Goal: Task Accomplishment & Management: Manage account settings

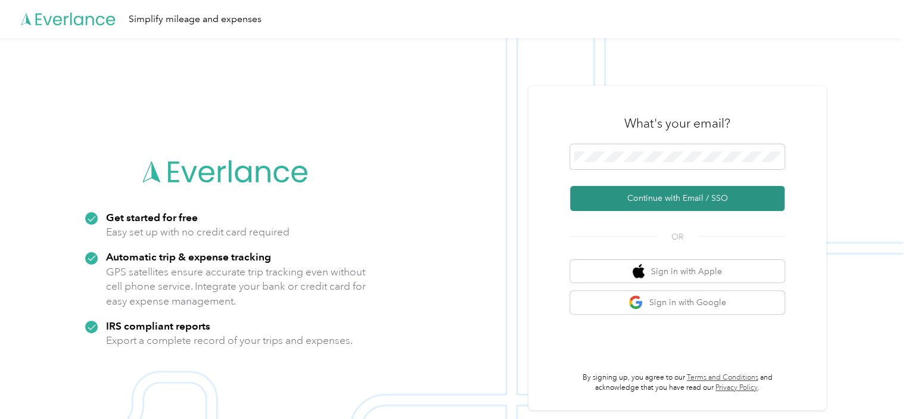
click at [664, 202] on button "Continue with Email / SSO" at bounding box center [677, 198] width 215 height 25
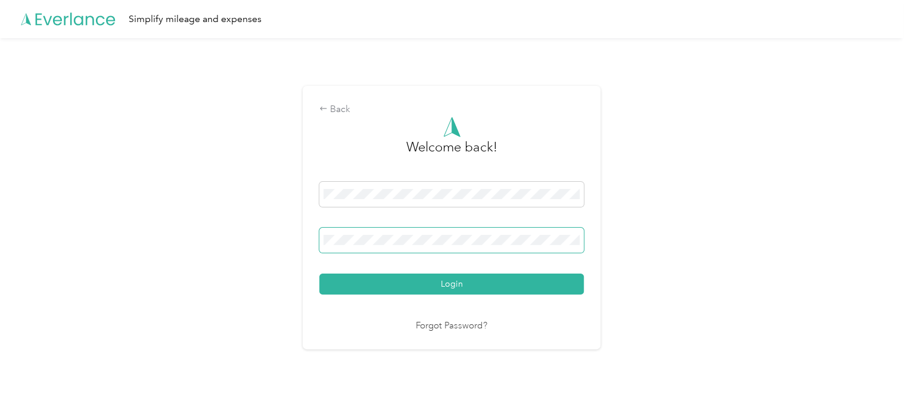
click at [319, 274] on button "Login" at bounding box center [451, 284] width 265 height 21
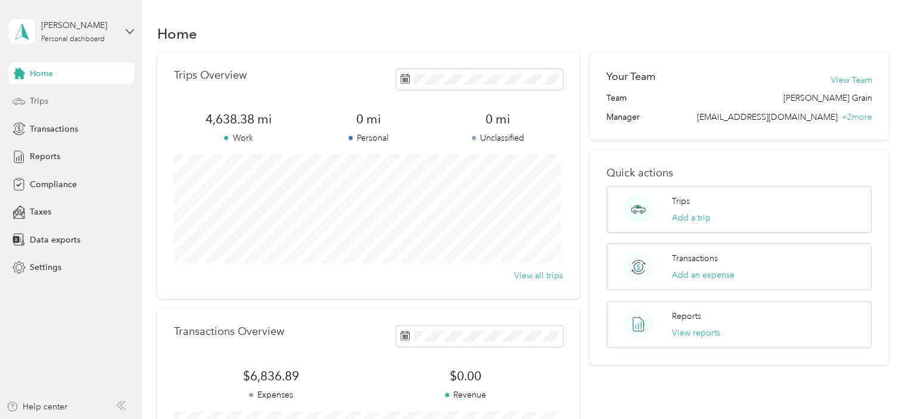
click at [41, 107] on span "Trips" at bounding box center [39, 101] width 18 height 13
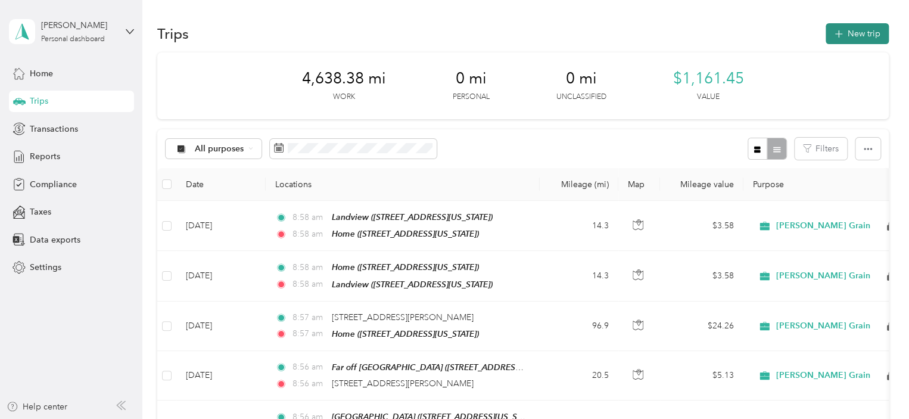
click at [846, 31] on button "New trip" at bounding box center [857, 33] width 63 height 21
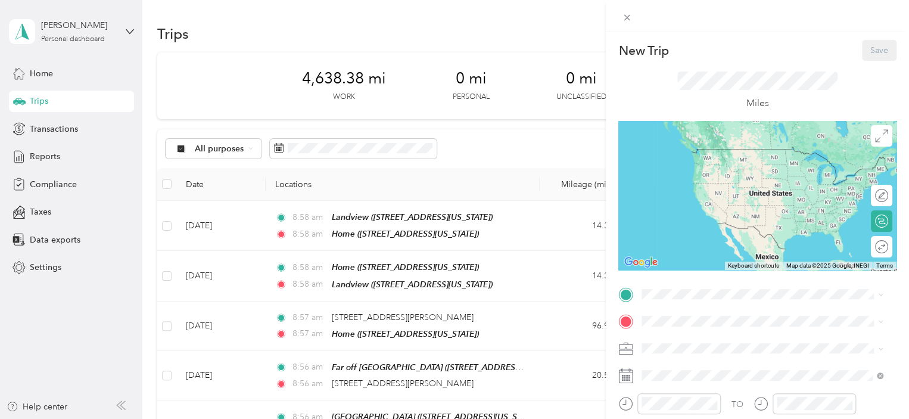
drag, startPoint x: 795, startPoint y: 53, endPoint x: 797, endPoint y: 62, distance: 9.1
click at [795, 58] on div "New Trip Save" at bounding box center [758, 50] width 278 height 21
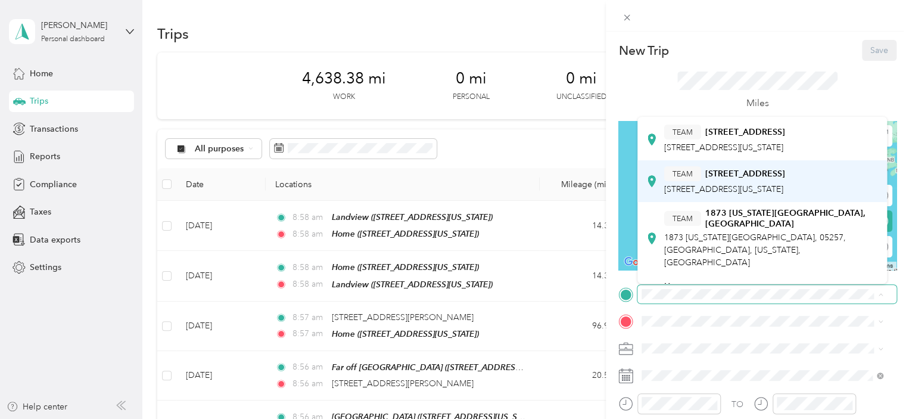
scroll to position [238, 0]
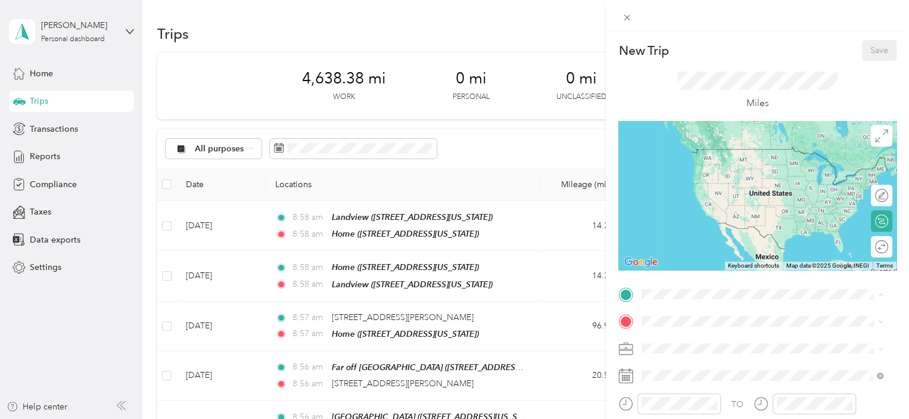
click at [746, 187] on div "Home [STREET_ADDRESS][US_STATE]" at bounding box center [723, 174] width 119 height 25
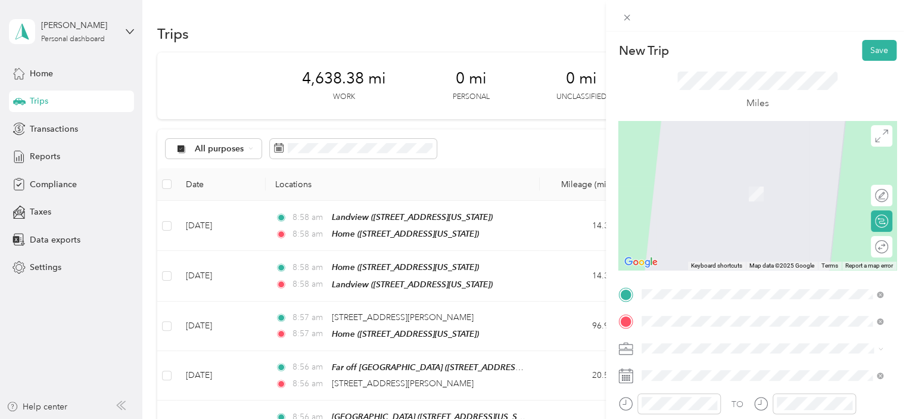
click at [738, 182] on span "[STREET_ADDRESS][US_STATE]" at bounding box center [723, 176] width 119 height 11
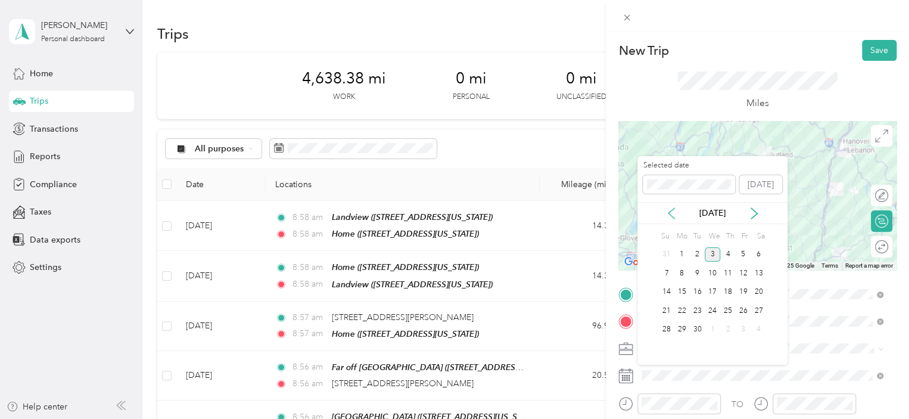
click at [674, 216] on icon at bounding box center [672, 213] width 12 height 12
drag, startPoint x: 709, startPoint y: 275, endPoint x: 743, endPoint y: 244, distance: 46.0
click at [738, 223] on div "Selected date [DATE] [DATE] Su Mo Tu We Th Fr Sa 27 28 29 30 31 1 2 3 4 5 6 7 8…" at bounding box center [713, 260] width 150 height 209
click at [711, 278] on div "6" at bounding box center [712, 273] width 15 height 15
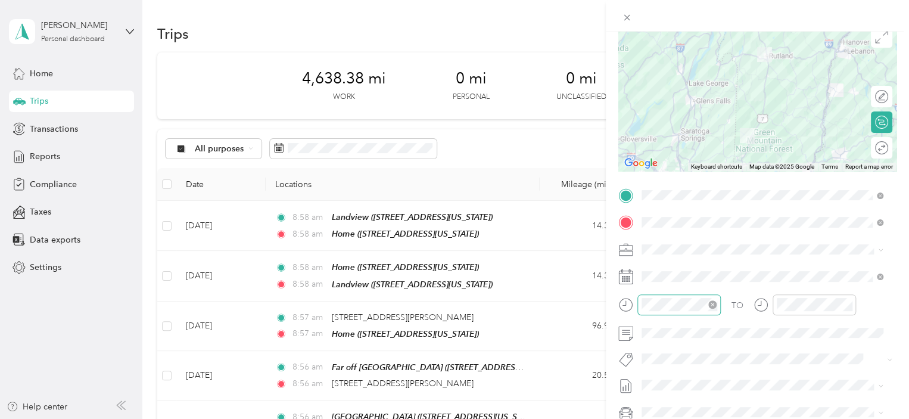
scroll to position [119, 0]
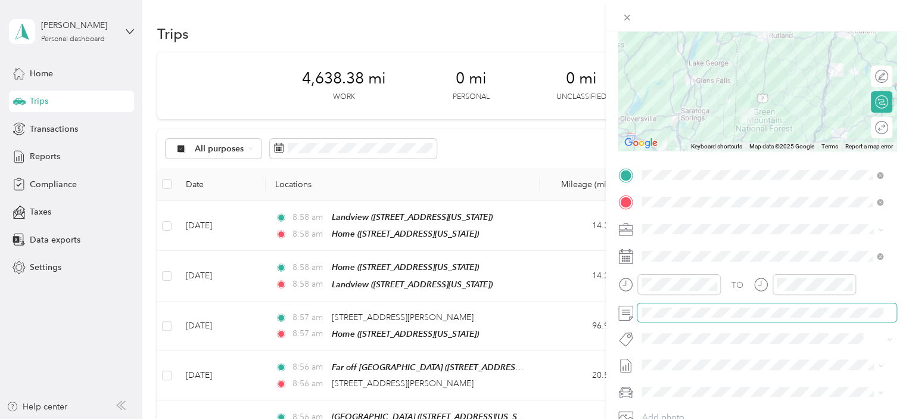
click at [694, 319] on span at bounding box center [767, 312] width 259 height 19
click at [700, 304] on span at bounding box center [767, 312] width 259 height 19
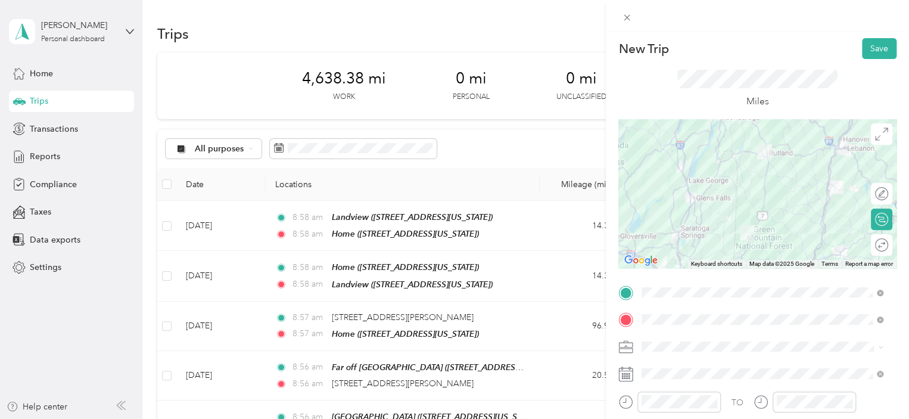
scroll to position [0, 0]
click at [864, 49] on button "Save" at bounding box center [879, 50] width 35 height 21
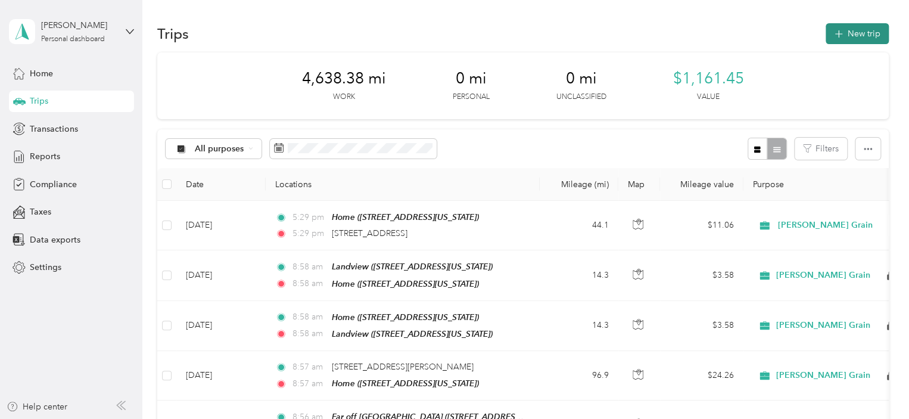
click at [840, 42] on button "New trip" at bounding box center [857, 33] width 63 height 21
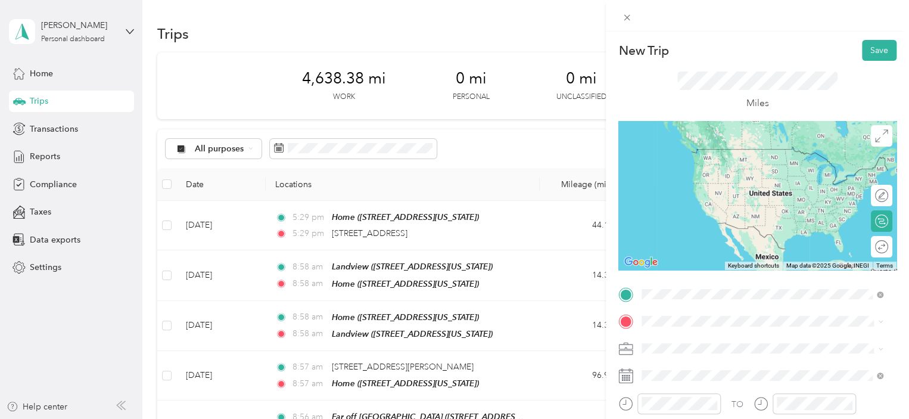
click at [747, 154] on span "[STREET_ADDRESS][US_STATE]" at bounding box center [723, 149] width 119 height 11
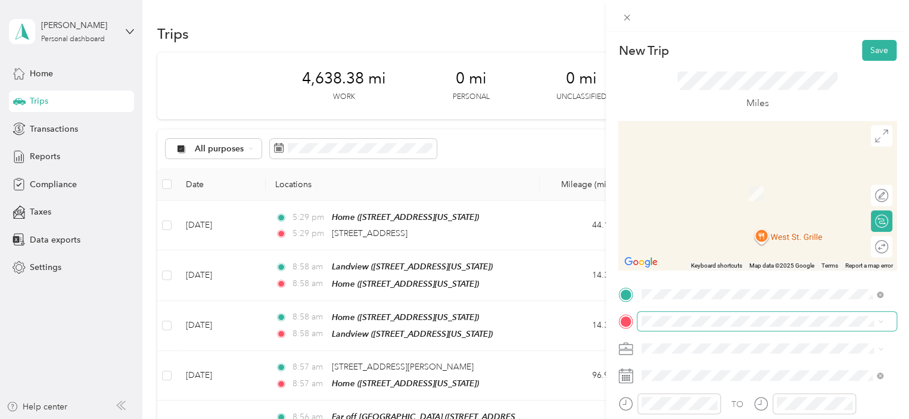
click at [679, 314] on span at bounding box center [767, 321] width 259 height 19
click at [679, 315] on span at bounding box center [767, 321] width 259 height 19
click at [658, 315] on span at bounding box center [767, 321] width 259 height 19
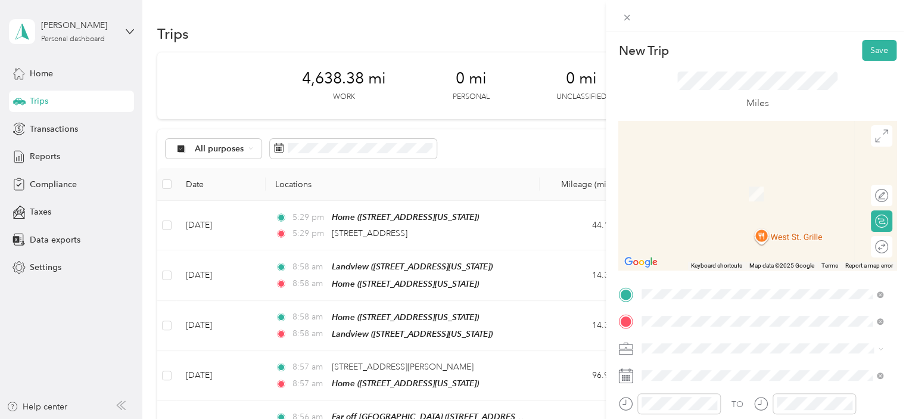
click at [698, 189] on span "[STREET_ADDRESS][US_STATE]" at bounding box center [723, 194] width 119 height 10
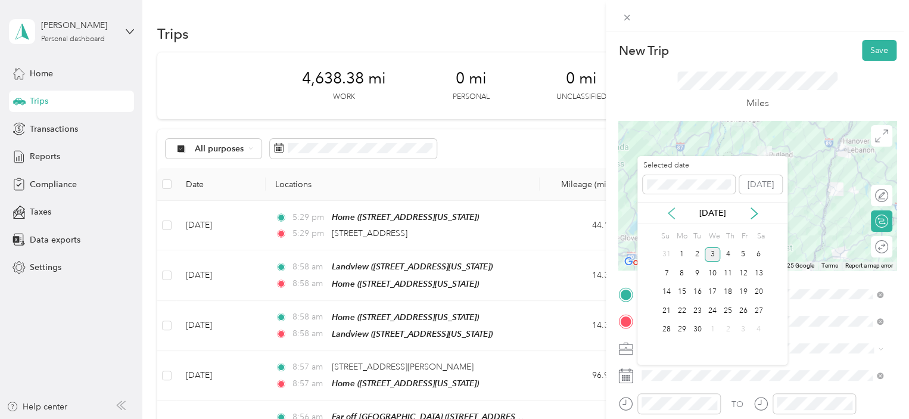
click at [673, 213] on icon at bounding box center [672, 213] width 12 height 12
click at [706, 272] on div "6" at bounding box center [712, 273] width 15 height 15
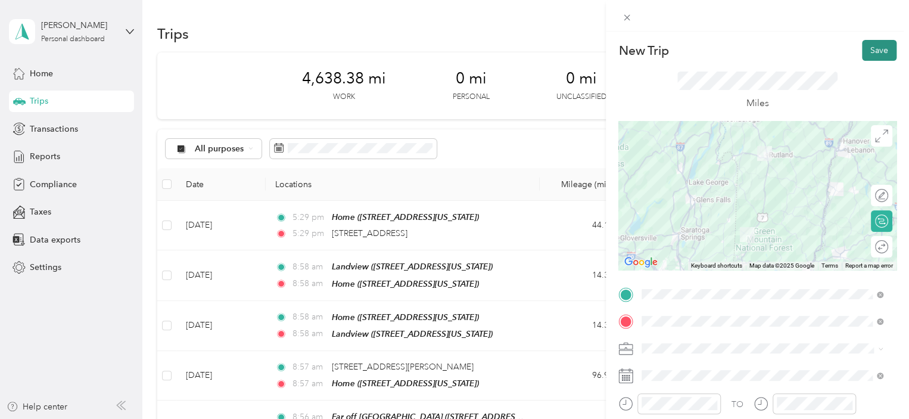
click at [875, 42] on button "Save" at bounding box center [879, 50] width 35 height 21
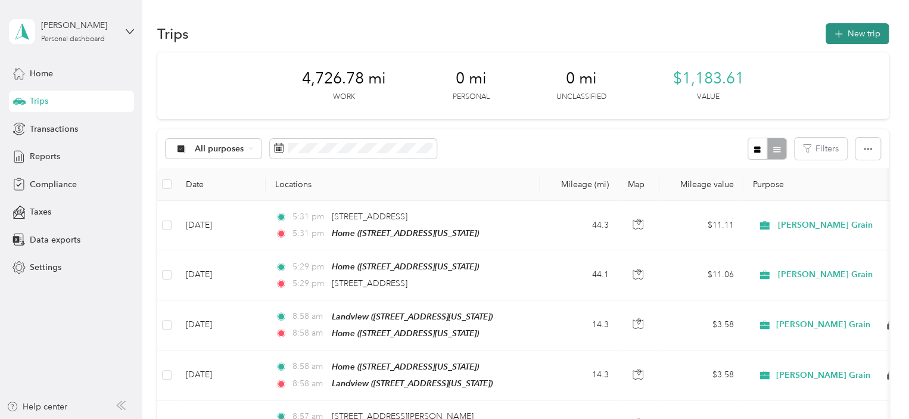
click at [854, 37] on button "New trip" at bounding box center [857, 33] width 63 height 21
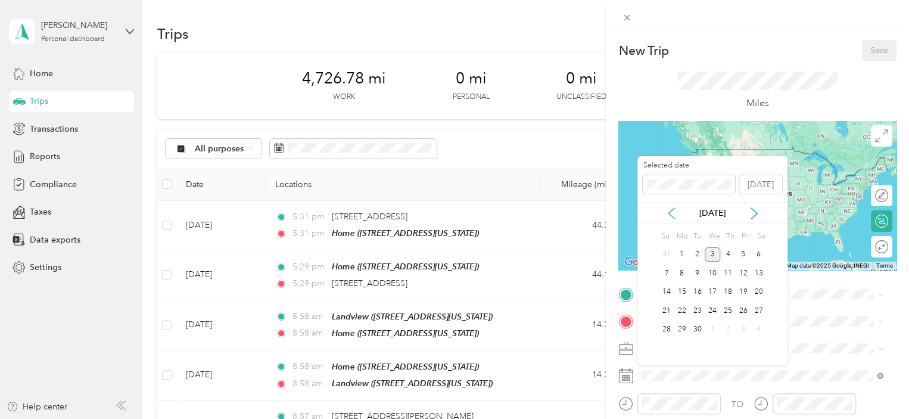
click at [670, 212] on icon at bounding box center [672, 213] width 12 height 12
click at [727, 276] on div "7" at bounding box center [727, 273] width 15 height 15
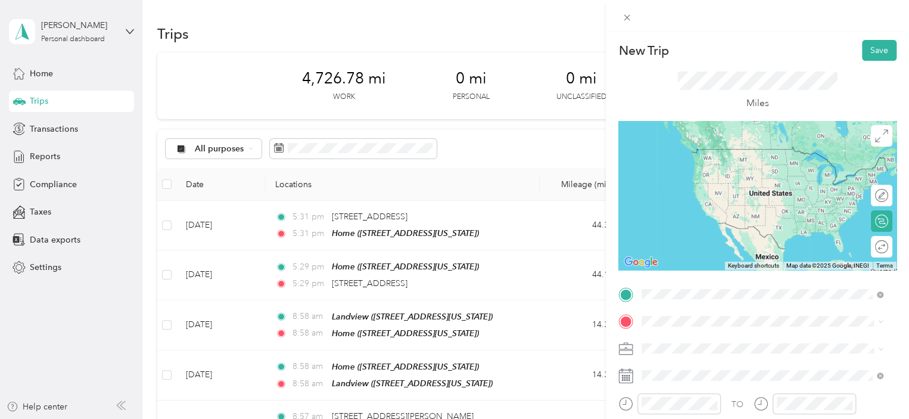
click at [685, 158] on div "Home [STREET_ADDRESS][US_STATE]" at bounding box center [723, 160] width 119 height 25
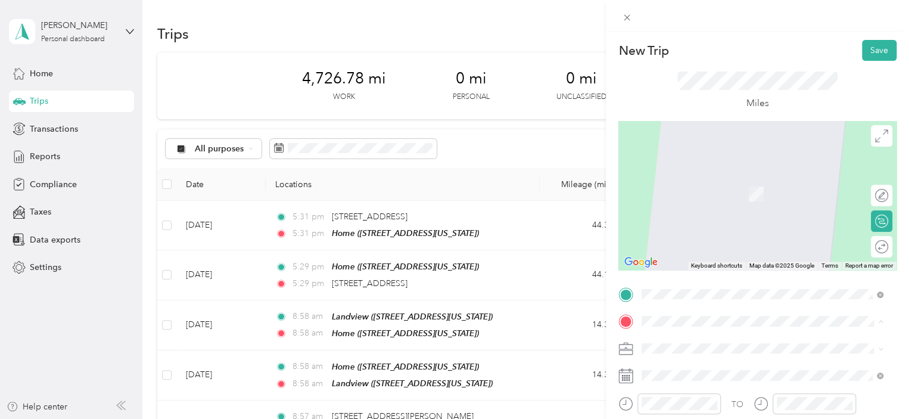
click at [742, 182] on span "[STREET_ADDRESS][US_STATE]" at bounding box center [723, 176] width 119 height 11
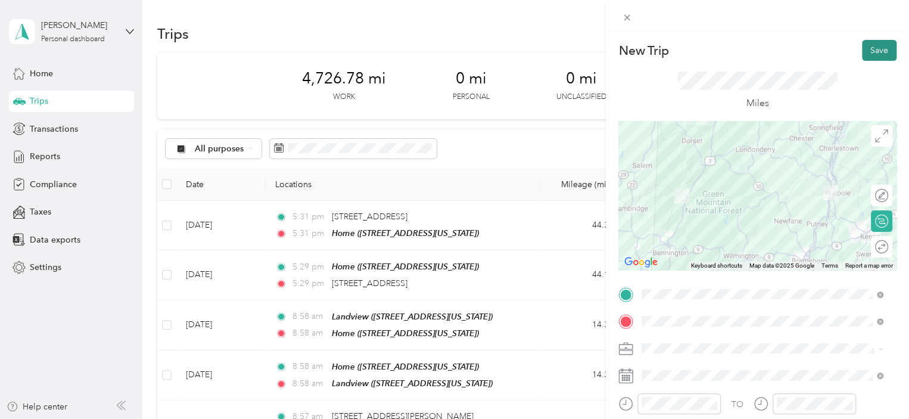
click at [862, 50] on button "Save" at bounding box center [879, 50] width 35 height 21
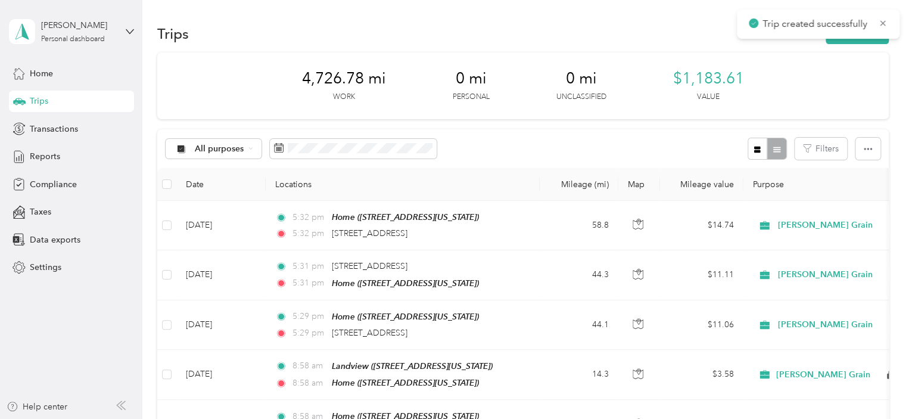
click at [853, 45] on div "Trips New trip" at bounding box center [523, 33] width 732 height 25
click at [849, 43] on button "New trip" at bounding box center [857, 33] width 63 height 21
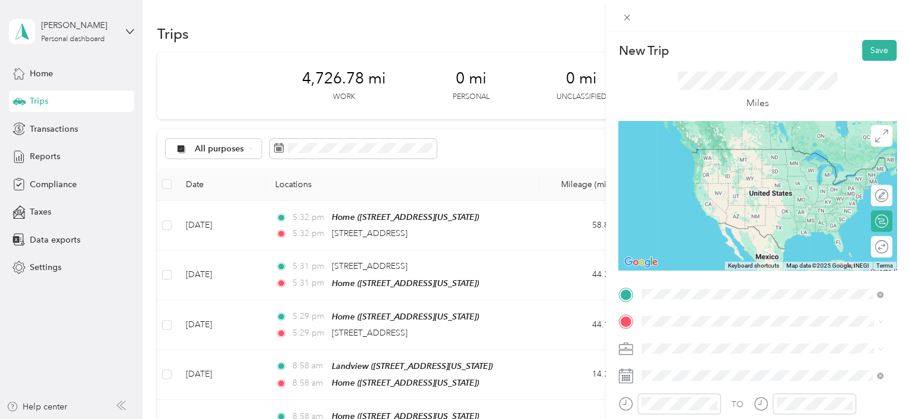
click at [782, 154] on span "[STREET_ADDRESS][US_STATE]" at bounding box center [723, 149] width 119 height 11
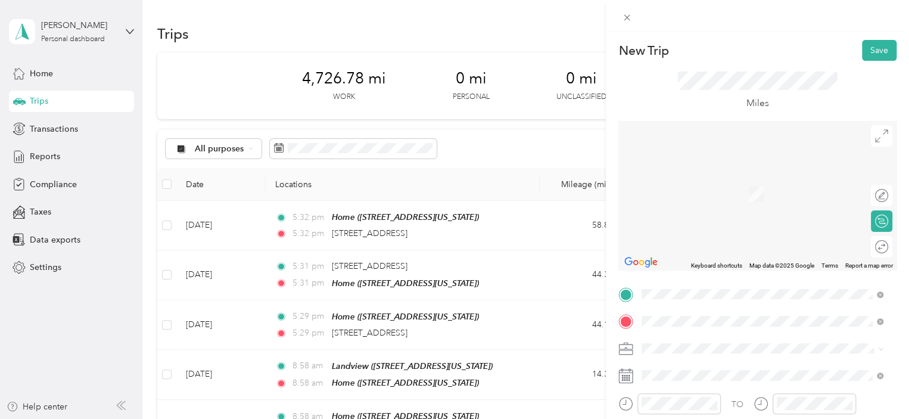
click at [731, 192] on span "[STREET_ADDRESS][US_STATE]" at bounding box center [723, 194] width 119 height 10
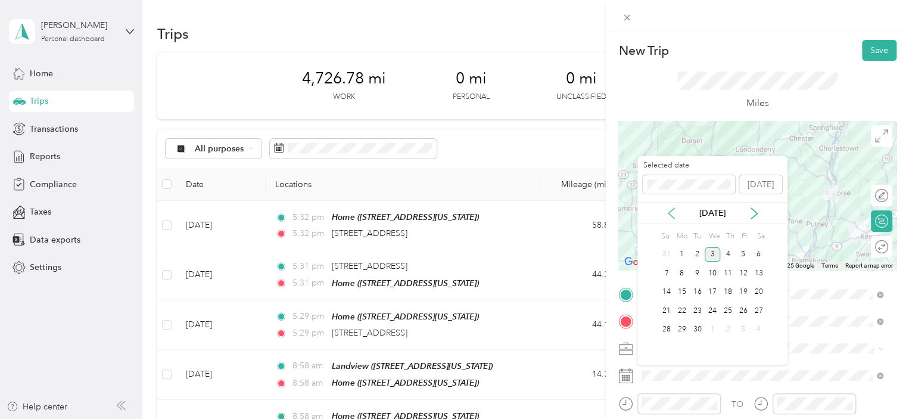
click at [668, 212] on icon at bounding box center [672, 213] width 12 height 12
click at [725, 272] on div "7" at bounding box center [727, 273] width 15 height 15
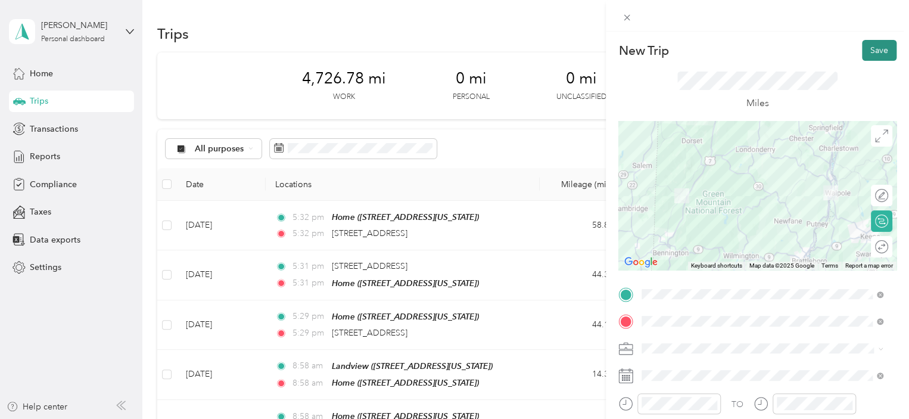
click at [870, 49] on button "Save" at bounding box center [879, 50] width 35 height 21
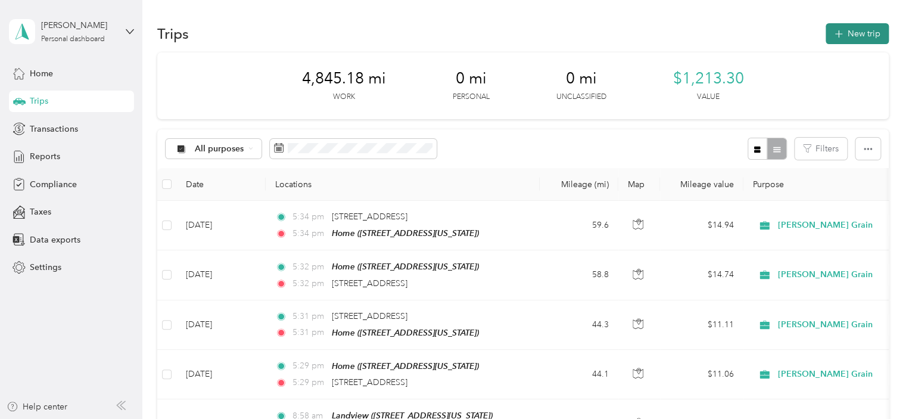
click at [858, 29] on button "New trip" at bounding box center [857, 33] width 63 height 21
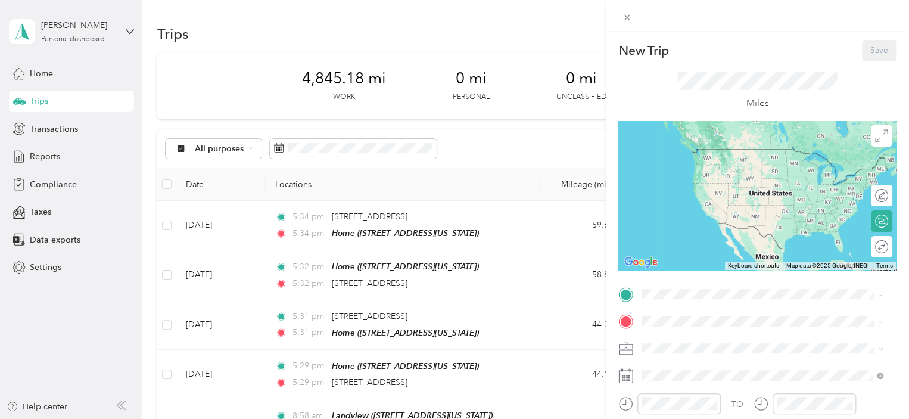
click at [707, 277] on div "New Trip Save This trip cannot be edited because it is either under review, app…" at bounding box center [758, 306] width 278 height 533
click at [714, 170] on div "Home [STREET_ADDRESS][US_STATE]" at bounding box center [723, 157] width 119 height 25
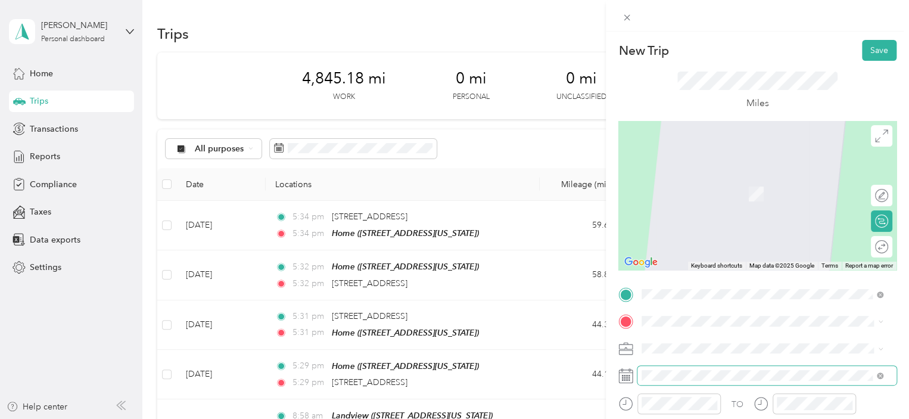
click at [667, 381] on span at bounding box center [767, 375] width 259 height 19
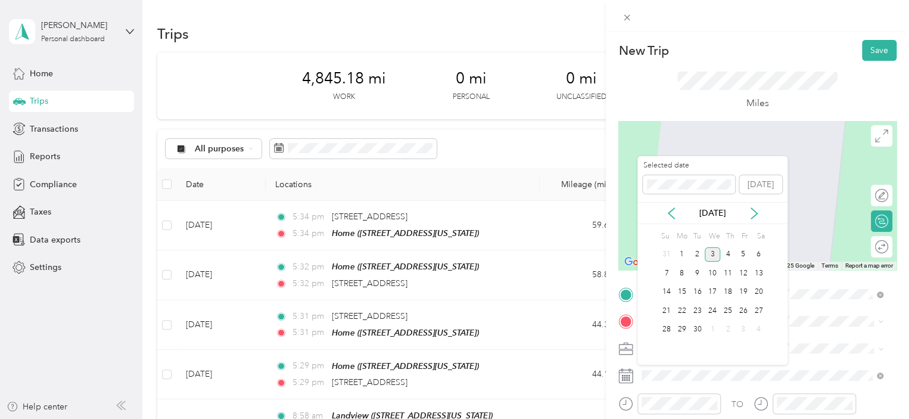
click at [675, 219] on div "[DATE]" at bounding box center [713, 213] width 150 height 22
click at [672, 216] on icon at bounding box center [672, 213] width 6 height 11
click at [700, 307] on div "19" at bounding box center [697, 310] width 15 height 15
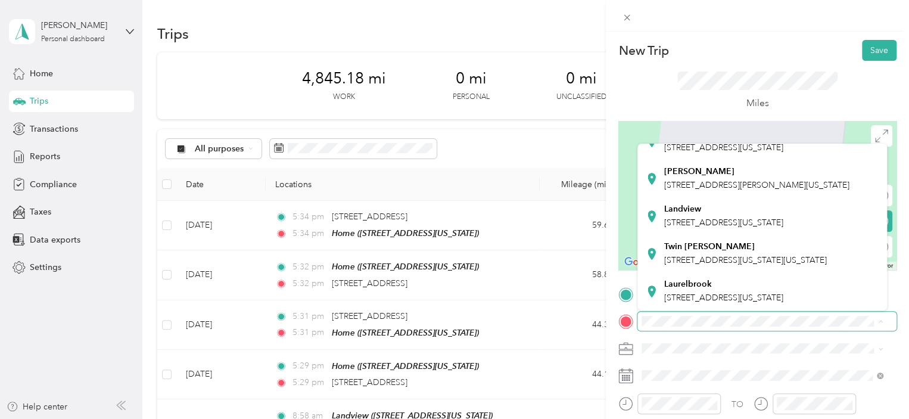
scroll to position [386, 0]
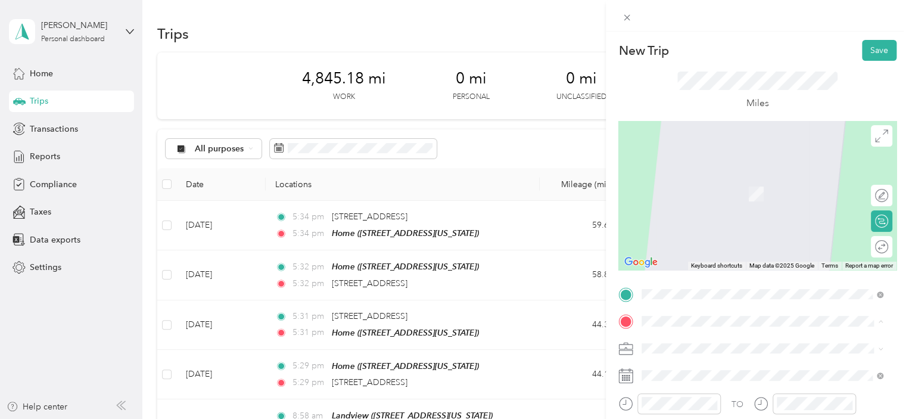
click at [721, 251] on div "Twin [PERSON_NAME] [STREET_ADDRESS][US_STATE][US_STATE]" at bounding box center [745, 253] width 163 height 25
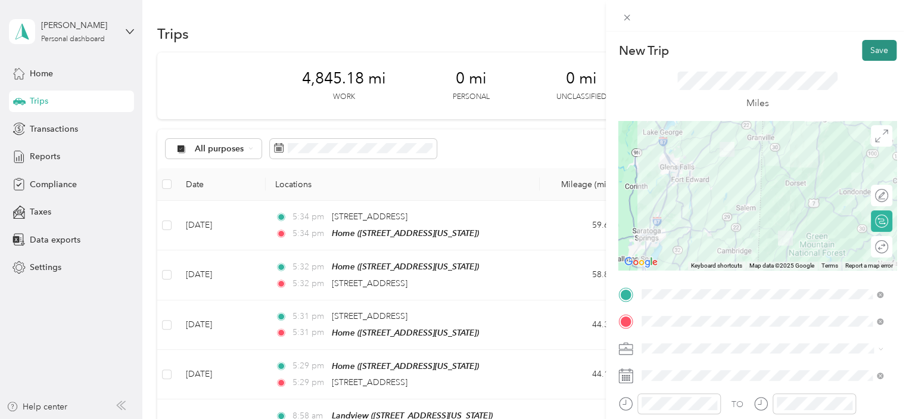
click at [864, 48] on button "Save" at bounding box center [879, 50] width 35 height 21
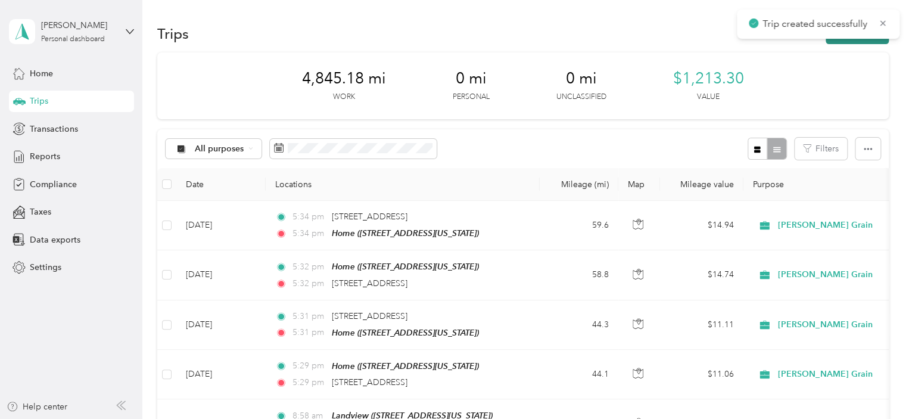
click at [849, 42] on button "New trip" at bounding box center [857, 33] width 63 height 21
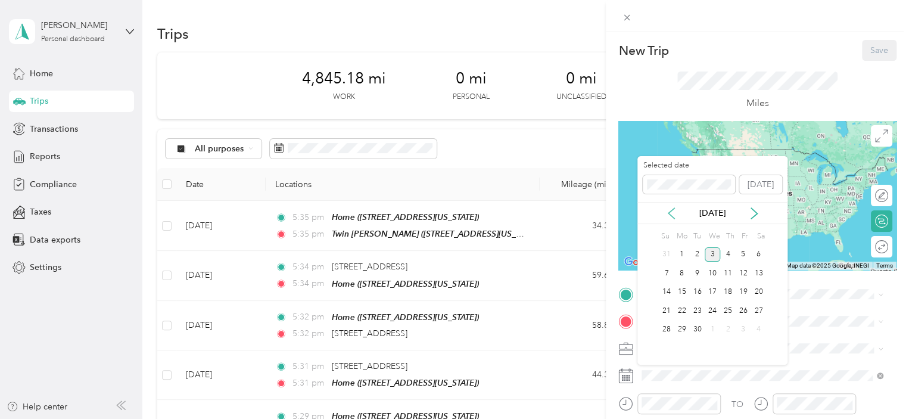
click at [666, 216] on icon at bounding box center [672, 213] width 12 height 12
click at [698, 310] on div "19" at bounding box center [697, 310] width 15 height 15
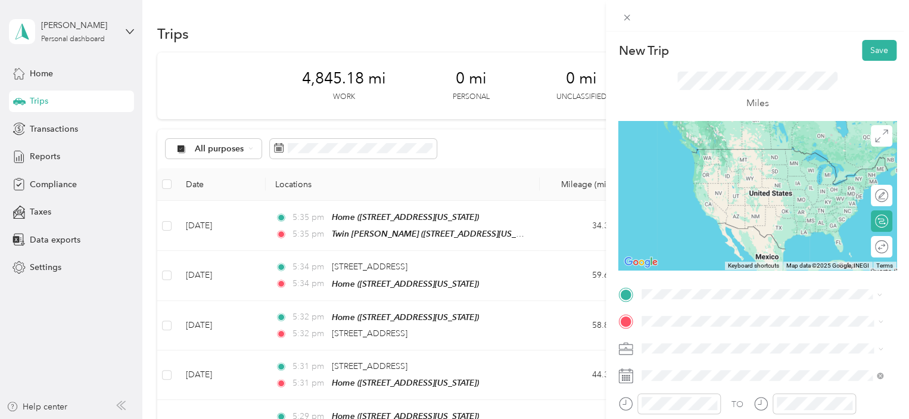
click at [753, 165] on span "[STREET_ADDRESS][US_STATE][US_STATE]" at bounding box center [745, 166] width 163 height 10
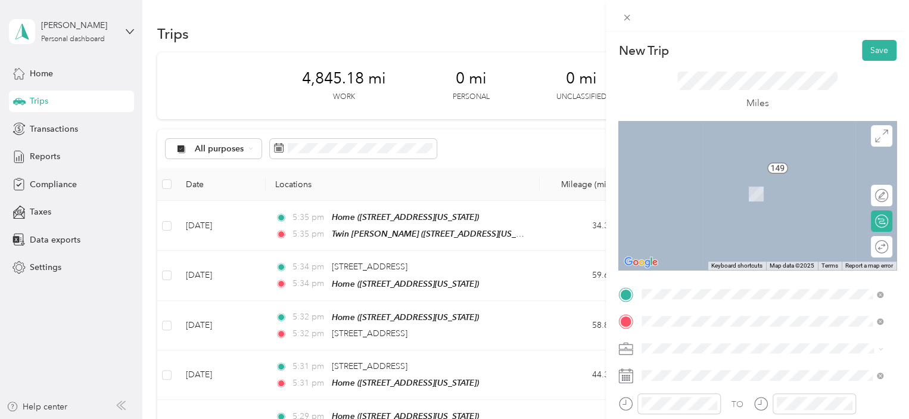
click at [707, 199] on span "[STREET_ADDRESS][PERSON_NAME][US_STATE]" at bounding box center [756, 194] width 185 height 10
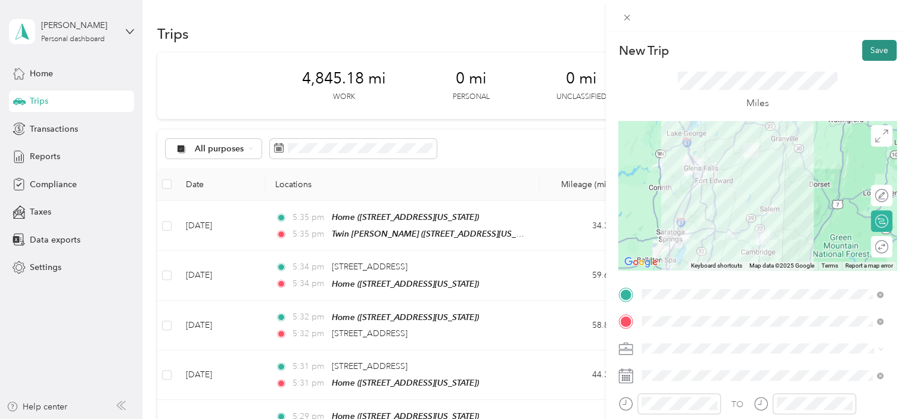
click at [865, 48] on button "Save" at bounding box center [879, 50] width 35 height 21
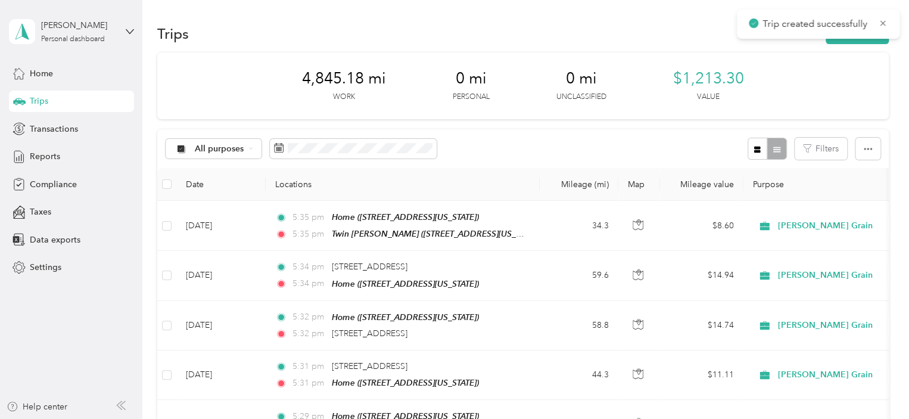
click at [858, 45] on div "Trips New trip" at bounding box center [523, 33] width 732 height 25
click at [858, 41] on button "New trip" at bounding box center [857, 33] width 63 height 21
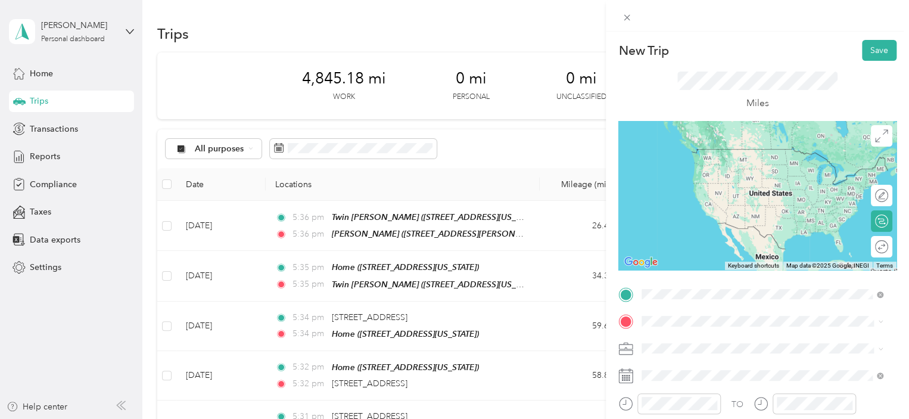
click at [729, 170] on div "[PERSON_NAME] [STREET_ADDRESS][PERSON_NAME][US_STATE]" at bounding box center [756, 160] width 185 height 25
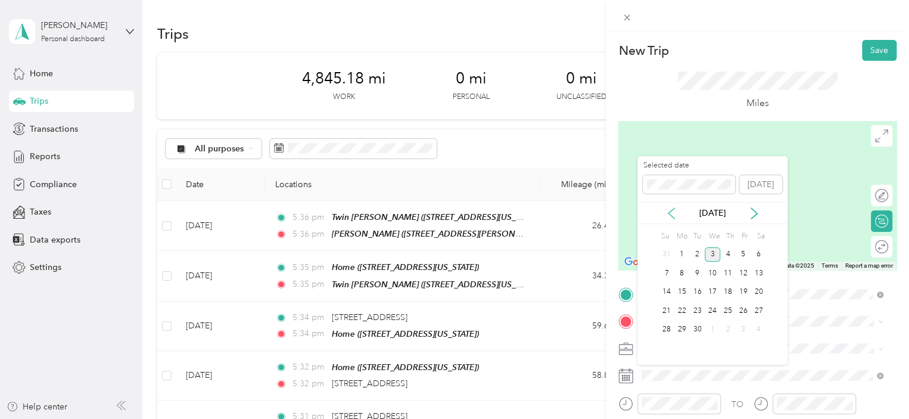
click at [672, 213] on icon at bounding box center [672, 213] width 12 height 12
click at [701, 312] on div "19" at bounding box center [697, 310] width 15 height 15
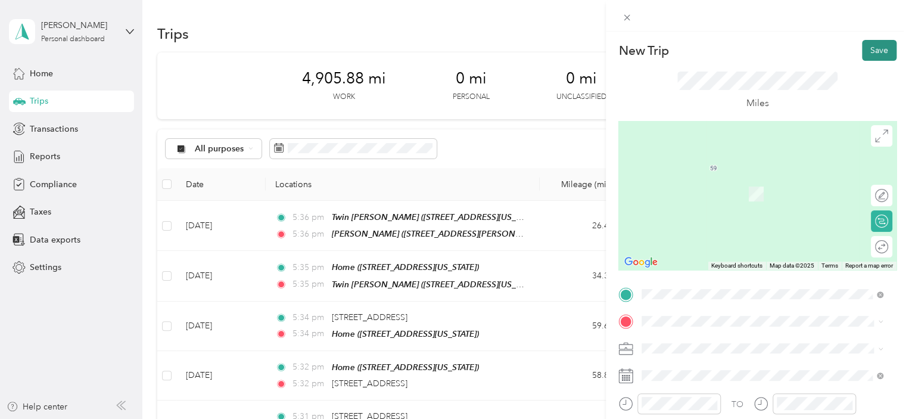
click at [879, 45] on button "Save" at bounding box center [879, 50] width 35 height 21
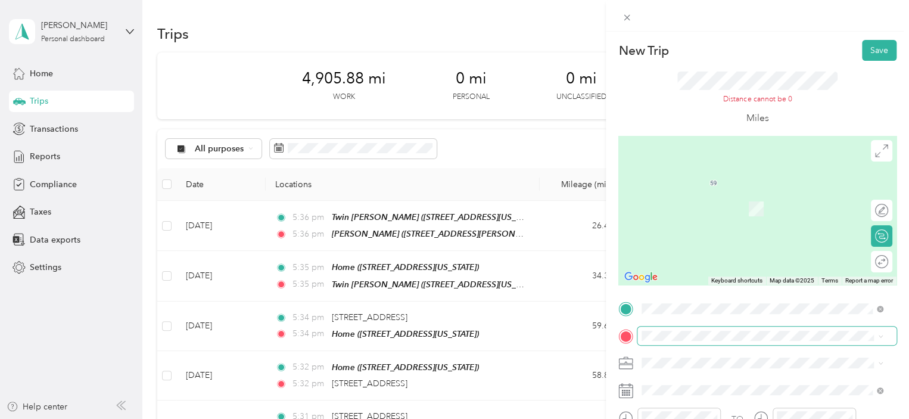
click at [686, 342] on span at bounding box center [767, 336] width 259 height 19
click at [756, 194] on span "[STREET_ADDRESS][US_STATE]" at bounding box center [723, 190] width 119 height 11
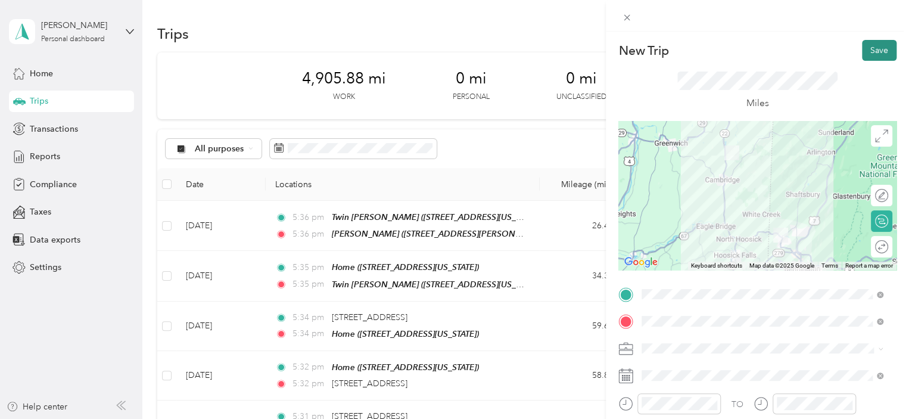
click at [874, 45] on button "Save" at bounding box center [879, 50] width 35 height 21
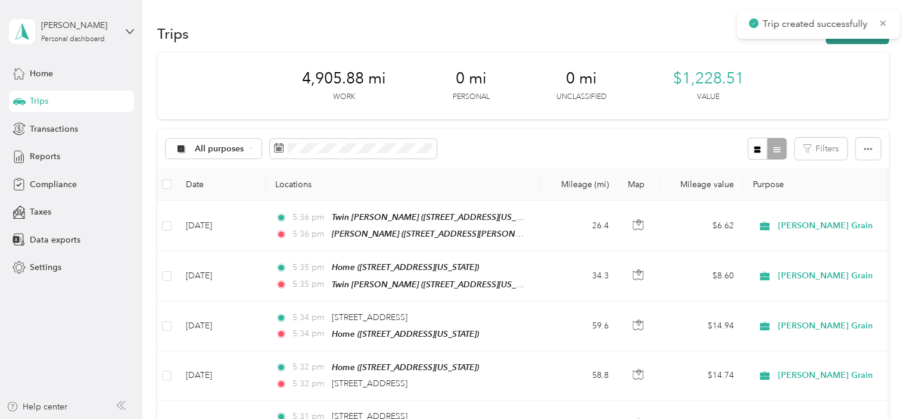
click at [858, 42] on button "New trip" at bounding box center [857, 33] width 63 height 21
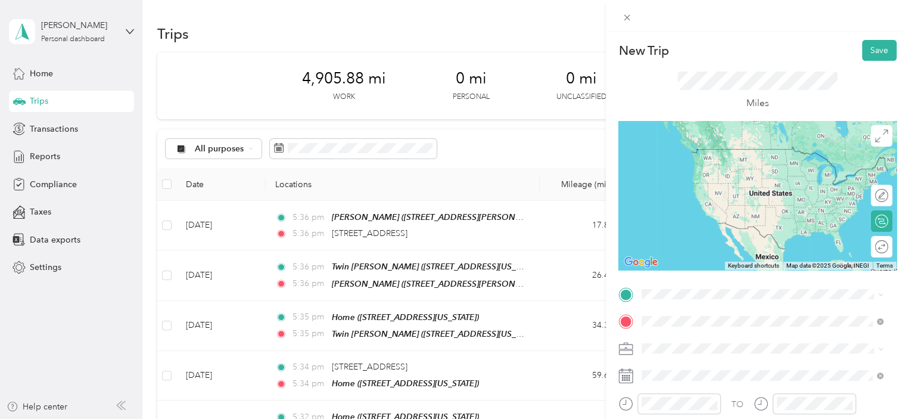
click at [713, 199] on div "Home [STREET_ADDRESS][US_STATE]" at bounding box center [723, 187] width 119 height 25
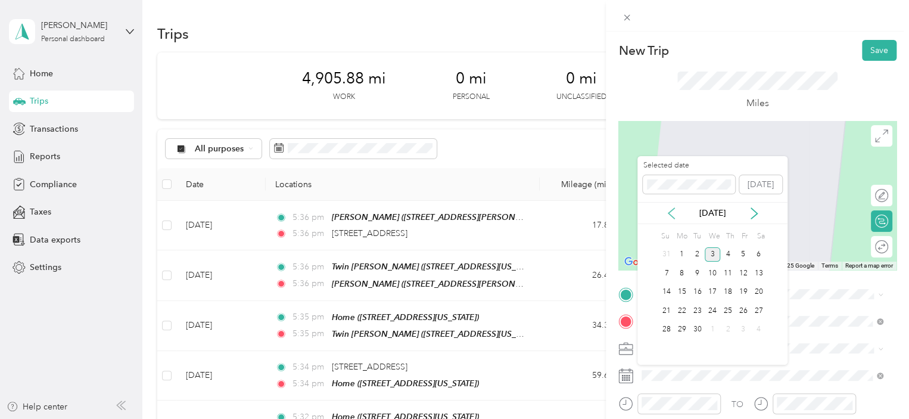
click at [674, 217] on icon at bounding box center [672, 213] width 6 height 11
click at [703, 311] on div "19" at bounding box center [697, 310] width 15 height 15
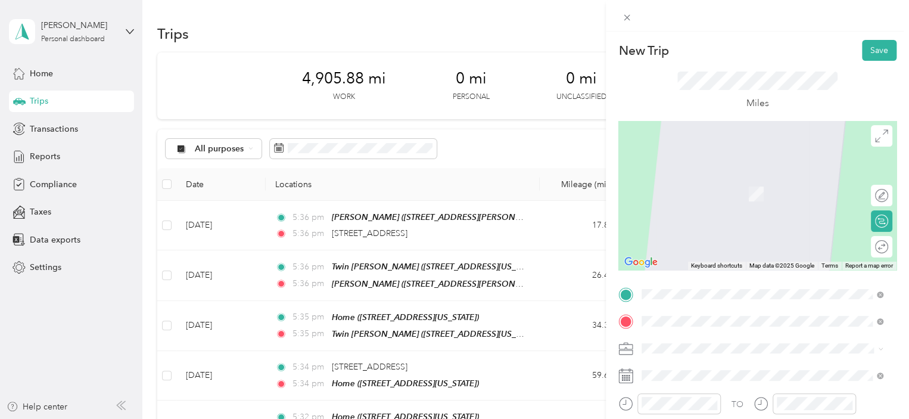
click at [714, 150] on span "[STREET_ADDRESS][US_STATE]" at bounding box center [723, 149] width 119 height 11
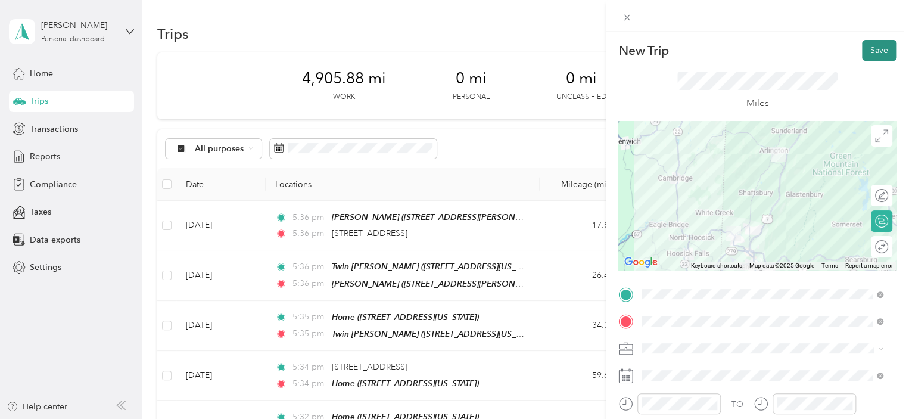
click at [875, 48] on button "Save" at bounding box center [879, 50] width 35 height 21
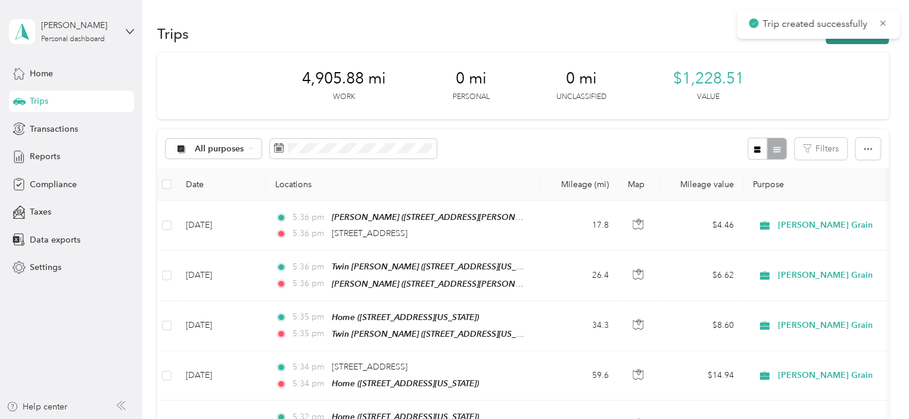
click at [865, 41] on button "New trip" at bounding box center [857, 33] width 63 height 21
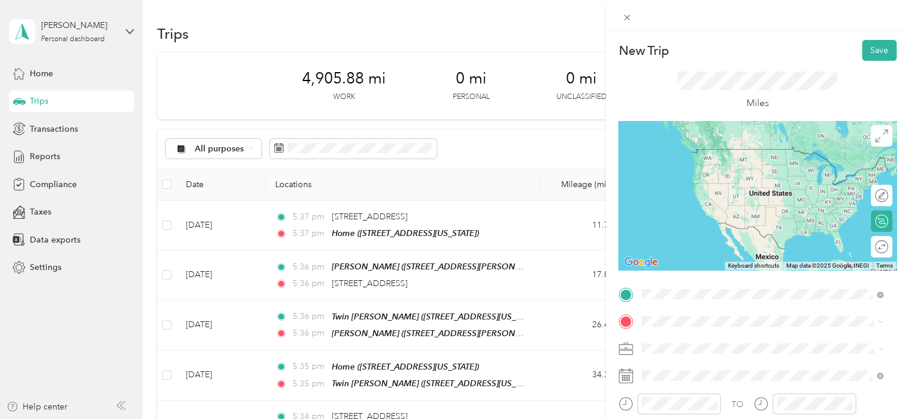
click at [715, 171] on div "Home [STREET_ADDRESS][US_STATE]" at bounding box center [723, 160] width 119 height 25
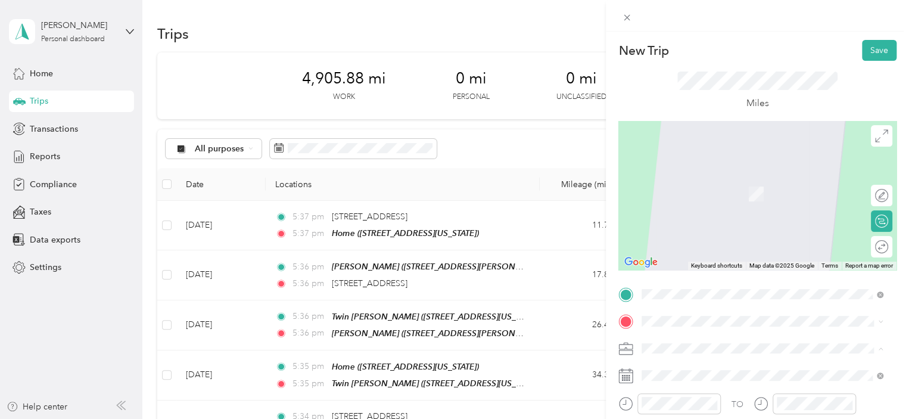
click at [677, 369] on span "[PERSON_NAME] Grain" at bounding box center [690, 369] width 89 height 10
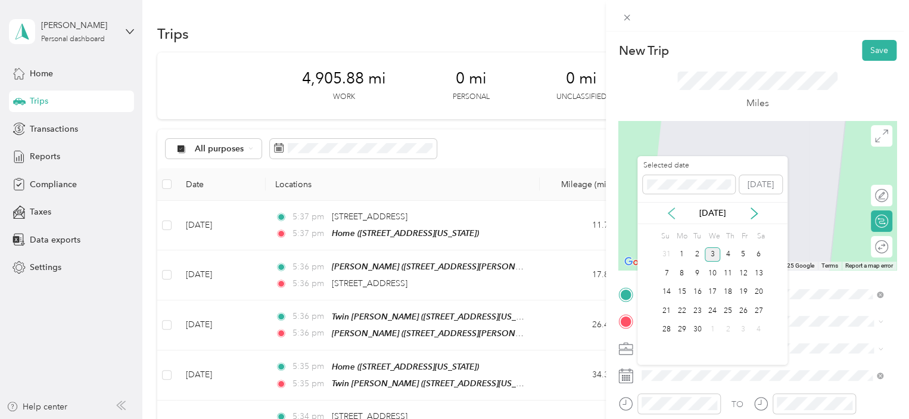
click at [672, 212] on icon at bounding box center [672, 213] width 12 height 12
click at [716, 314] on div "20" at bounding box center [712, 310] width 15 height 15
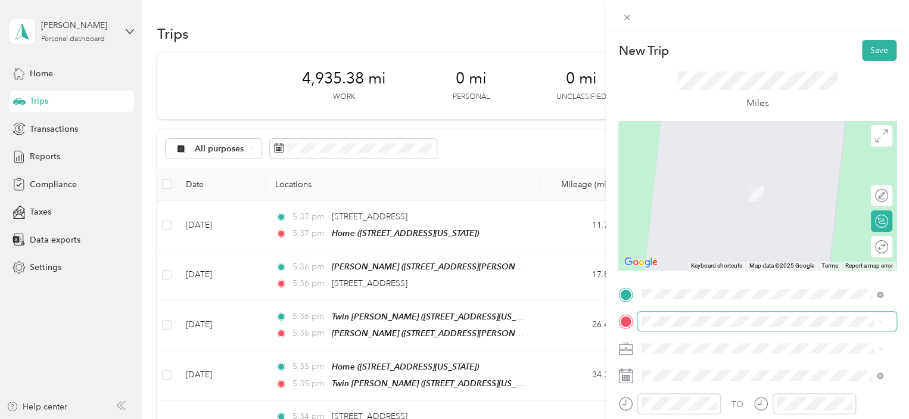
click at [675, 327] on span at bounding box center [767, 321] width 259 height 19
click at [710, 182] on span "[STREET_ADDRESS][US_STATE]" at bounding box center [723, 176] width 119 height 11
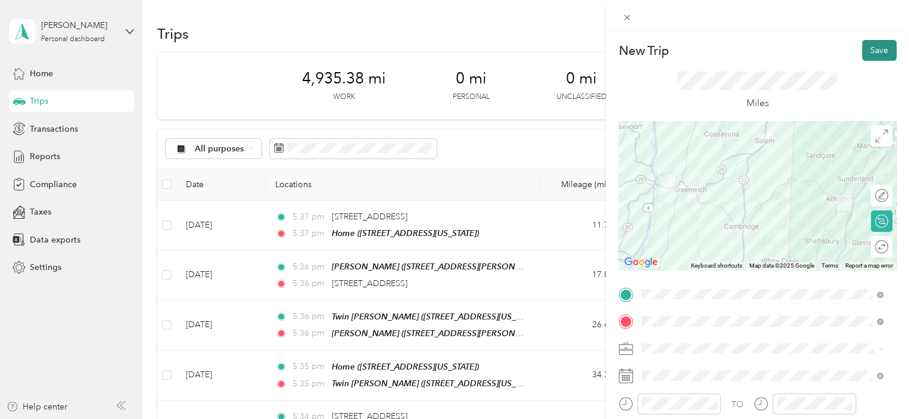
click at [870, 52] on button "Save" at bounding box center [879, 50] width 35 height 21
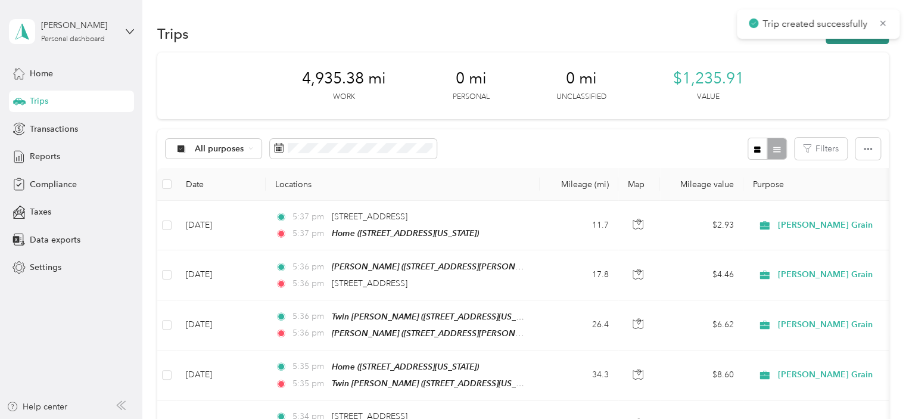
click at [846, 42] on button "New trip" at bounding box center [857, 33] width 63 height 21
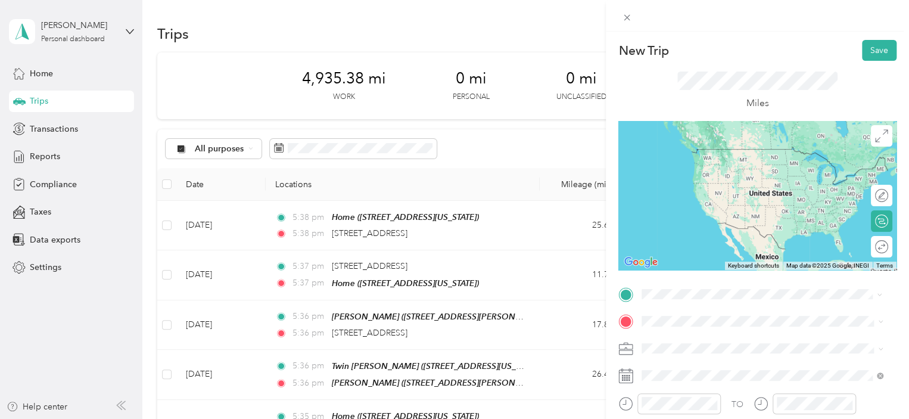
click at [723, 154] on span "[STREET_ADDRESS][US_STATE]" at bounding box center [723, 149] width 119 height 11
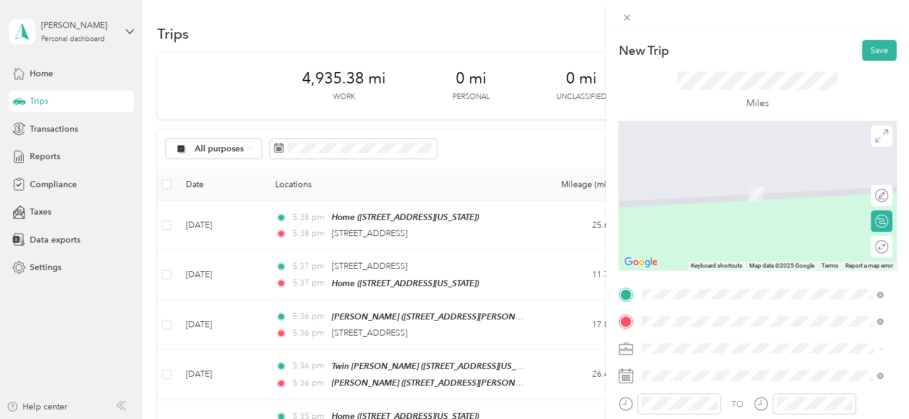
click at [720, 190] on span "[STREET_ADDRESS][US_STATE]" at bounding box center [723, 194] width 119 height 10
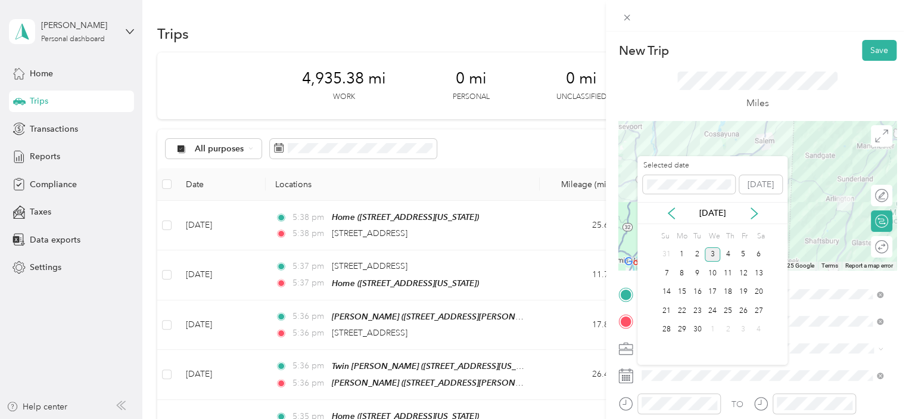
click at [678, 219] on div "[DATE]" at bounding box center [713, 213] width 150 height 22
click at [670, 210] on icon at bounding box center [672, 213] width 6 height 11
click at [714, 309] on div "20" at bounding box center [712, 310] width 15 height 15
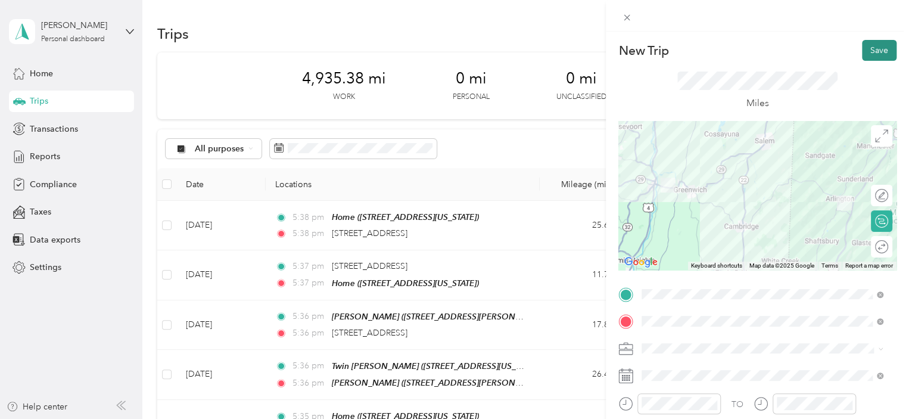
click at [872, 42] on button "Save" at bounding box center [879, 50] width 35 height 21
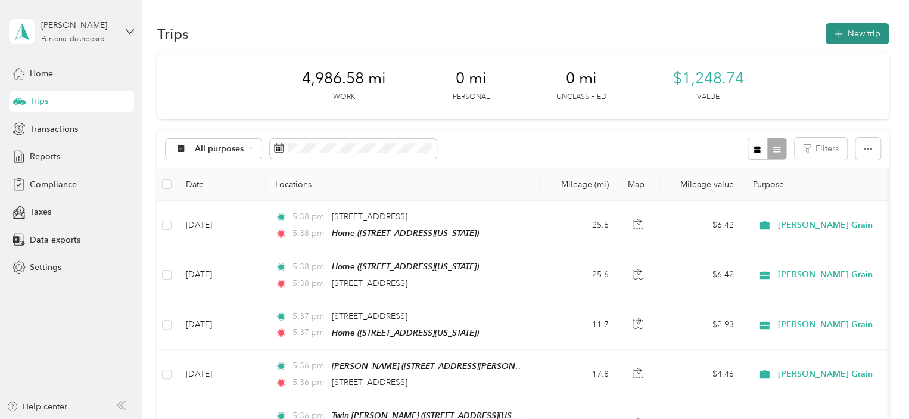
click at [851, 40] on button "New trip" at bounding box center [857, 33] width 63 height 21
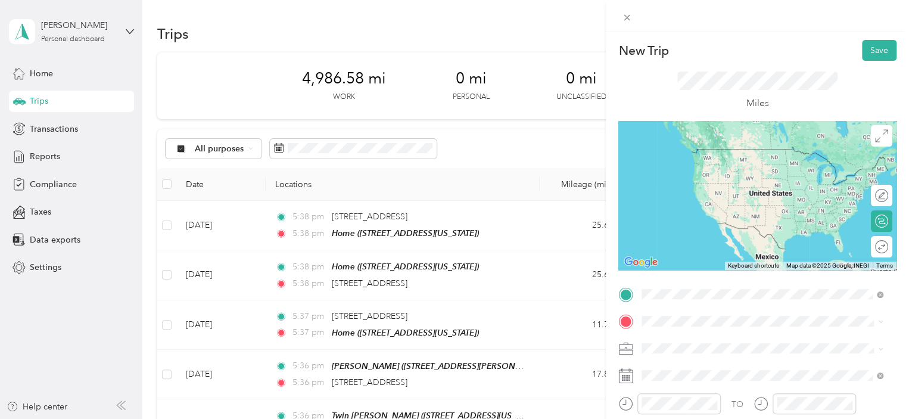
click at [738, 153] on div "Home" at bounding box center [723, 153] width 119 height 11
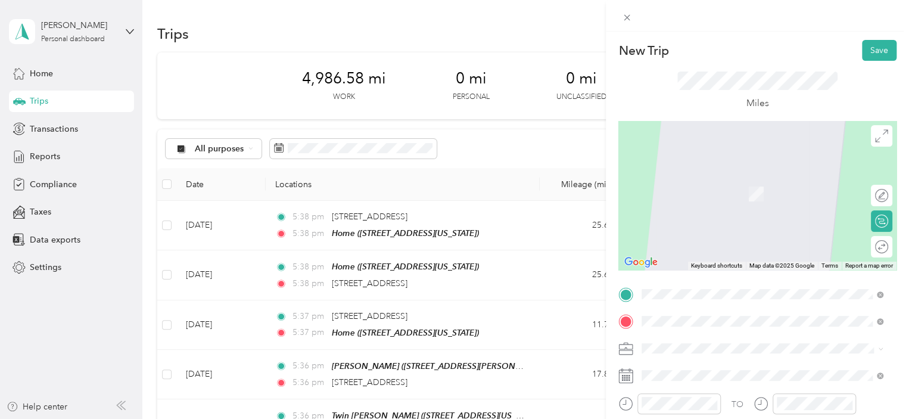
click at [741, 171] on span "[STREET_ADDRESS][US_STATE]" at bounding box center [723, 176] width 119 height 11
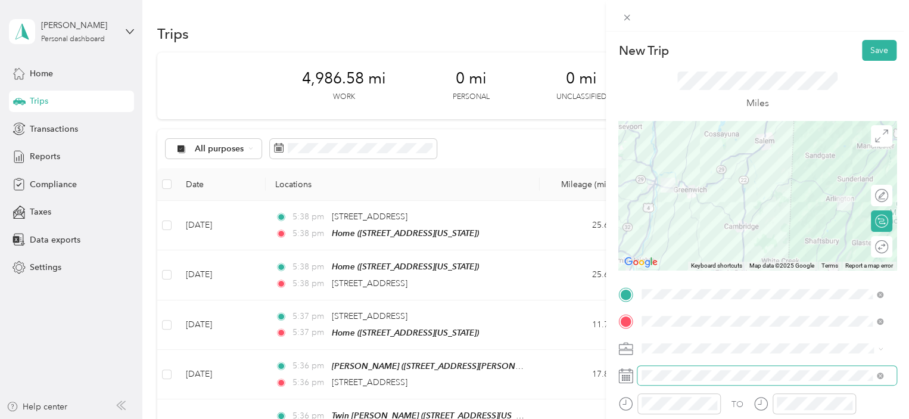
click at [641, 379] on span at bounding box center [767, 375] width 259 height 19
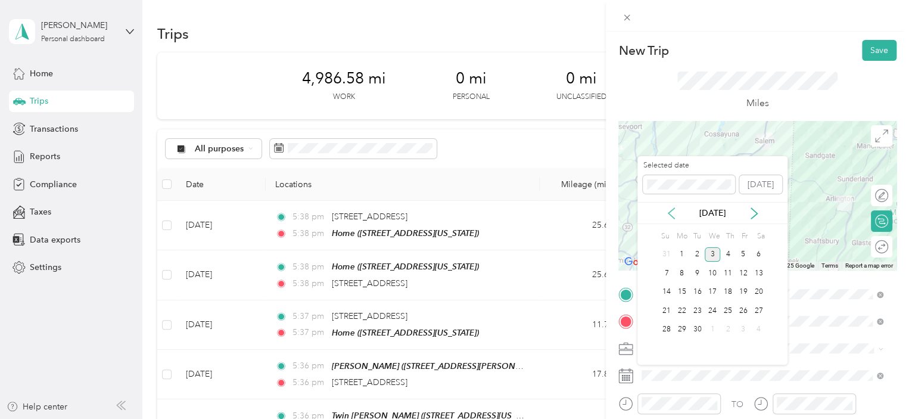
click at [672, 216] on icon at bounding box center [672, 213] width 12 height 12
click at [683, 325] on div "25" at bounding box center [682, 329] width 15 height 15
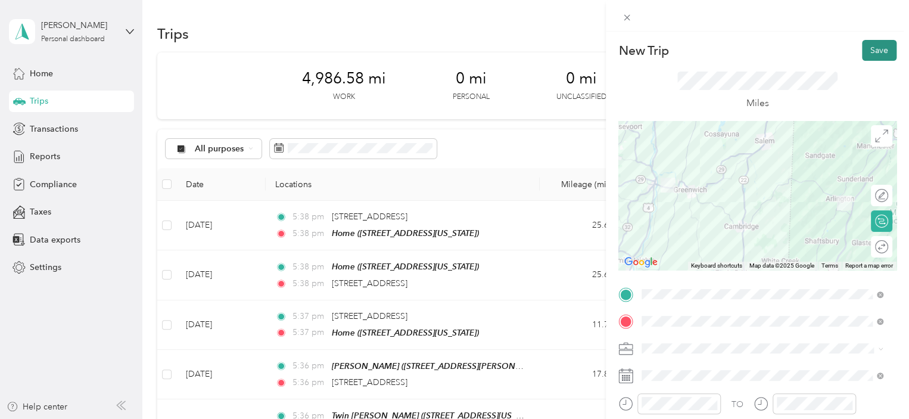
click at [862, 42] on button "Save" at bounding box center [879, 50] width 35 height 21
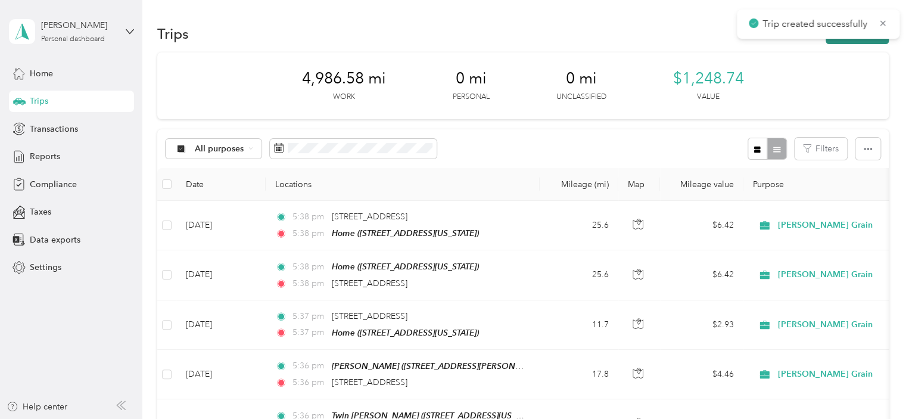
click at [848, 41] on button "New trip" at bounding box center [857, 33] width 63 height 21
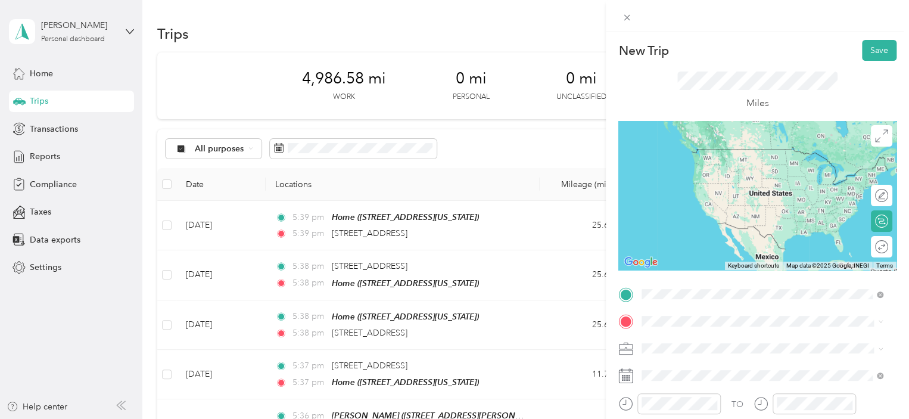
click at [760, 158] on div "[STREET_ADDRESS][US_STATE]" at bounding box center [762, 150] width 233 height 16
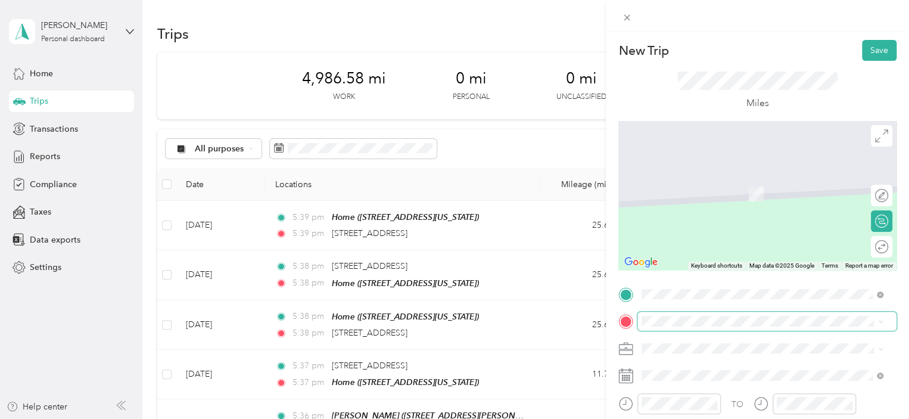
click at [664, 327] on span at bounding box center [767, 321] width 259 height 19
click at [670, 195] on span "[STREET_ADDRESS][US_STATE]" at bounding box center [723, 194] width 119 height 10
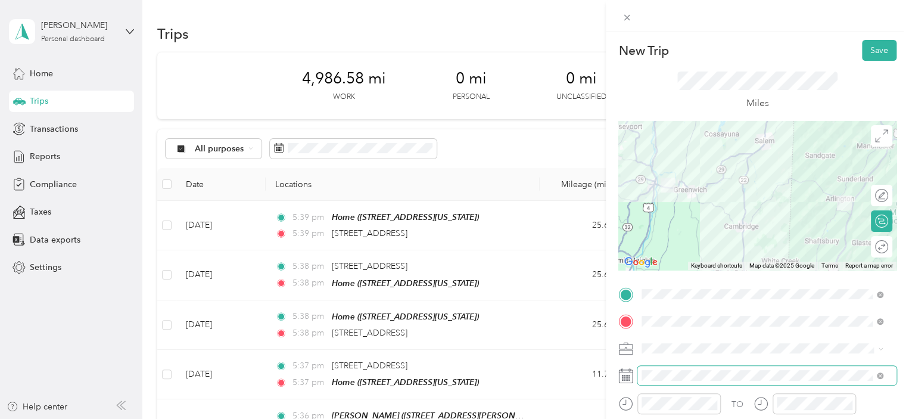
click at [677, 383] on span at bounding box center [767, 375] width 259 height 19
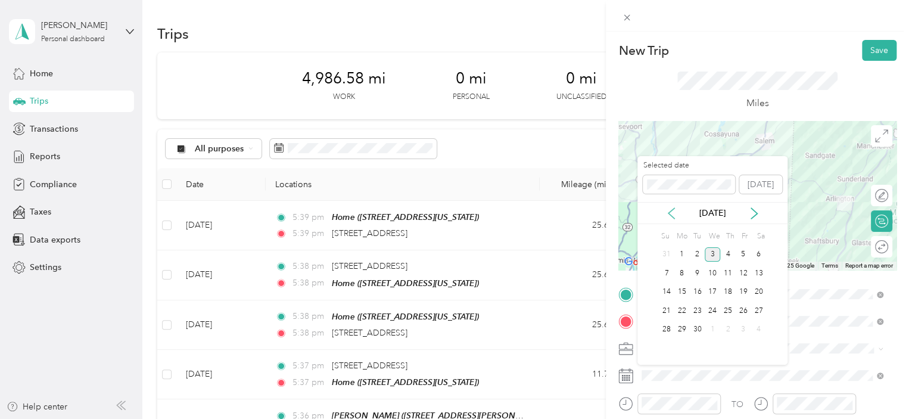
click at [670, 214] on icon at bounding box center [672, 213] width 6 height 11
click at [681, 330] on div "25" at bounding box center [682, 329] width 15 height 15
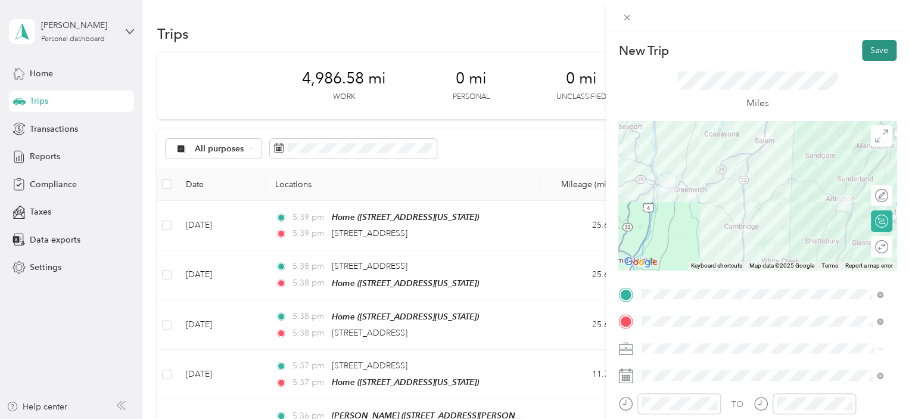
click at [866, 51] on button "Save" at bounding box center [879, 50] width 35 height 21
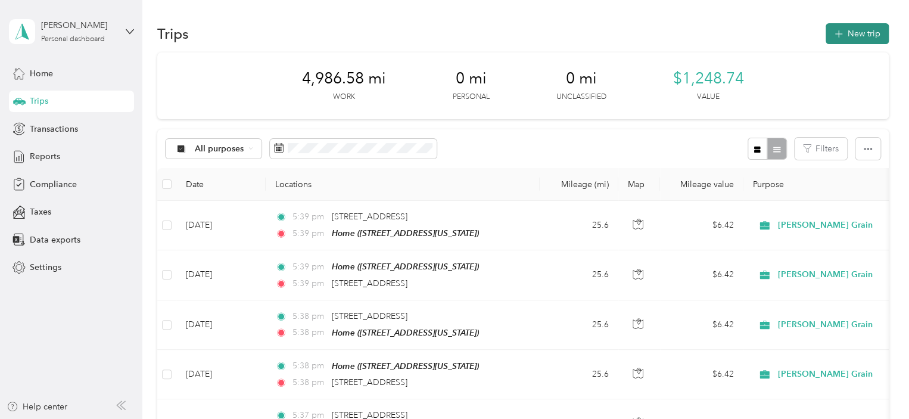
click at [862, 33] on button "New trip" at bounding box center [857, 33] width 63 height 21
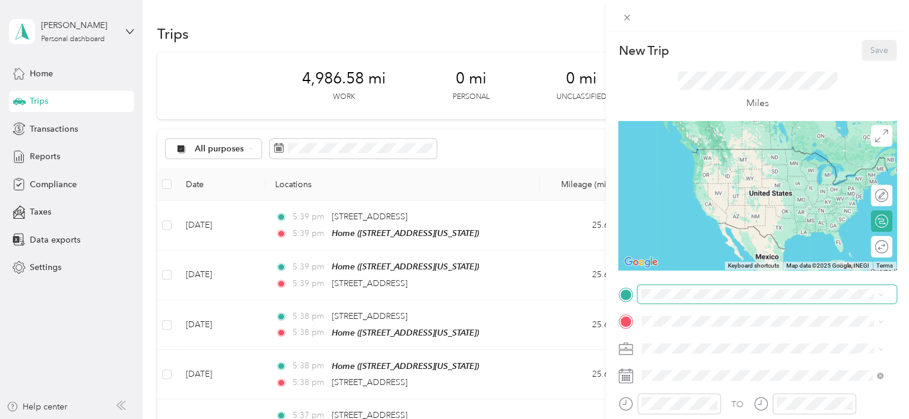
click at [706, 300] on span at bounding box center [767, 294] width 259 height 19
click at [684, 157] on strong "Home" at bounding box center [675, 153] width 23 height 11
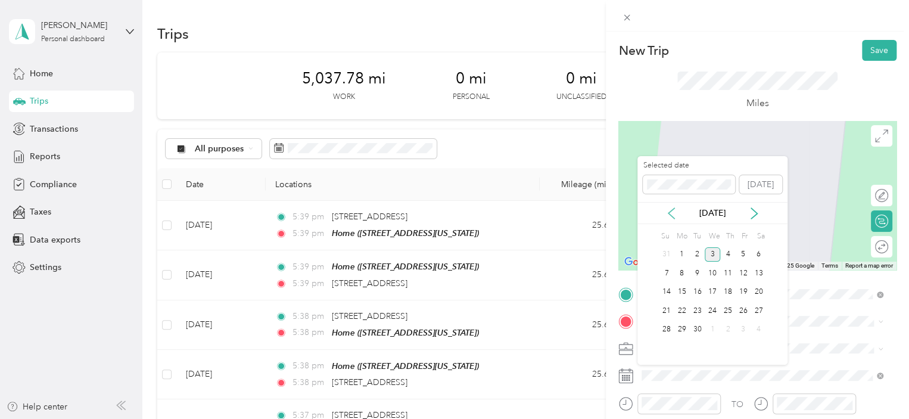
click at [672, 207] on icon at bounding box center [672, 213] width 12 height 12
click at [682, 327] on div "25" at bounding box center [682, 329] width 15 height 15
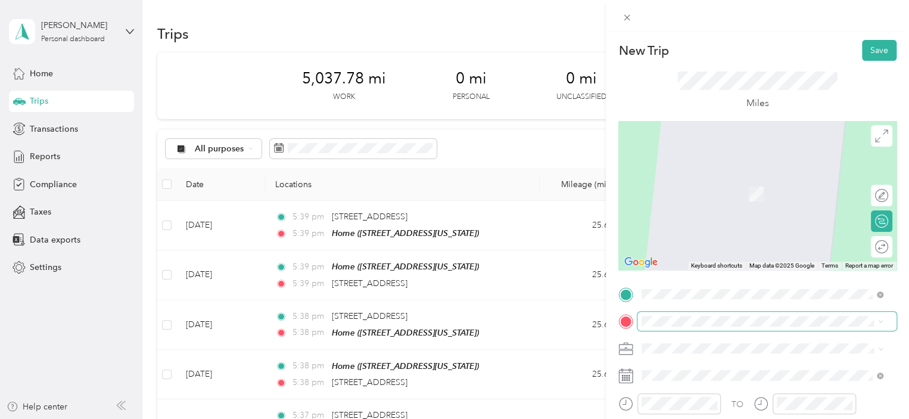
click at [704, 326] on span at bounding box center [767, 321] width 259 height 19
click at [753, 197] on div "[STREET_ADDRESS][US_STATE]" at bounding box center [762, 189] width 233 height 16
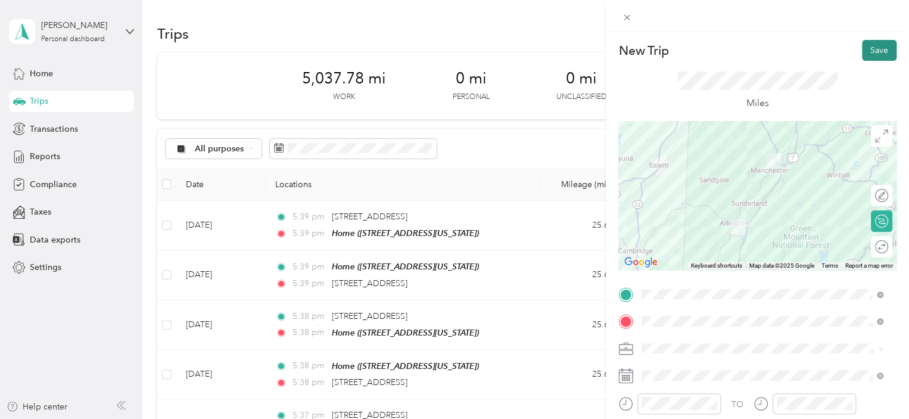
click at [878, 48] on button "Save" at bounding box center [879, 50] width 35 height 21
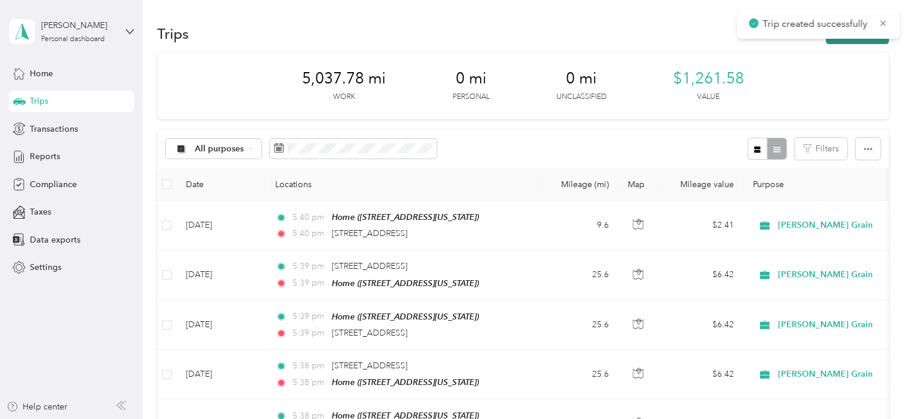
click at [850, 41] on button "New trip" at bounding box center [857, 33] width 63 height 21
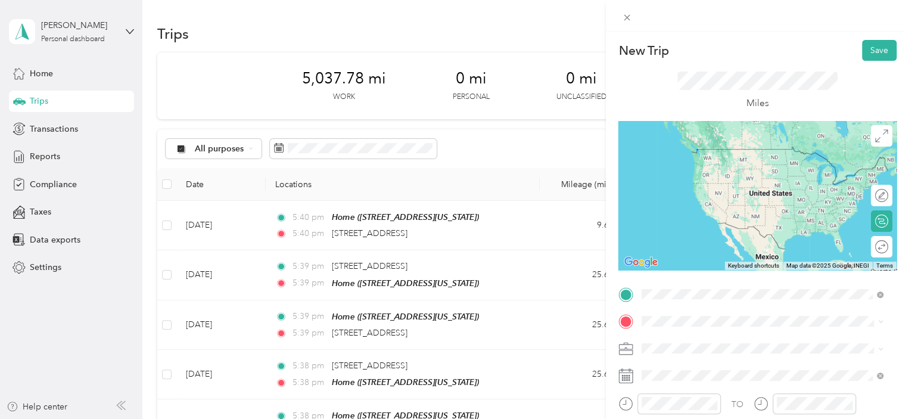
click at [725, 170] on div "[STREET_ADDRESS][US_STATE]" at bounding box center [762, 162] width 233 height 16
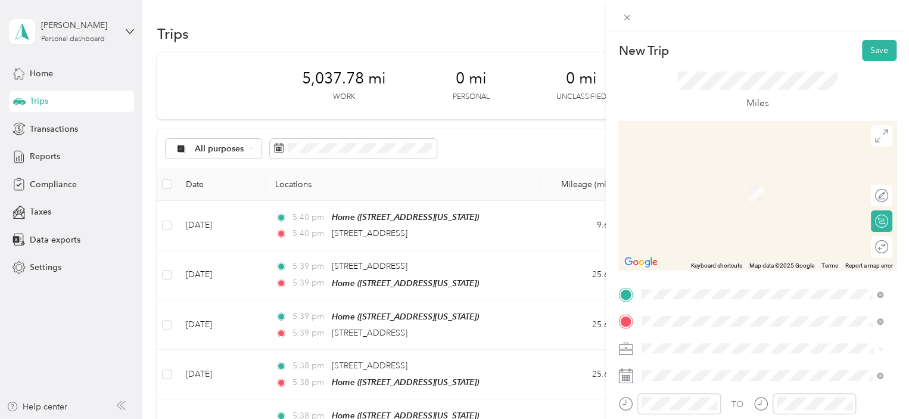
click at [729, 198] on div "Home [STREET_ADDRESS][US_STATE]" at bounding box center [723, 187] width 119 height 25
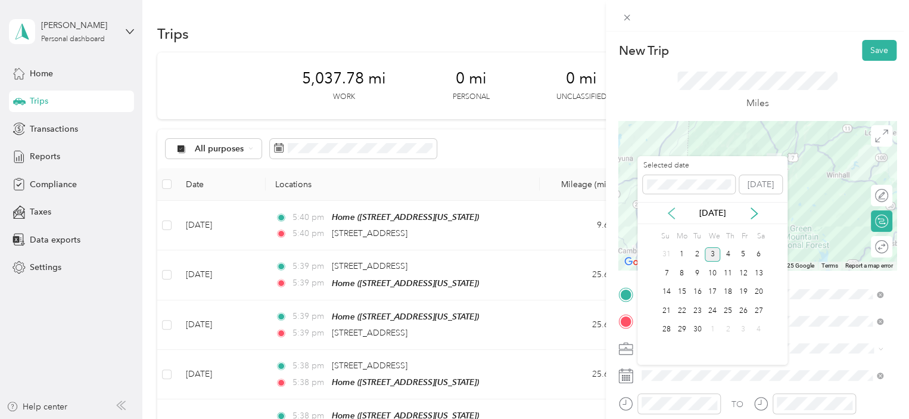
click at [672, 212] on icon at bounding box center [672, 213] width 12 height 12
click at [686, 328] on div "25" at bounding box center [682, 329] width 15 height 15
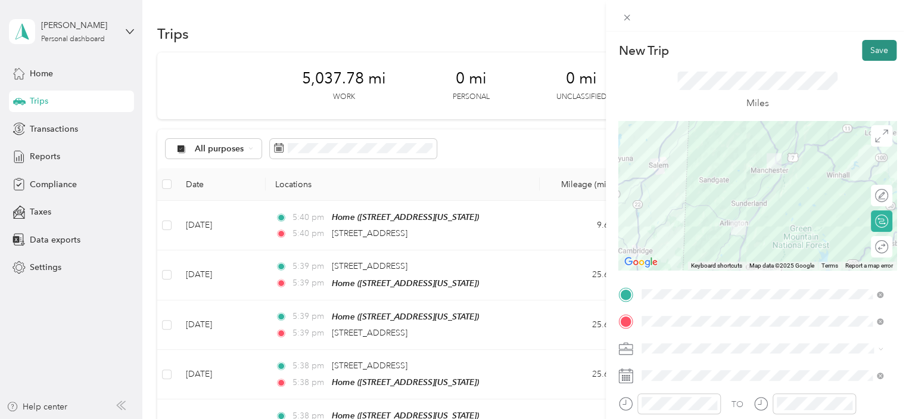
click at [862, 53] on button "Save" at bounding box center [879, 50] width 35 height 21
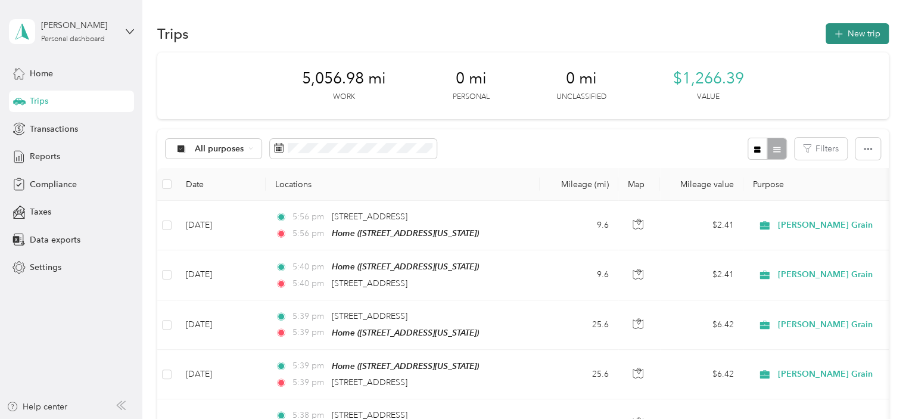
click at [852, 38] on button "New trip" at bounding box center [857, 33] width 63 height 21
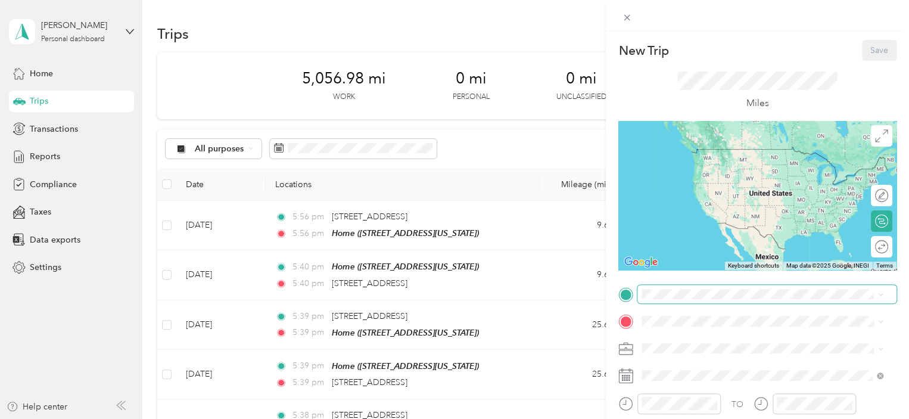
click at [684, 300] on span at bounding box center [767, 294] width 259 height 19
click at [722, 163] on span "[STREET_ADDRESS][US_STATE]" at bounding box center [723, 166] width 119 height 10
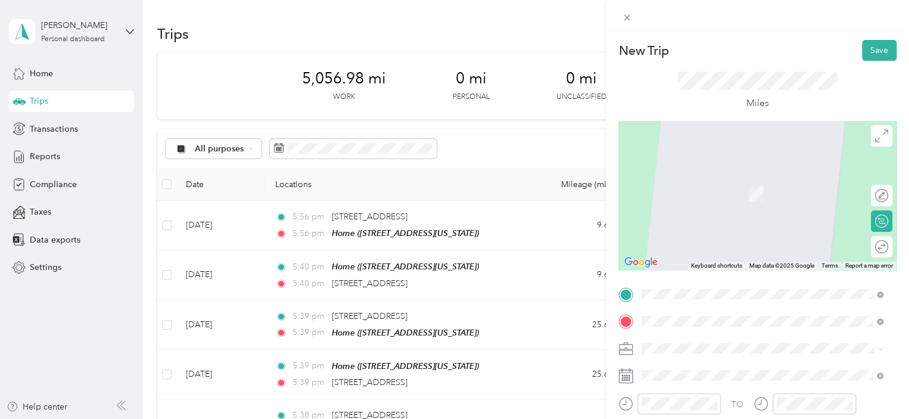
click at [698, 195] on span "[STREET_ADDRESS][US_STATE]" at bounding box center [723, 194] width 119 height 10
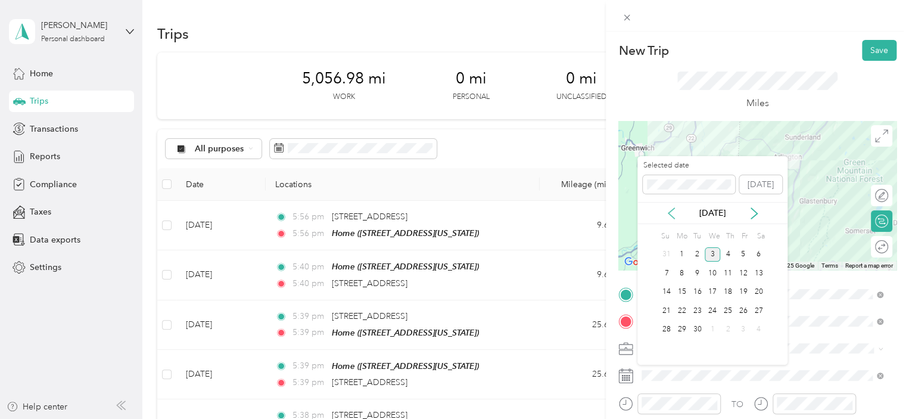
drag, startPoint x: 672, startPoint y: 207, endPoint x: 673, endPoint y: 213, distance: 6.1
click at [672, 208] on div "[DATE]" at bounding box center [713, 213] width 150 height 22
click at [672, 215] on icon at bounding box center [672, 213] width 12 height 12
click at [697, 330] on div "26" at bounding box center [697, 329] width 15 height 15
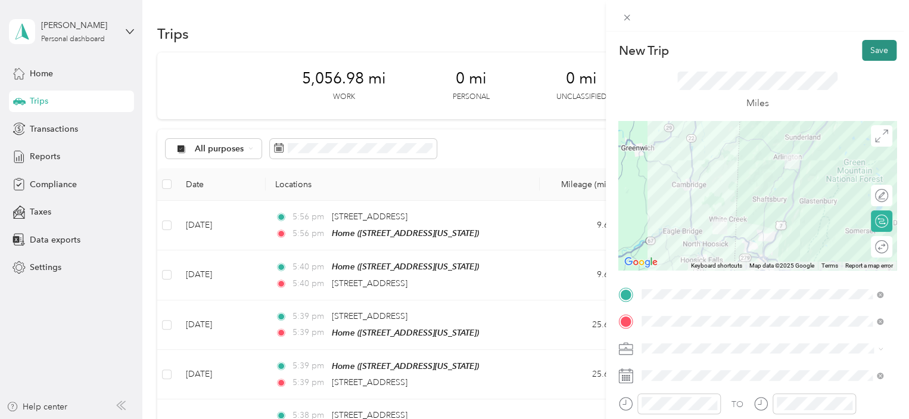
click at [862, 51] on button "Save" at bounding box center [879, 50] width 35 height 21
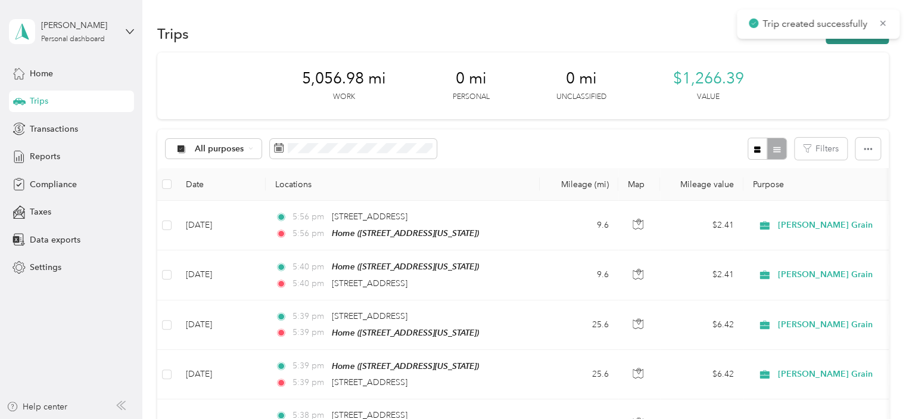
click at [841, 43] on button "New trip" at bounding box center [857, 33] width 63 height 21
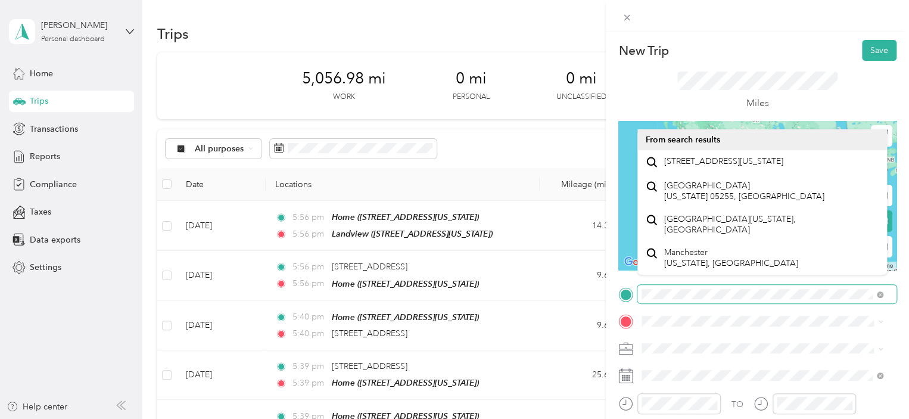
click at [583, 293] on div "New Trip Save This trip cannot be edited because it is either under review, app…" at bounding box center [454, 209] width 909 height 419
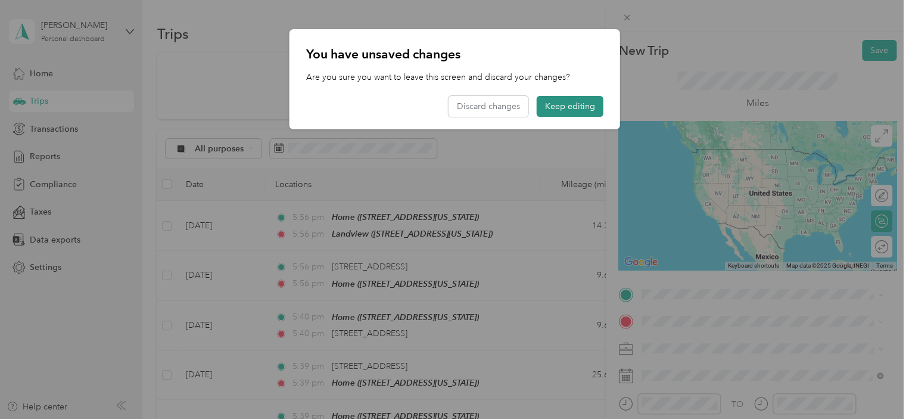
click at [577, 105] on button "Keep editing" at bounding box center [570, 106] width 67 height 21
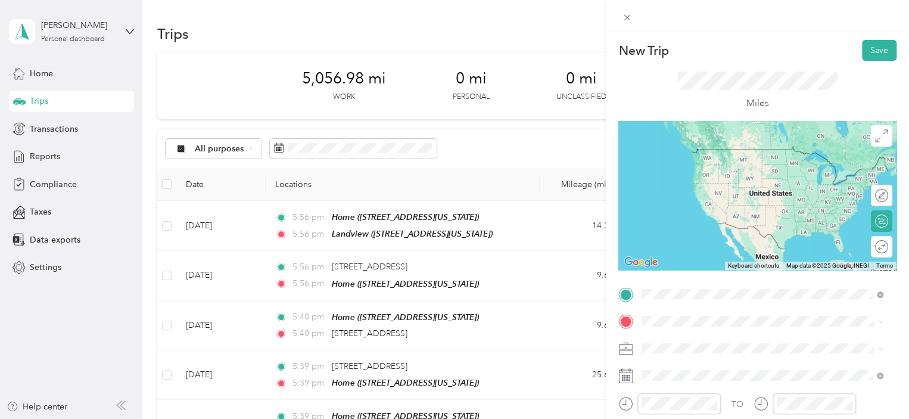
click at [711, 161] on span "[STREET_ADDRESS][US_STATE]" at bounding box center [723, 166] width 119 height 10
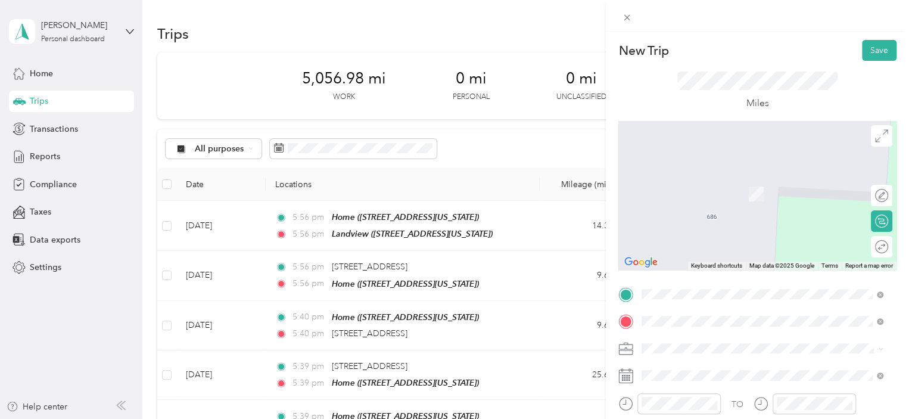
click at [723, 192] on span "[STREET_ADDRESS][US_STATE]" at bounding box center [723, 194] width 119 height 10
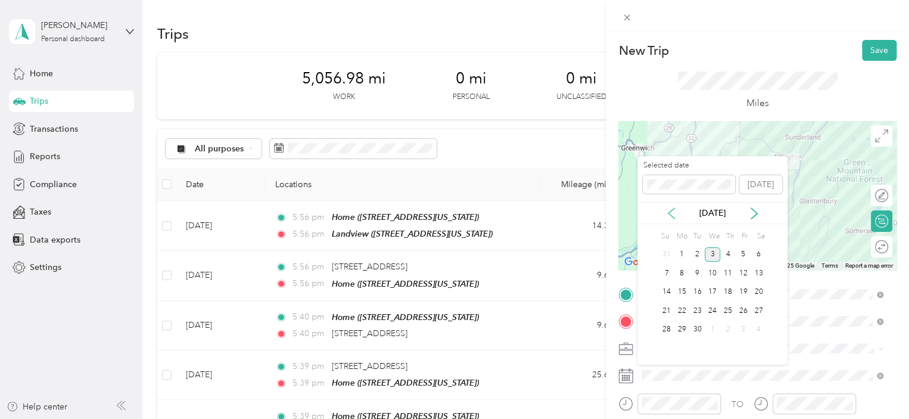
click at [673, 210] on icon at bounding box center [672, 213] width 12 height 12
click at [696, 327] on div "26" at bounding box center [697, 329] width 15 height 15
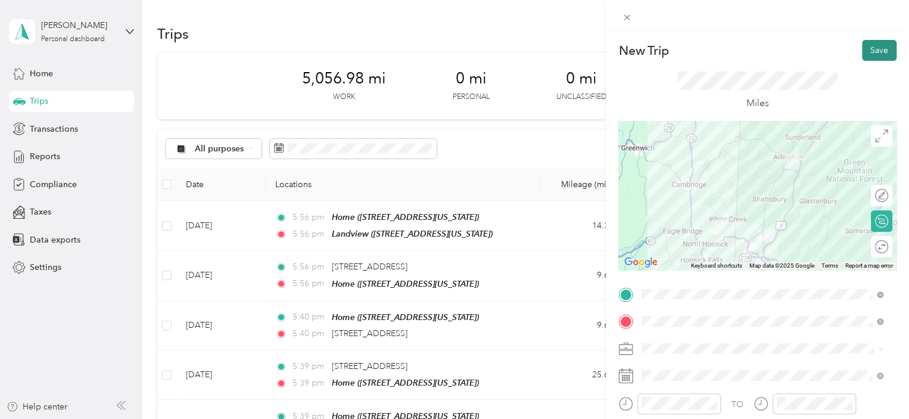
click at [865, 49] on button "Save" at bounding box center [879, 50] width 35 height 21
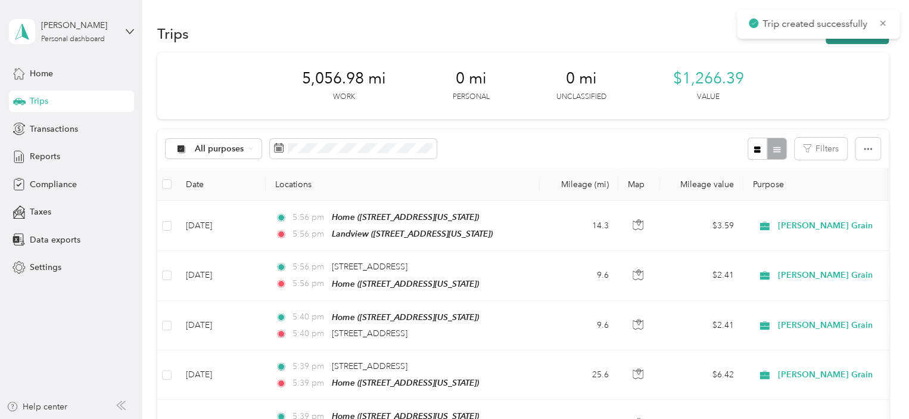
click at [853, 41] on button "New trip" at bounding box center [857, 33] width 63 height 21
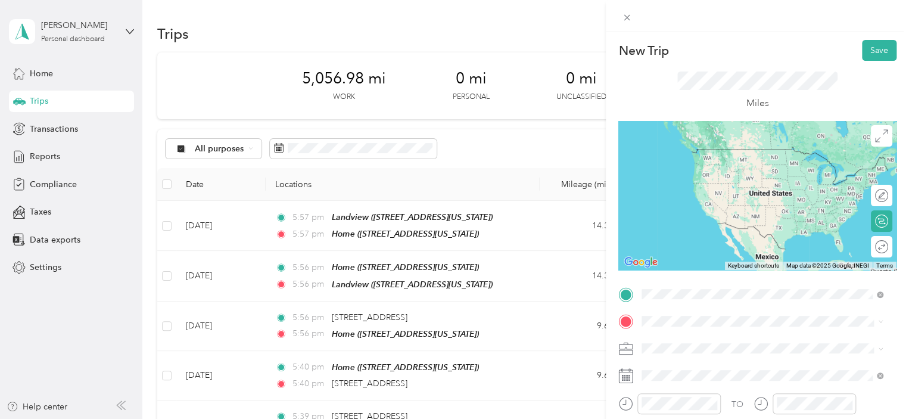
drag, startPoint x: 713, startPoint y: 190, endPoint x: 706, endPoint y: 271, distance: 81.3
click at [717, 171] on div "Home [STREET_ADDRESS][US_STATE]" at bounding box center [723, 160] width 119 height 25
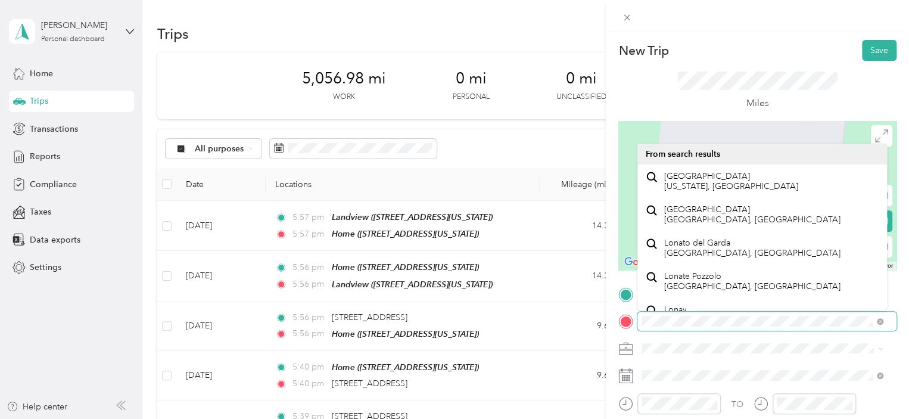
click at [628, 320] on div at bounding box center [758, 321] width 278 height 19
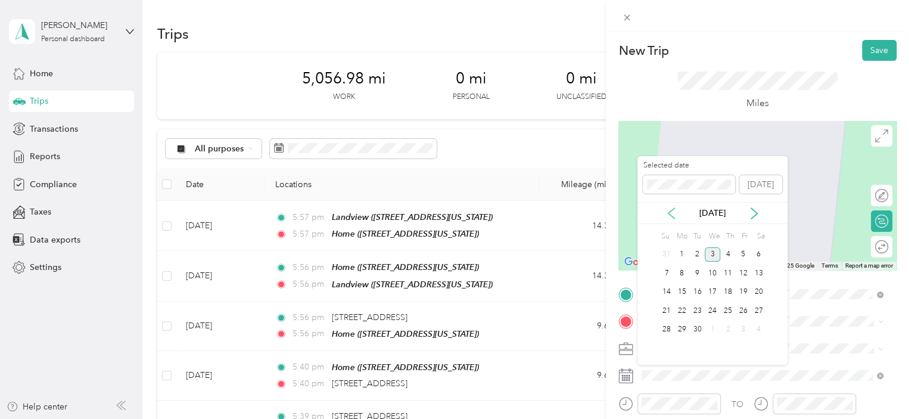
click at [671, 210] on icon at bounding box center [672, 213] width 6 height 11
click at [711, 330] on div "27" at bounding box center [712, 329] width 15 height 15
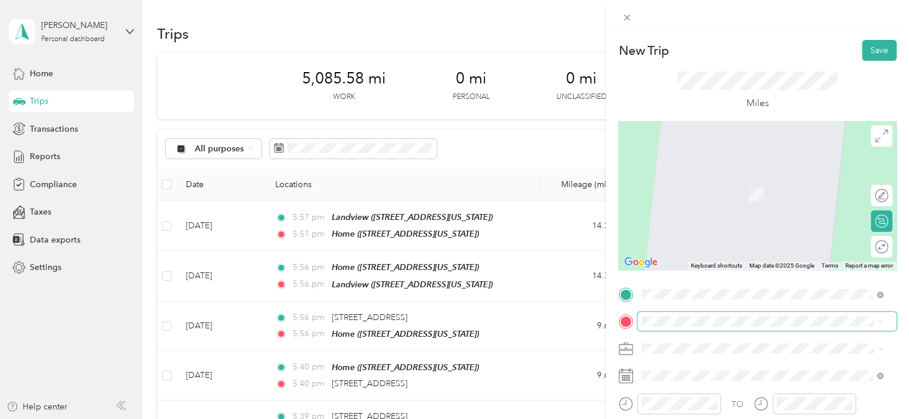
click at [680, 313] on span at bounding box center [767, 321] width 259 height 19
click at [688, 327] on span at bounding box center [767, 321] width 259 height 19
click at [724, 178] on span "[STREET_ADDRESS][PERSON_NAME][US_STATE]" at bounding box center [756, 176] width 185 height 11
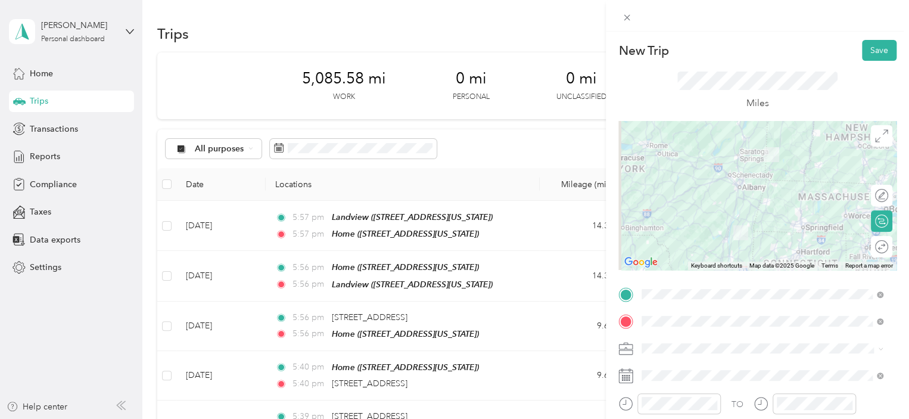
click at [732, 181] on span "[STREET_ADDRESS][PERSON_NAME][US_STATE]" at bounding box center [756, 176] width 185 height 11
click at [869, 46] on button "Save" at bounding box center [879, 50] width 35 height 21
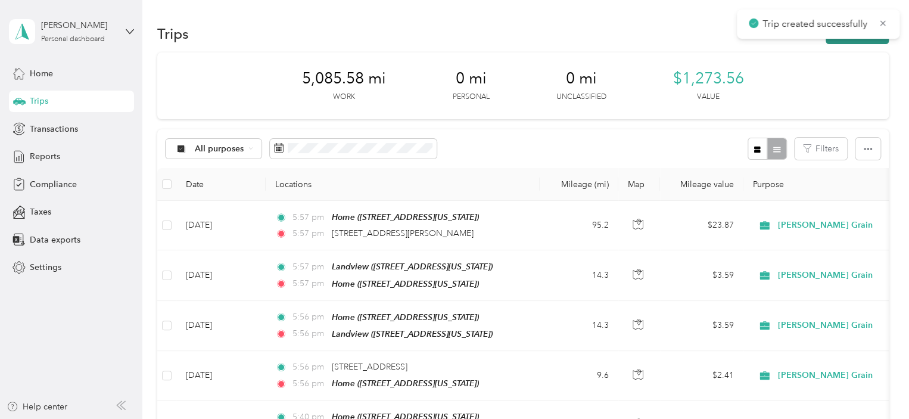
click at [870, 42] on button "New trip" at bounding box center [857, 33] width 63 height 21
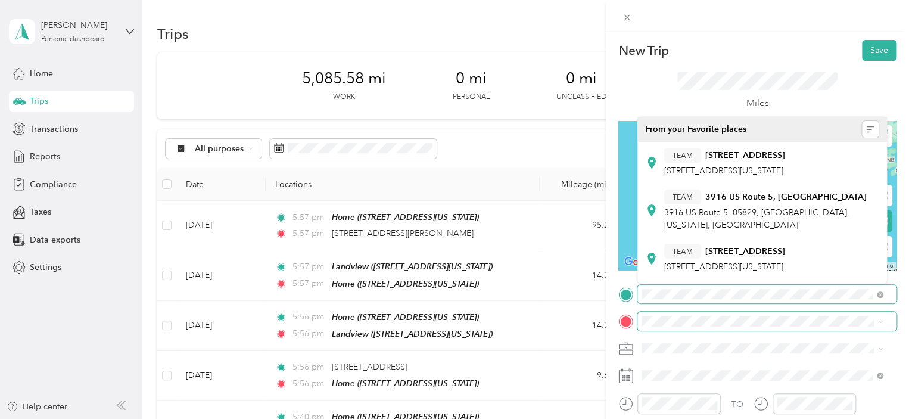
scroll to position [0, 13]
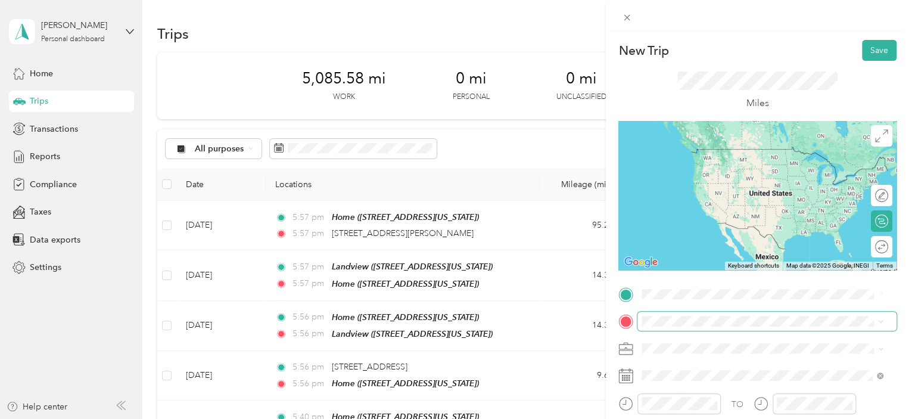
click at [691, 322] on div "No results found Check your spelling or try another address" at bounding box center [763, 338] width 250 height 68
drag, startPoint x: 653, startPoint y: 333, endPoint x: 664, endPoint y: 330, distance: 11.7
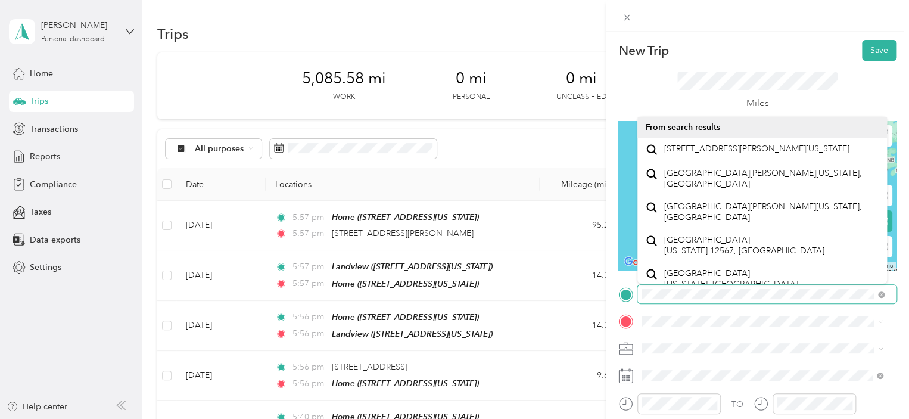
scroll to position [0, 14]
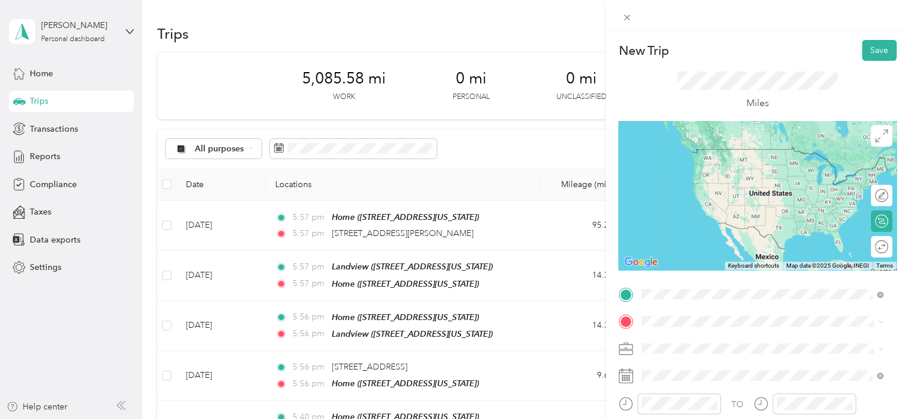
click at [708, 153] on span "[STREET_ADDRESS][PERSON_NAME][US_STATE]" at bounding box center [756, 149] width 185 height 11
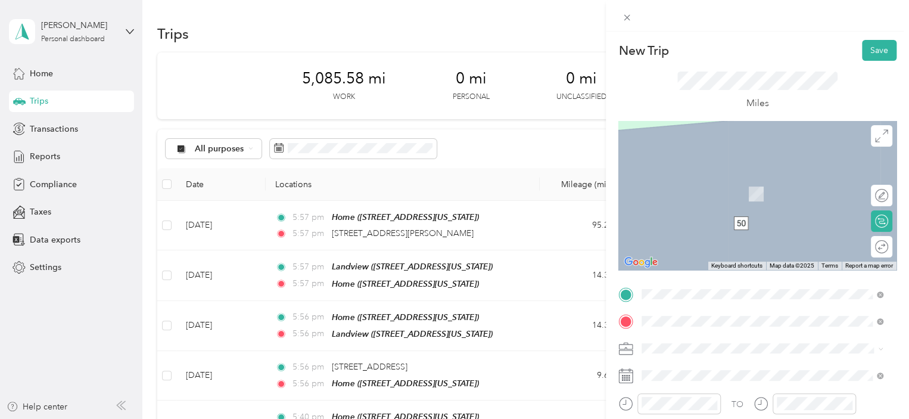
click at [711, 192] on span "[STREET_ADDRESS][US_STATE]" at bounding box center [723, 194] width 119 height 10
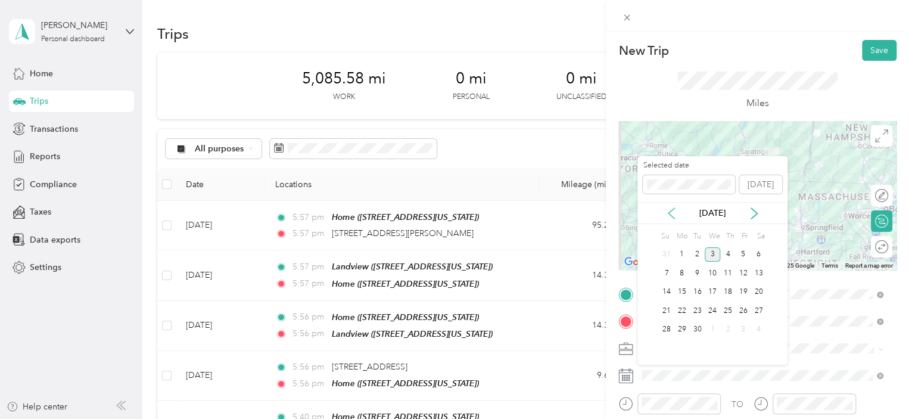
click at [669, 210] on icon at bounding box center [672, 213] width 12 height 12
click at [715, 326] on div "27" at bounding box center [712, 329] width 15 height 15
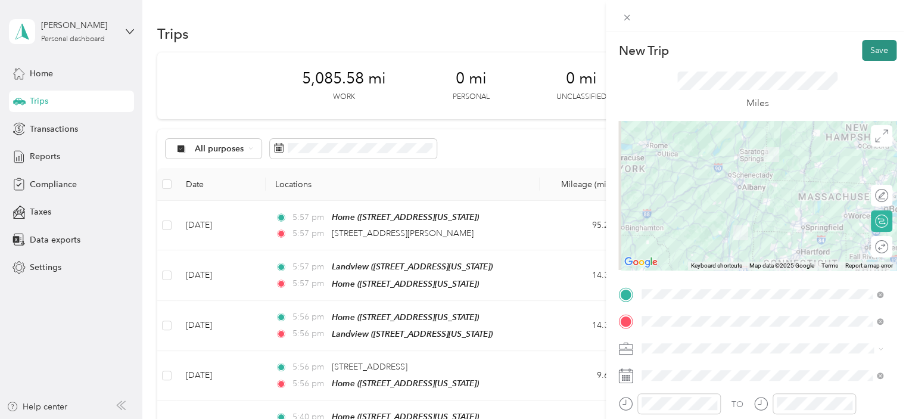
click at [871, 49] on button "Save" at bounding box center [879, 50] width 35 height 21
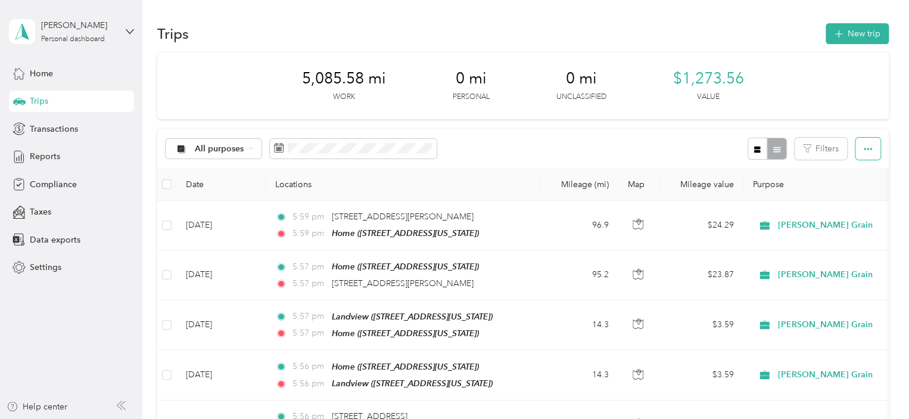
click at [865, 153] on span "button" at bounding box center [868, 149] width 8 height 10
click at [866, 147] on icon "button" at bounding box center [868, 149] width 8 height 8
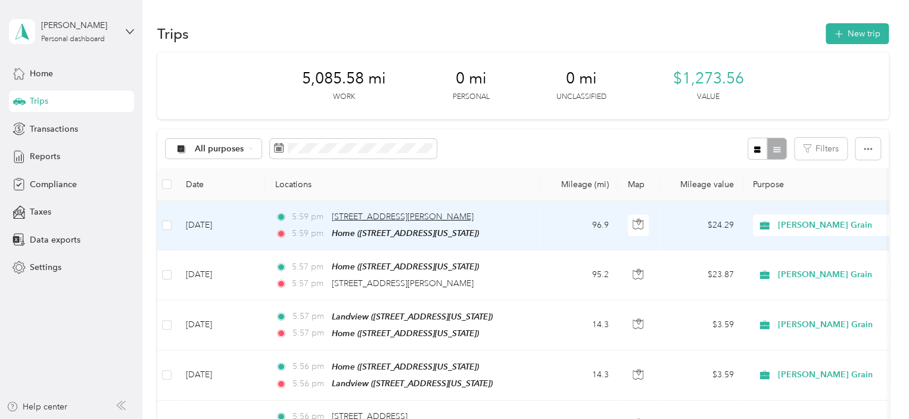
click at [410, 219] on span "[STREET_ADDRESS][PERSON_NAME]" at bounding box center [403, 217] width 142 height 10
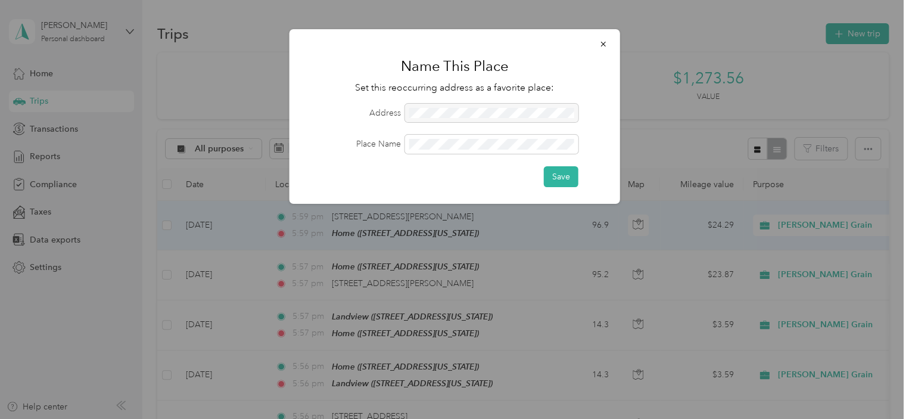
click at [487, 111] on div at bounding box center [491, 113] width 173 height 19
click at [450, 154] on form "Address Place Name Save" at bounding box center [454, 145] width 297 height 83
click at [553, 174] on button "Save" at bounding box center [561, 176] width 35 height 21
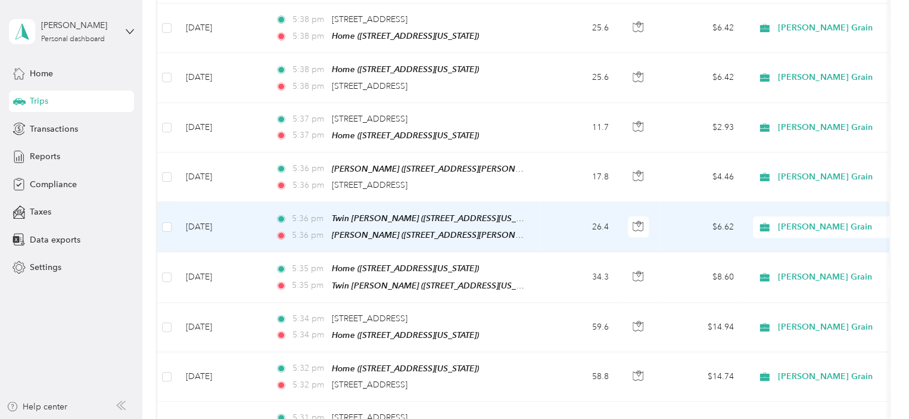
scroll to position [655, 0]
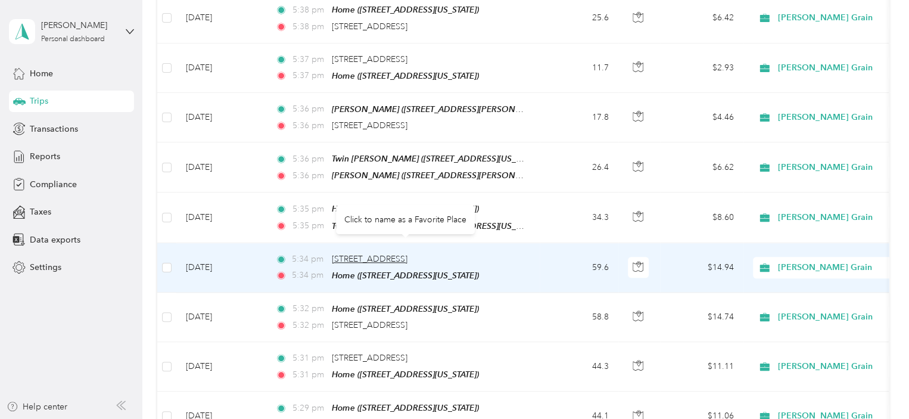
drag, startPoint x: 448, startPoint y: 248, endPoint x: 427, endPoint y: 247, distance: 21.5
click at [408, 254] on span "[STREET_ADDRESS]" at bounding box center [370, 259] width 76 height 10
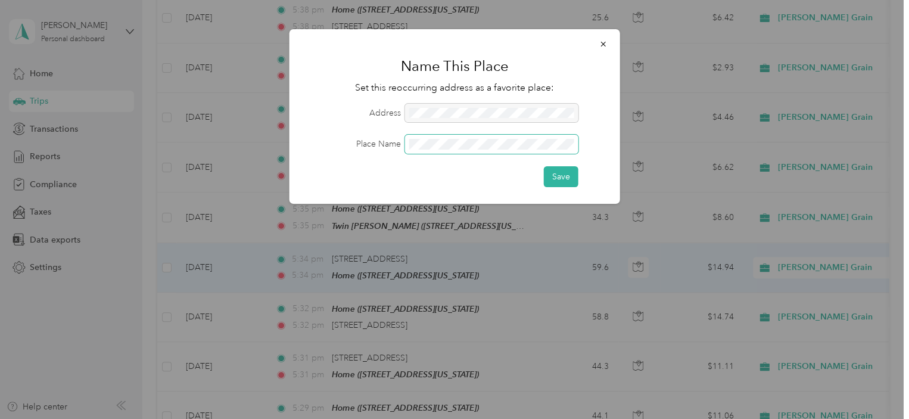
click at [433, 151] on span at bounding box center [491, 144] width 173 height 19
click at [565, 183] on button "Save" at bounding box center [561, 176] width 35 height 21
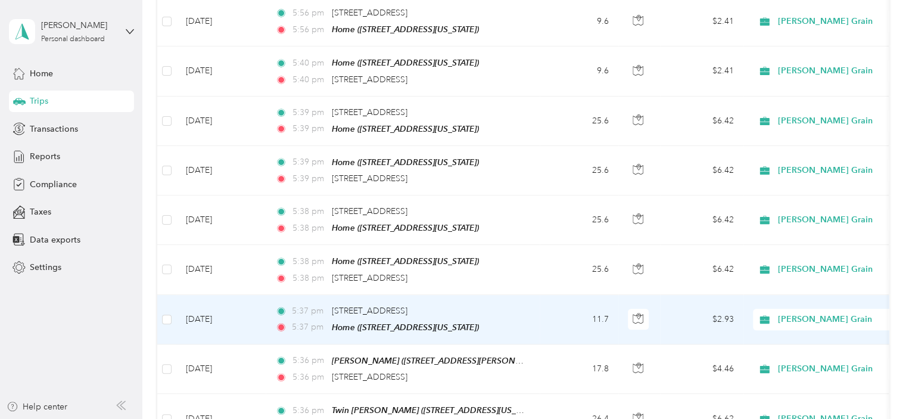
scroll to position [417, 0]
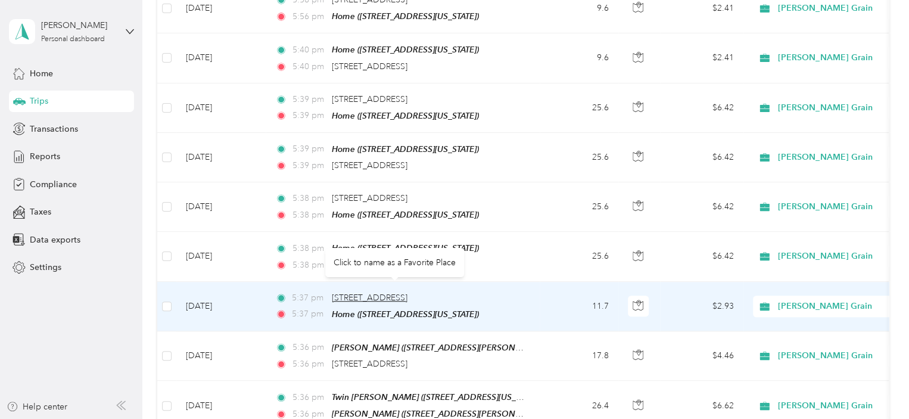
click at [408, 293] on span "[STREET_ADDRESS]" at bounding box center [370, 298] width 76 height 10
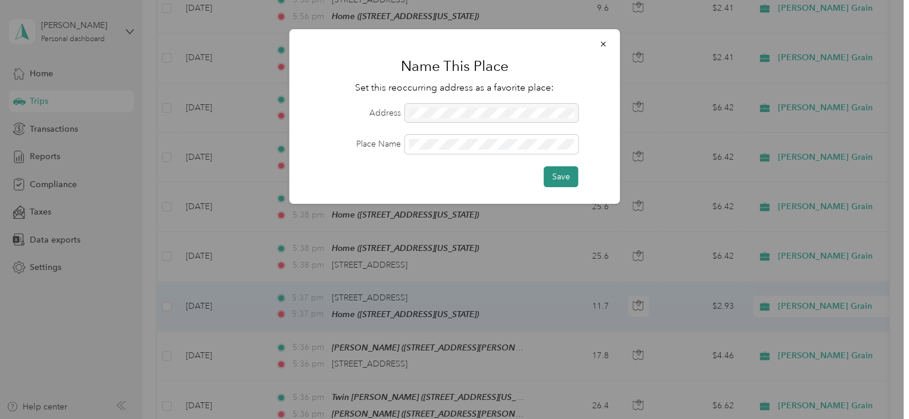
click at [554, 177] on button "Save" at bounding box center [561, 176] width 35 height 21
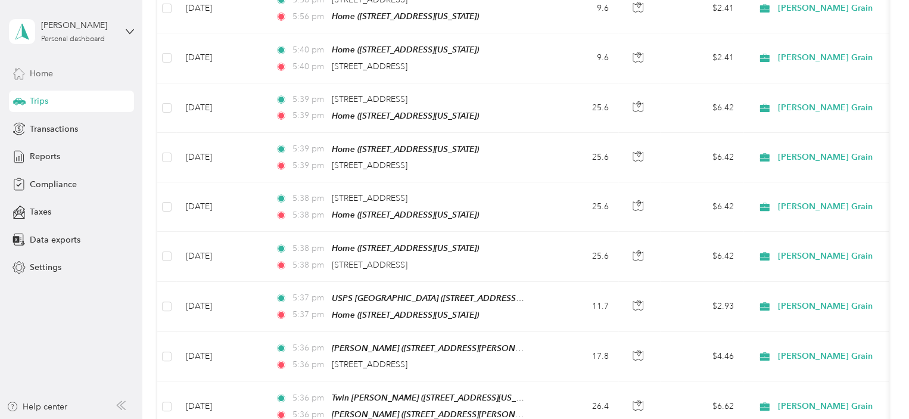
click at [66, 73] on div "Home" at bounding box center [71, 73] width 125 height 21
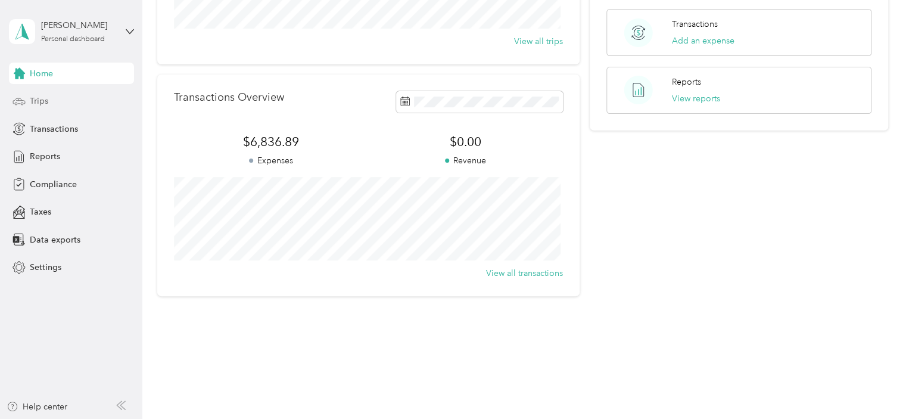
click at [54, 101] on div "Trips" at bounding box center [71, 101] width 125 height 21
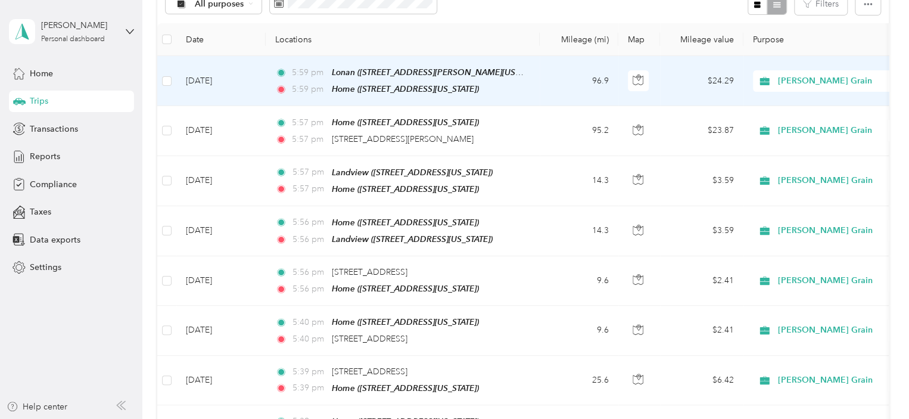
scroll to position [132, 0]
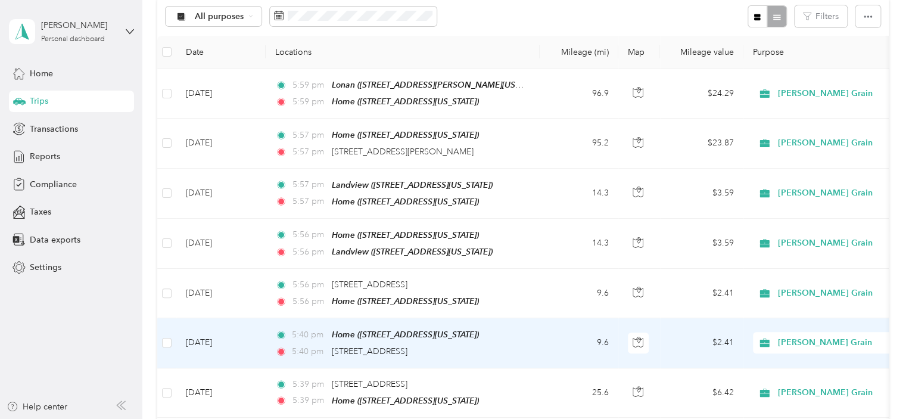
click at [495, 345] on div "5:40 pm [STREET_ADDRESS]" at bounding box center [400, 351] width 250 height 13
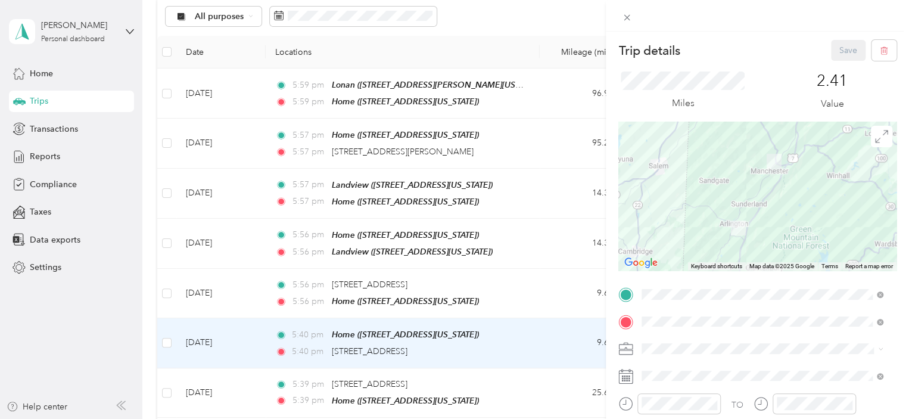
scroll to position [60, 0]
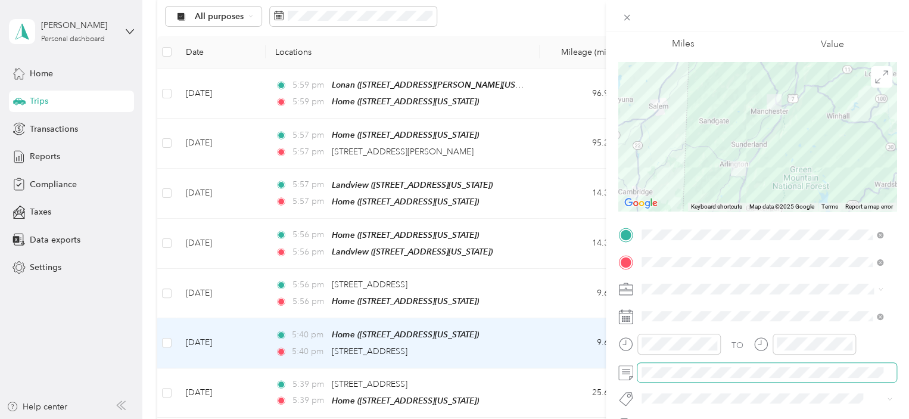
click at [684, 381] on span at bounding box center [767, 372] width 259 height 19
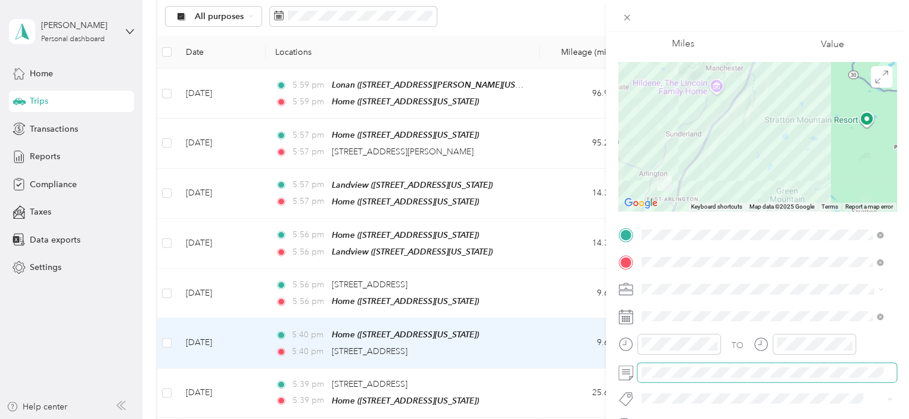
scroll to position [0, 0]
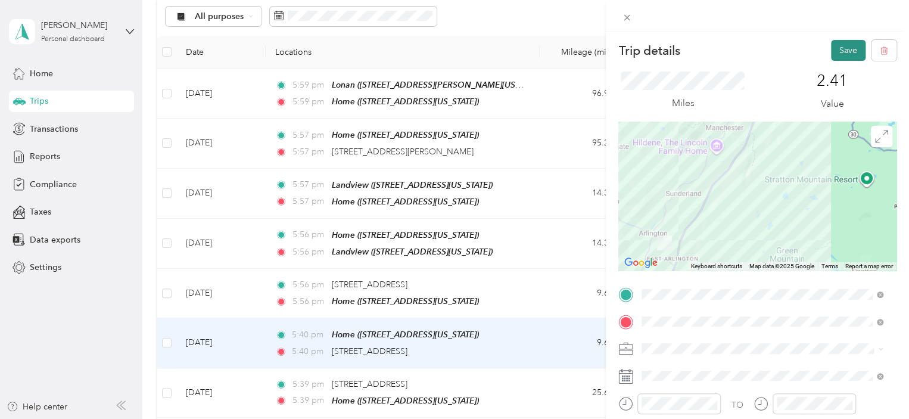
click at [840, 45] on button "Save" at bounding box center [848, 50] width 35 height 21
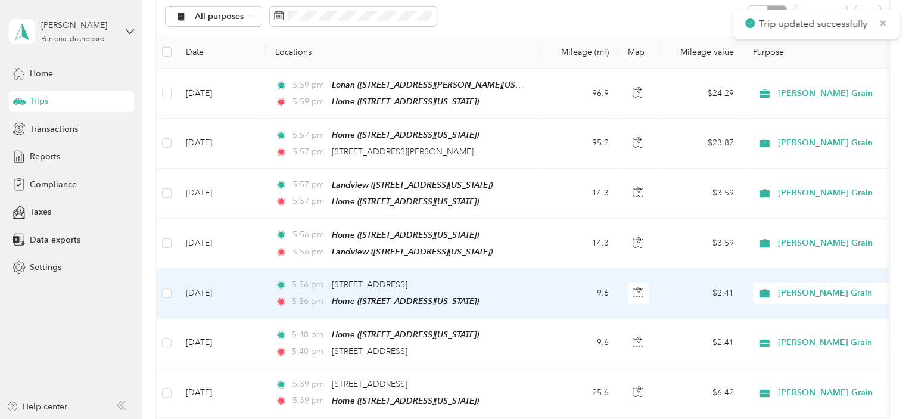
click at [535, 277] on td "5:56 pm [STREET_ADDRESS] 5:56 pm Home ([STREET_ADDRESS][US_STATE])" at bounding box center [403, 293] width 274 height 49
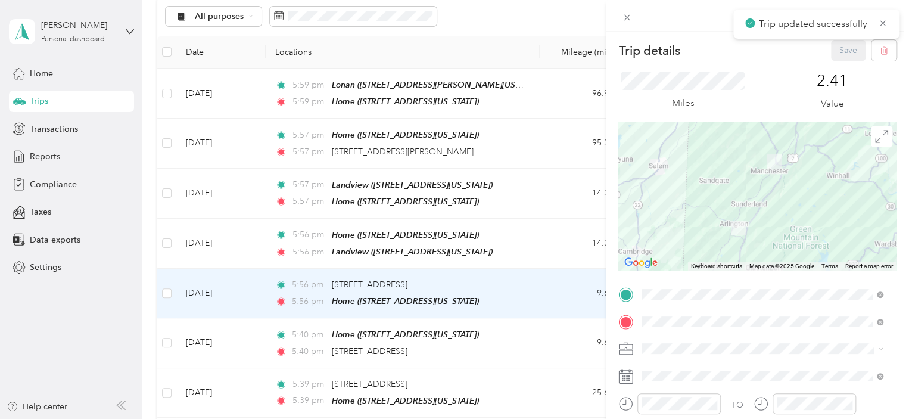
scroll to position [60, 0]
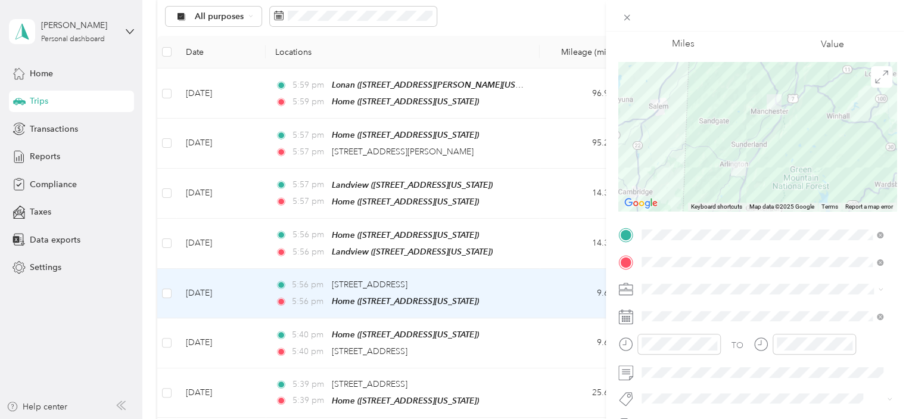
click at [820, 25] on div at bounding box center [757, 16] width 303 height 32
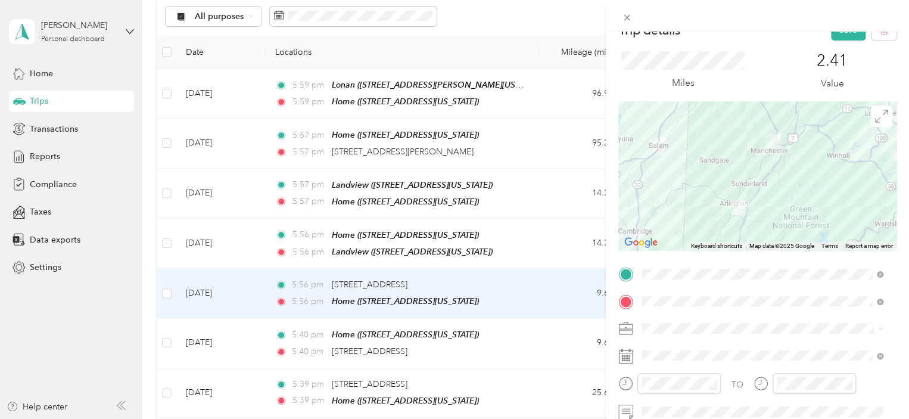
scroll to position [0, 0]
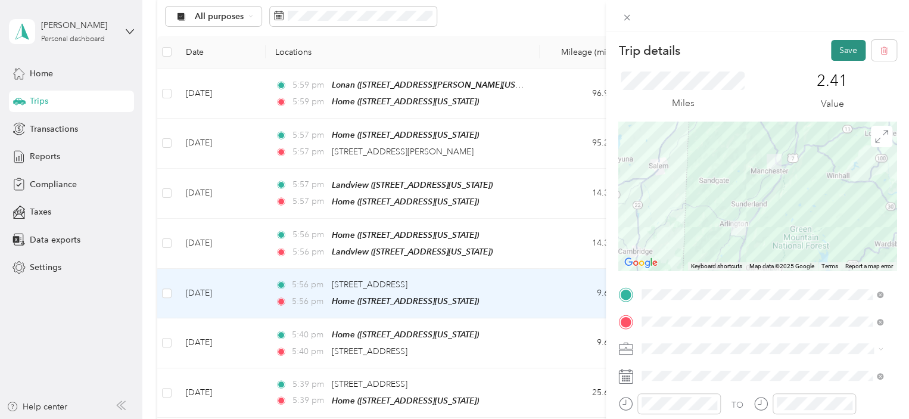
click at [846, 48] on button "Save" at bounding box center [848, 50] width 35 height 21
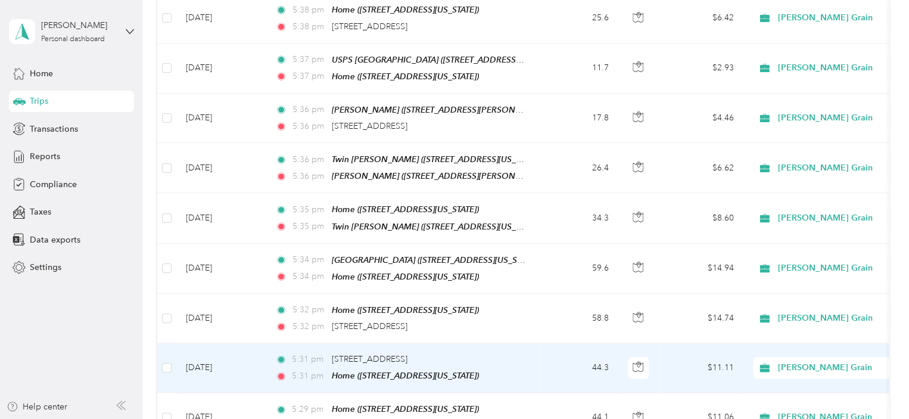
scroll to position [669, 0]
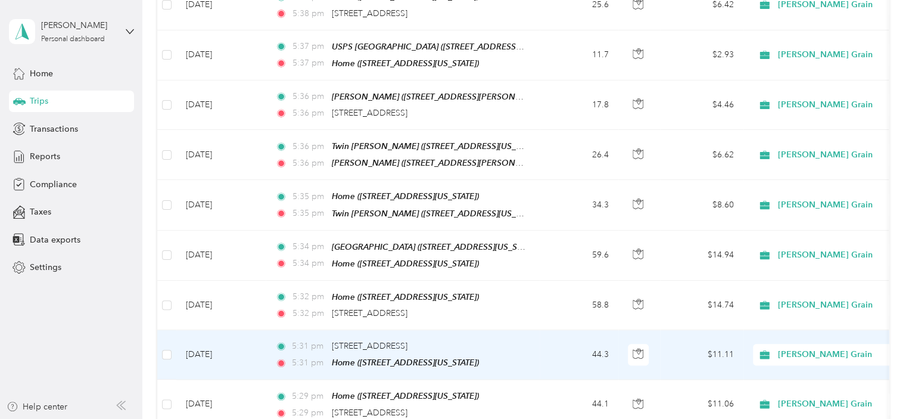
click at [470, 340] on div "5:31 pm [STREET_ADDRESS]" at bounding box center [400, 346] width 250 height 13
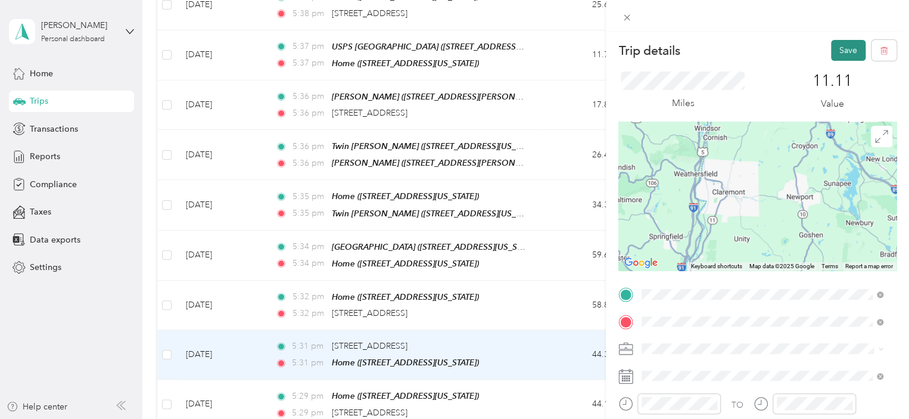
click at [834, 49] on button "Save" at bounding box center [848, 50] width 35 height 21
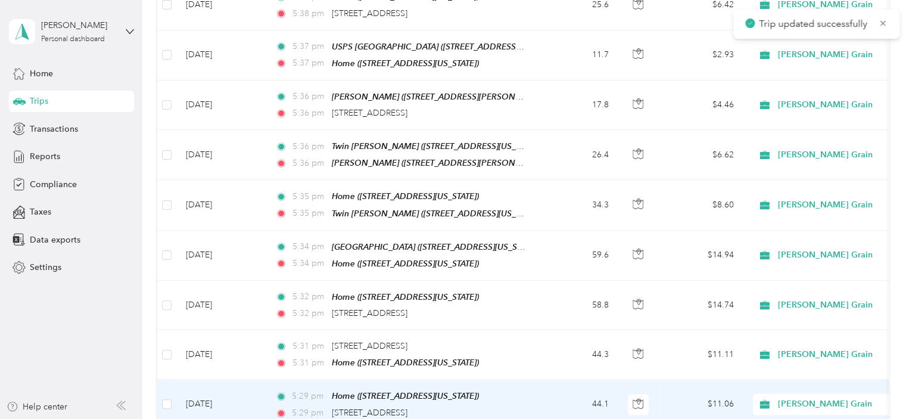
click at [471, 406] on div "5:29 pm [STREET_ADDRESS]" at bounding box center [400, 412] width 250 height 13
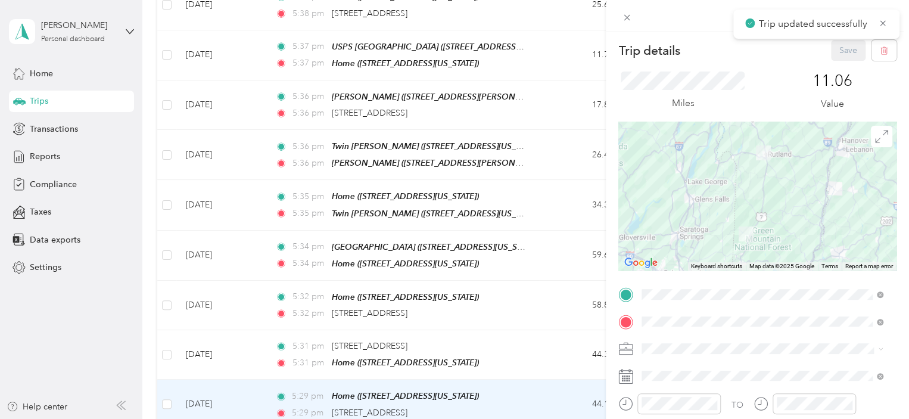
scroll to position [119, 0]
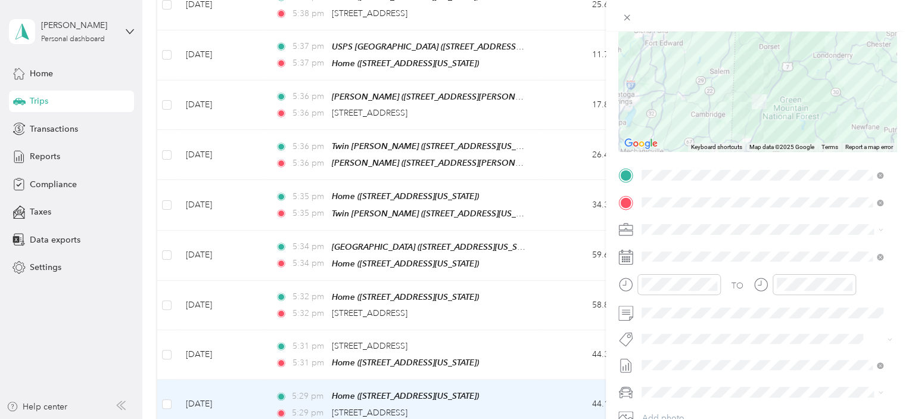
click at [551, 92] on div "Trip details Save This trip cannot be edited because it is either under review,…" at bounding box center [454, 209] width 909 height 419
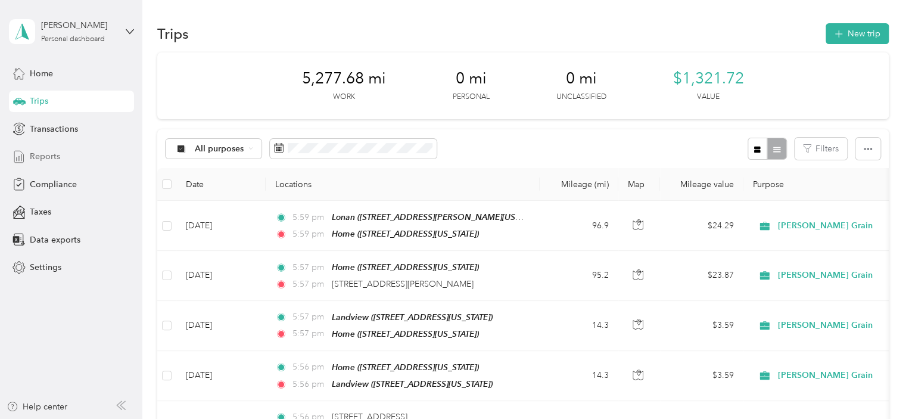
click at [38, 159] on span "Reports" at bounding box center [45, 156] width 30 height 13
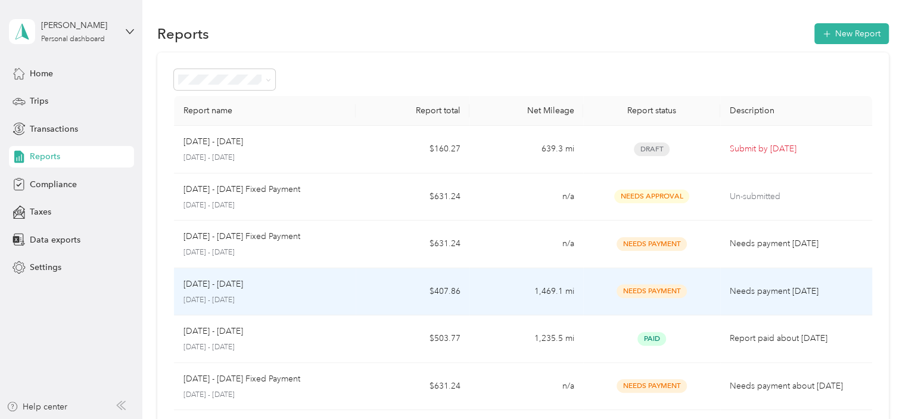
click at [403, 287] on td "$407.86" at bounding box center [413, 292] width 114 height 48
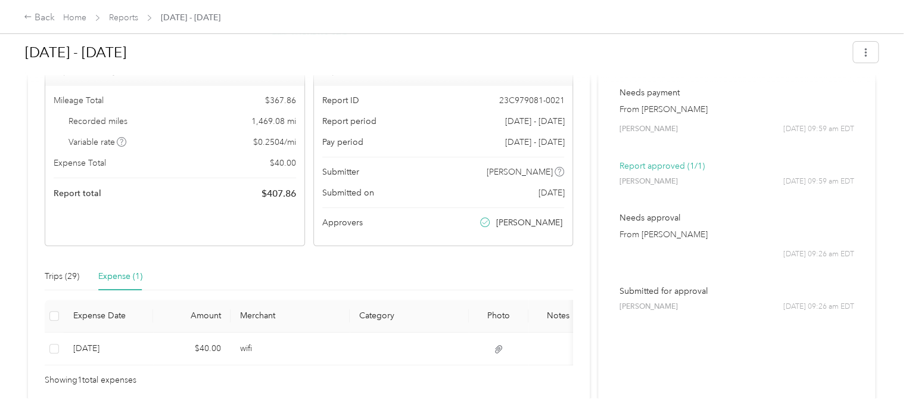
scroll to position [119, 0]
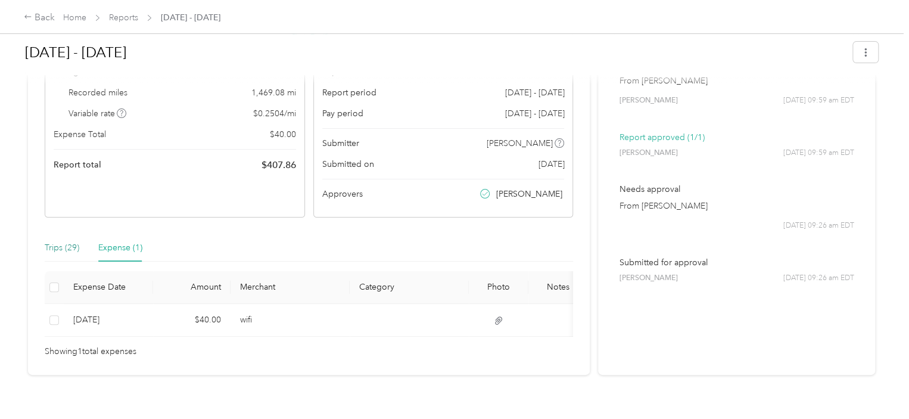
click at [64, 250] on div "Trips (29)" at bounding box center [62, 247] width 35 height 13
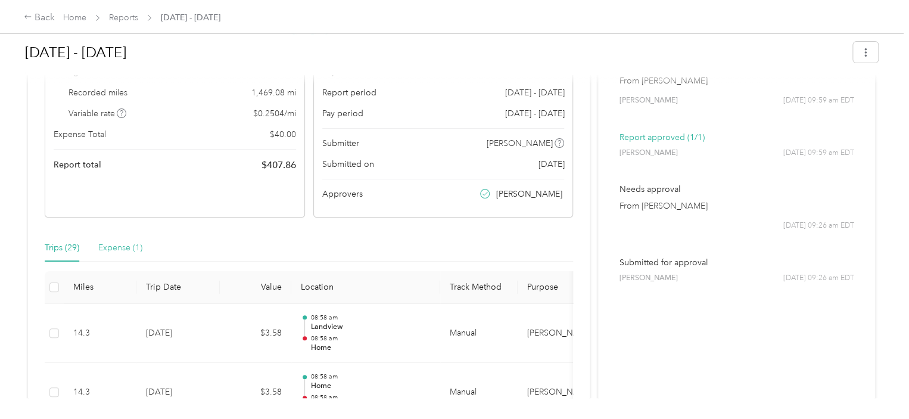
scroll to position [60, 0]
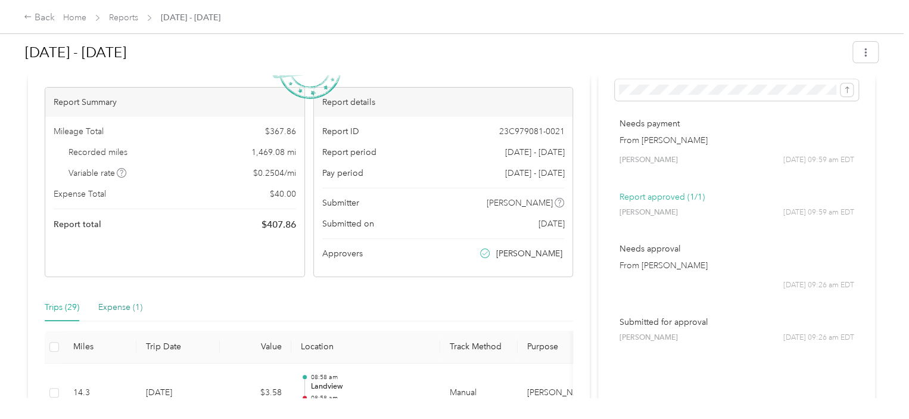
click at [129, 309] on div "Expense (1)" at bounding box center [120, 307] width 44 height 13
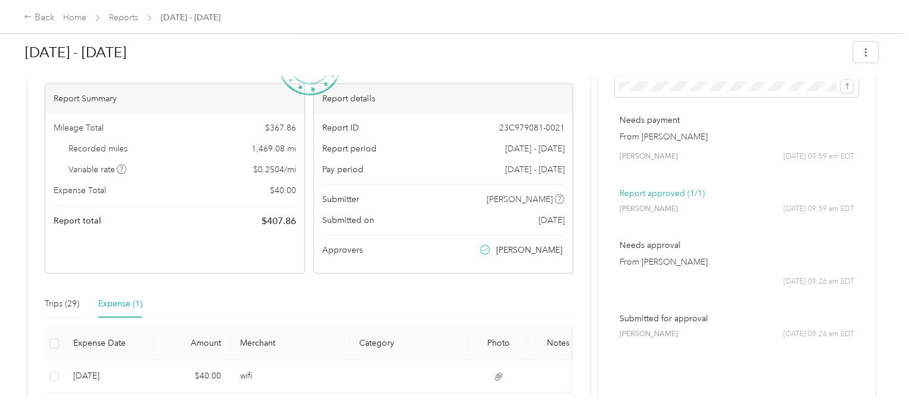
scroll to position [0, 0]
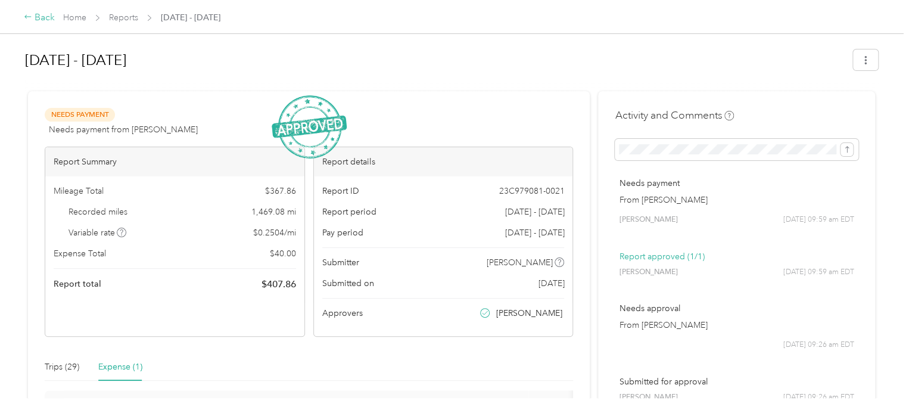
click at [36, 17] on div "Back" at bounding box center [39, 18] width 31 height 14
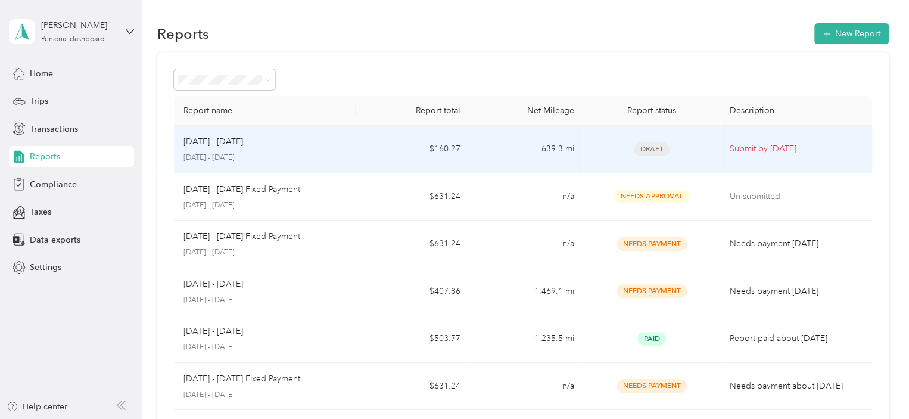
click at [298, 154] on p "[DATE] - [DATE]" at bounding box center [265, 158] width 163 height 11
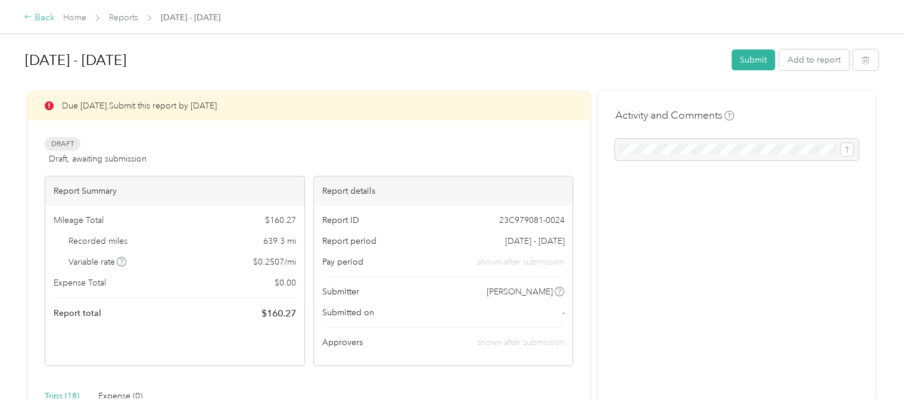
click at [31, 20] on icon at bounding box center [28, 17] width 8 height 8
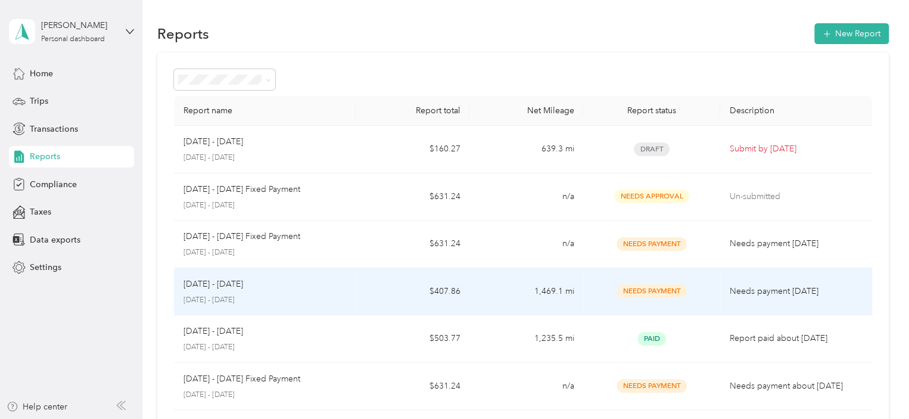
click at [334, 300] on p "[DATE] - [DATE]" at bounding box center [265, 300] width 163 height 11
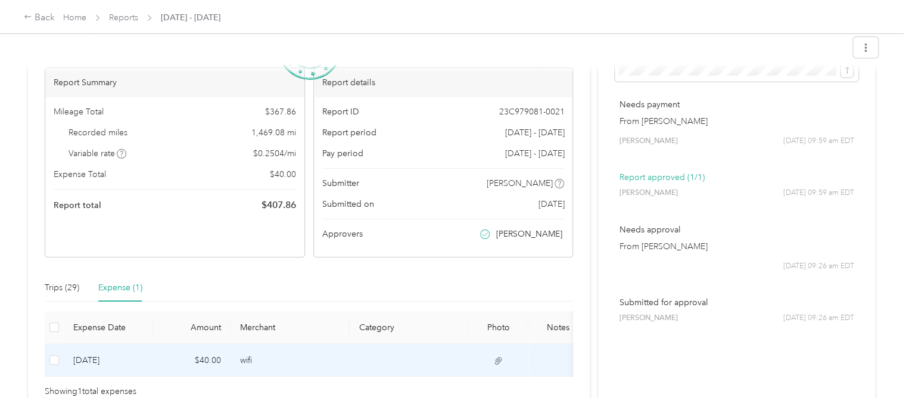
scroll to position [145, 0]
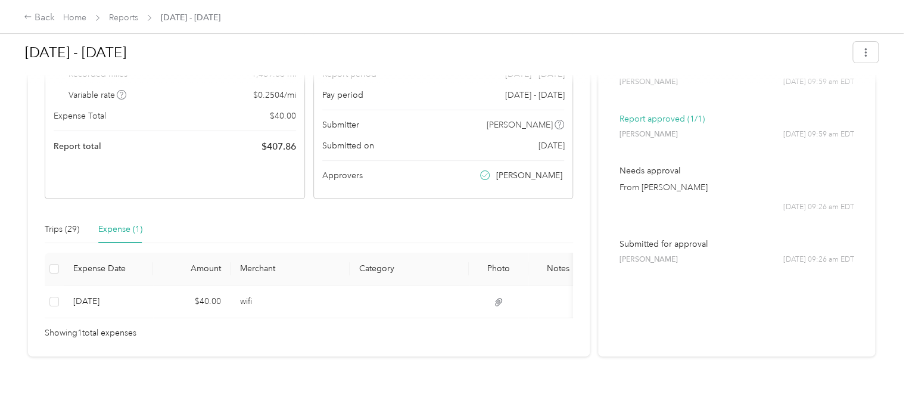
click at [72, 207] on div "Needs Payment Needs payment from [PERSON_NAME] View activity & comments Report …" at bounding box center [309, 155] width 562 height 403
click at [69, 216] on div "Trips (29)" at bounding box center [62, 229] width 35 height 27
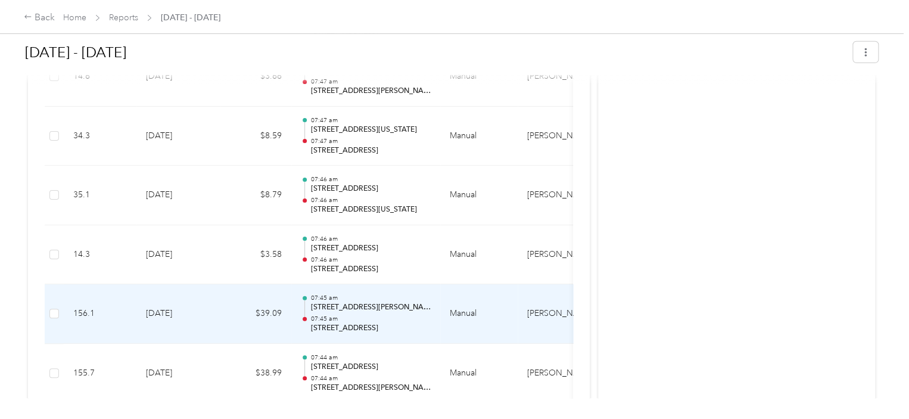
scroll to position [1754, 0]
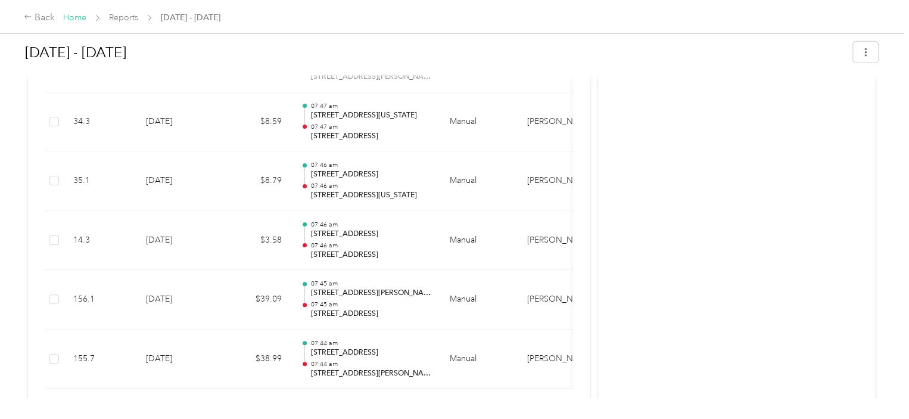
click at [77, 21] on link "Home" at bounding box center [74, 18] width 23 height 10
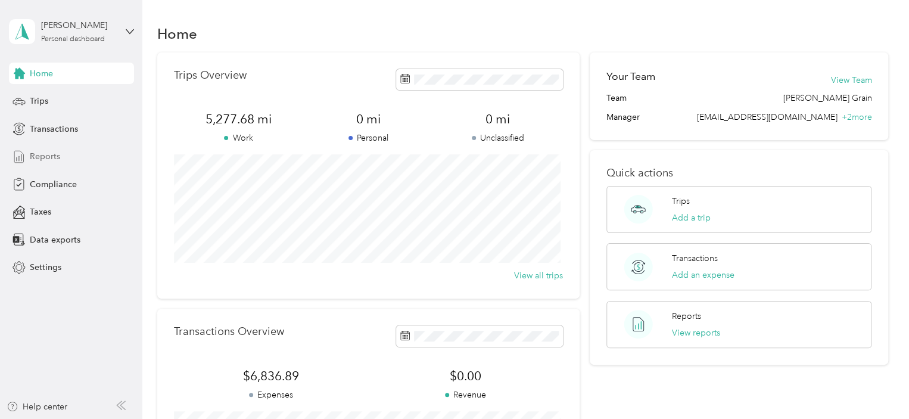
click at [54, 152] on span "Reports" at bounding box center [45, 156] width 30 height 13
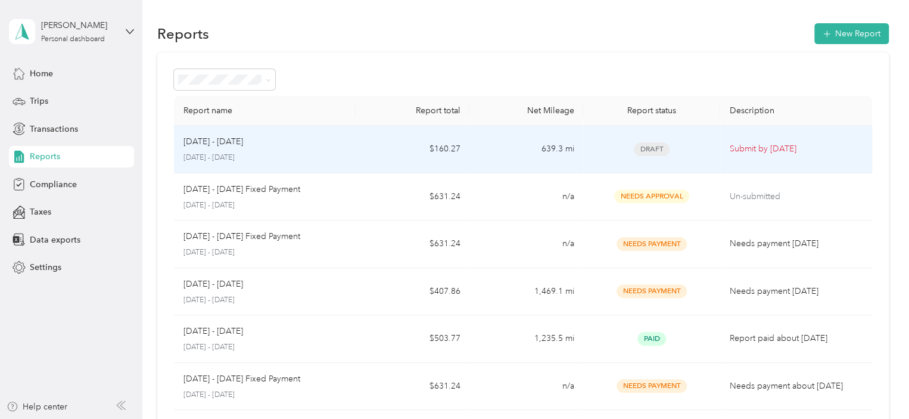
click at [271, 144] on div "[DATE] - [DATE]" at bounding box center [265, 141] width 163 height 13
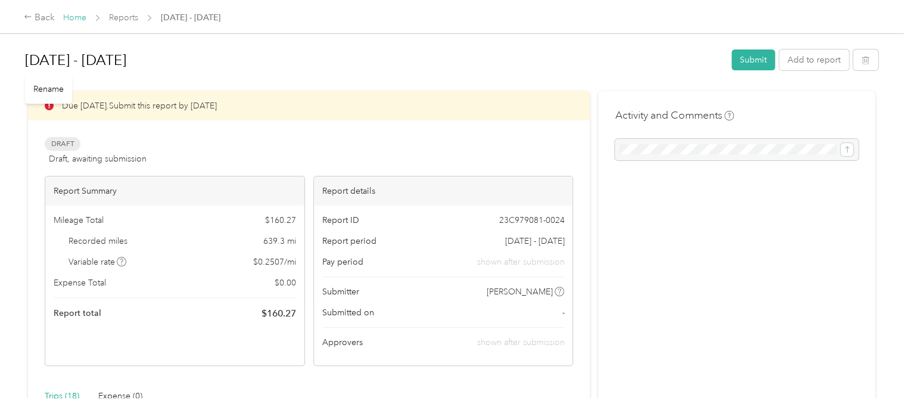
click at [74, 21] on link "Home" at bounding box center [74, 18] width 23 height 10
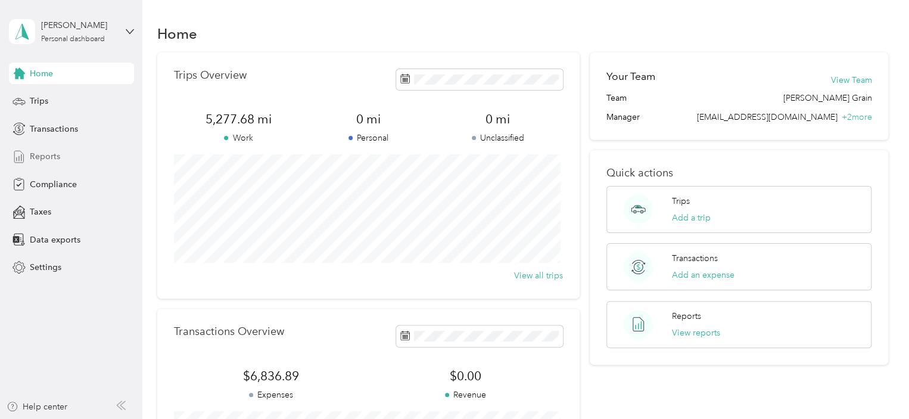
click at [36, 155] on span "Reports" at bounding box center [45, 156] width 30 height 13
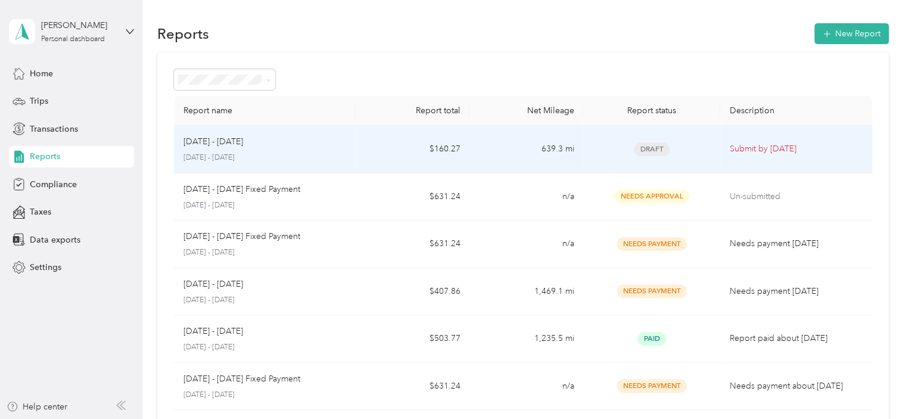
click at [353, 159] on td "[DATE] - [DATE] [DATE] - [DATE]" at bounding box center [265, 150] width 182 height 48
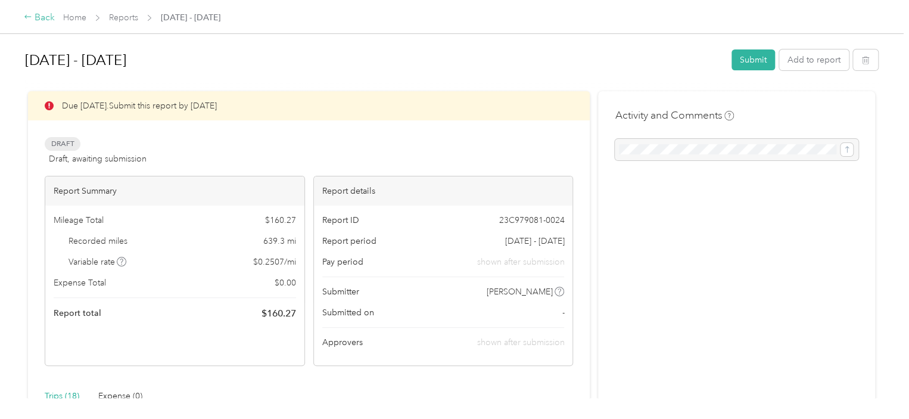
click at [38, 14] on div "Back" at bounding box center [39, 18] width 31 height 14
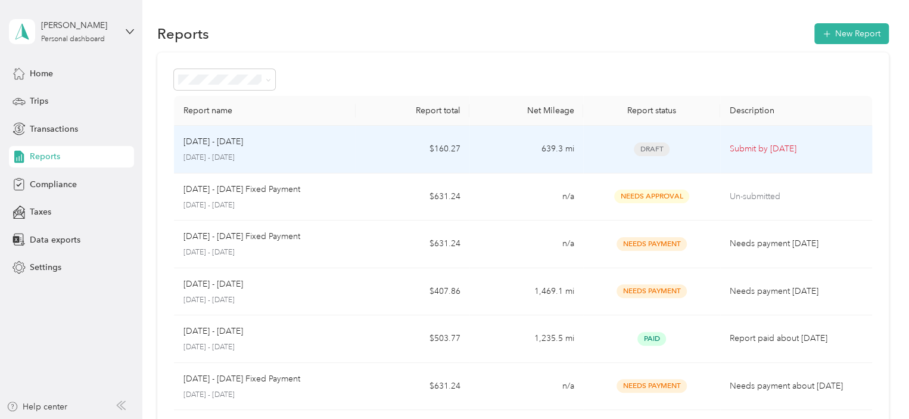
click at [322, 145] on div "[DATE] - [DATE]" at bounding box center [265, 141] width 163 height 13
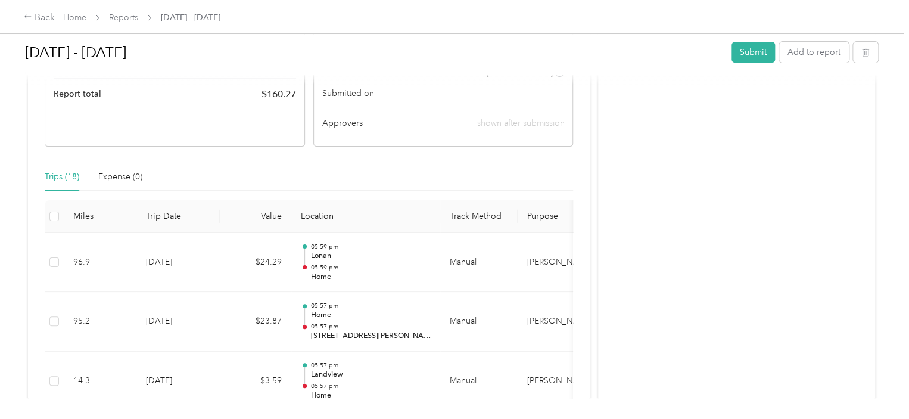
scroll to position [238, 0]
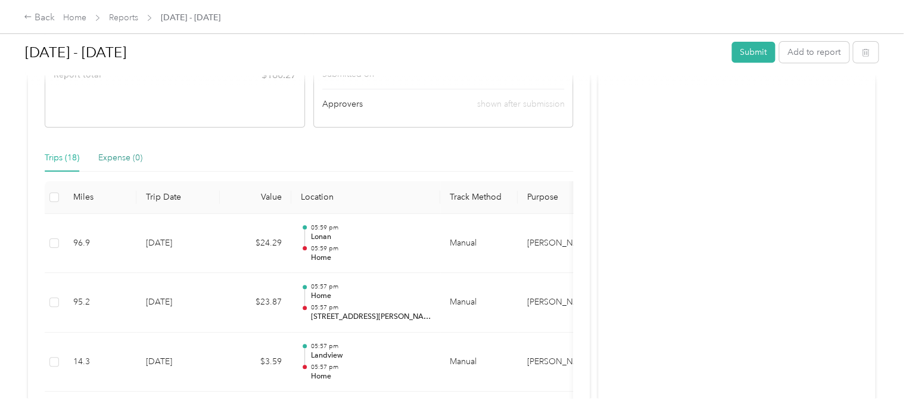
click at [133, 161] on div "Expense (0)" at bounding box center [120, 157] width 44 height 13
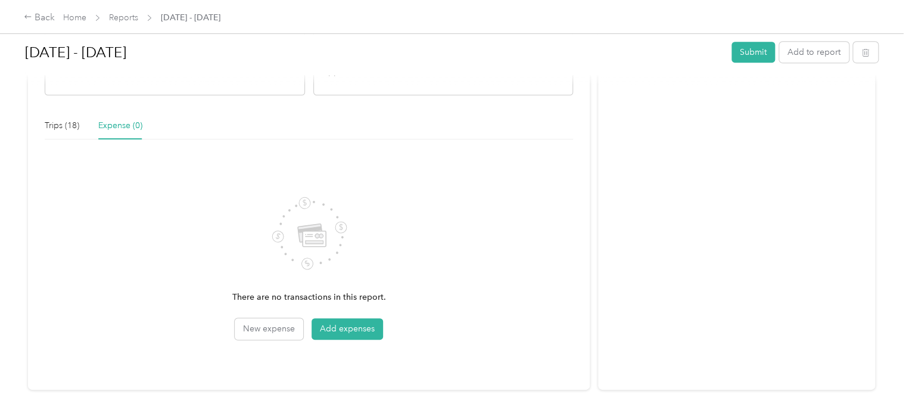
scroll to position [298, 0]
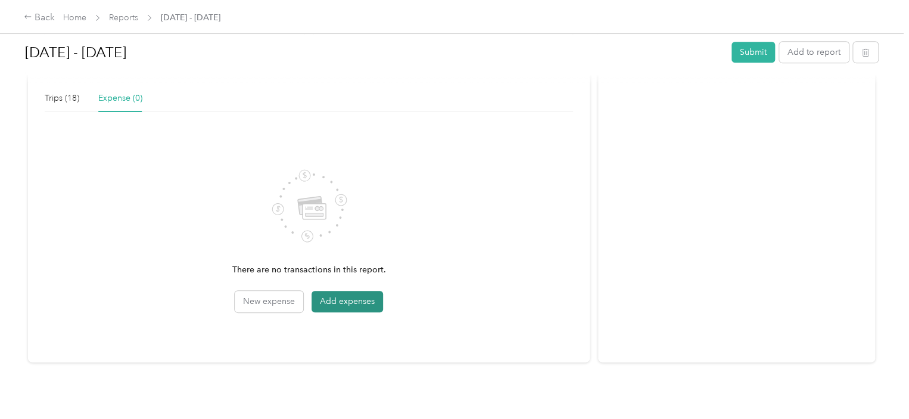
click at [320, 303] on button "Add expenses" at bounding box center [348, 301] width 72 height 21
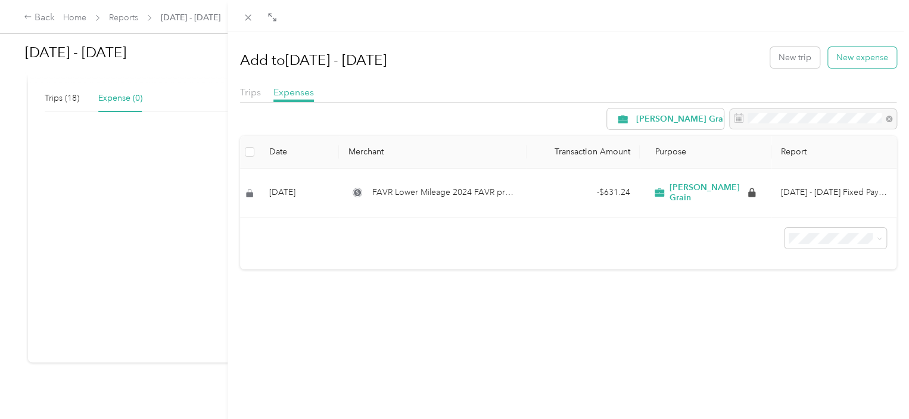
click at [837, 62] on button "New expense" at bounding box center [862, 57] width 69 height 21
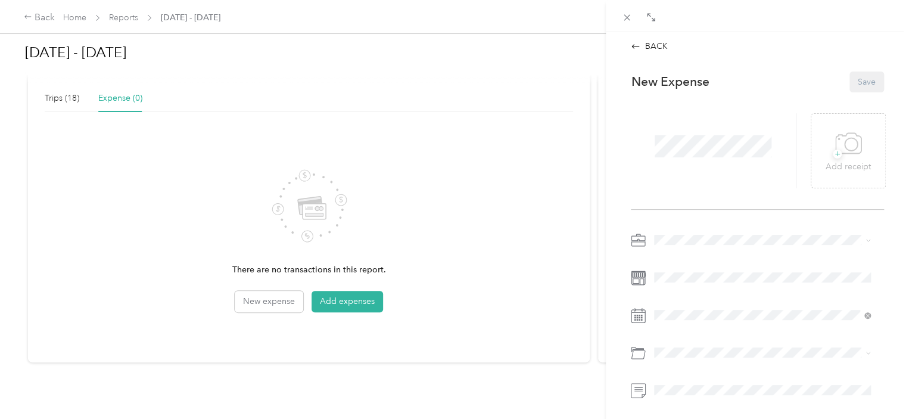
click at [253, 310] on div "BACK This expense cannot be edited because it is either under review, approved,…" at bounding box center [454, 209] width 909 height 419
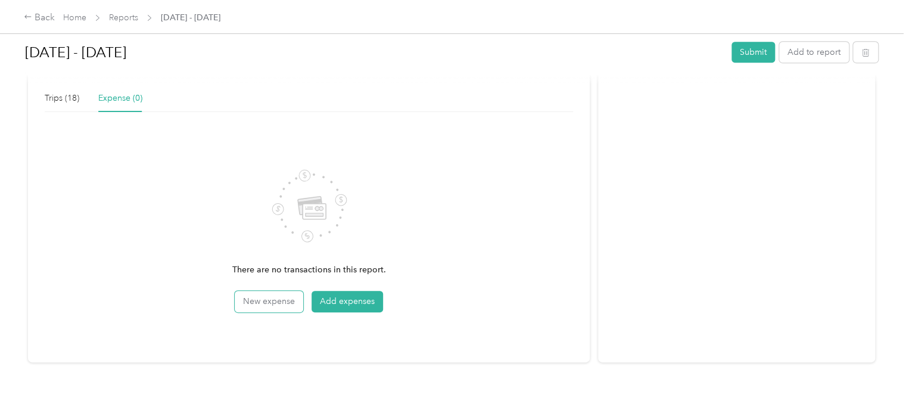
click at [257, 302] on button "New expense" at bounding box center [269, 301] width 69 height 21
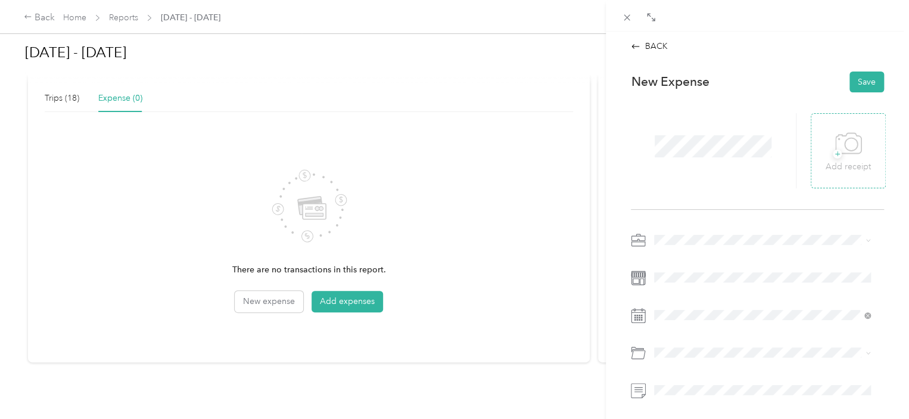
click at [864, 140] on div "+ Add receipt" at bounding box center [848, 151] width 45 height 46
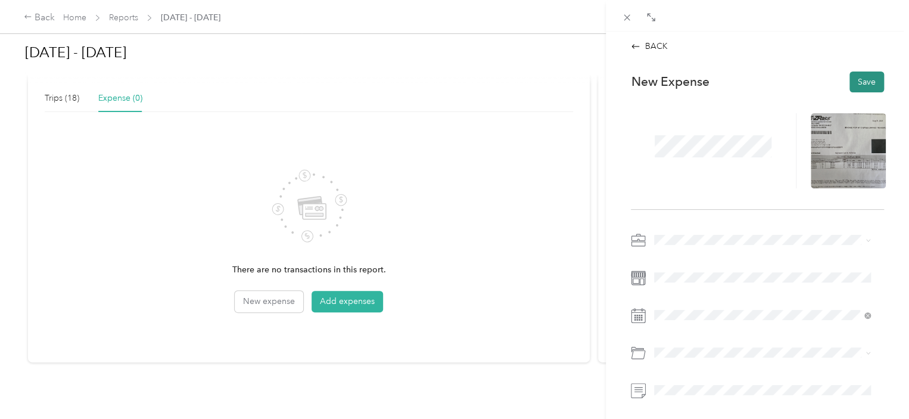
click at [862, 79] on button "Save" at bounding box center [867, 82] width 35 height 21
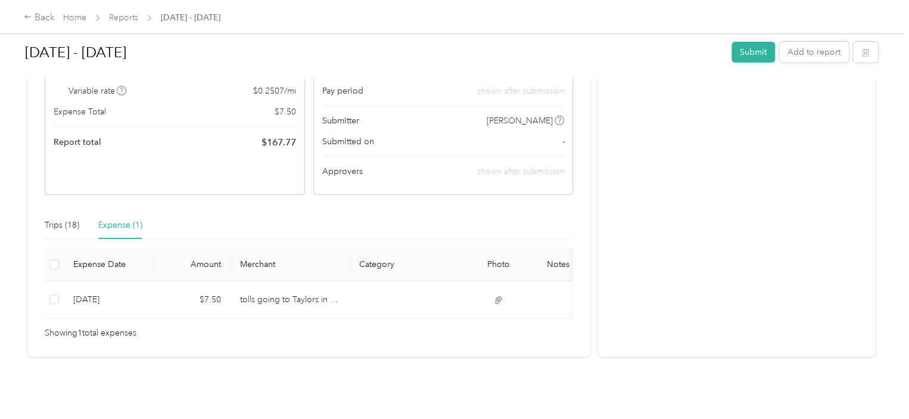
scroll to position [179, 0]
click at [758, 52] on button "Submit" at bounding box center [753, 52] width 43 height 21
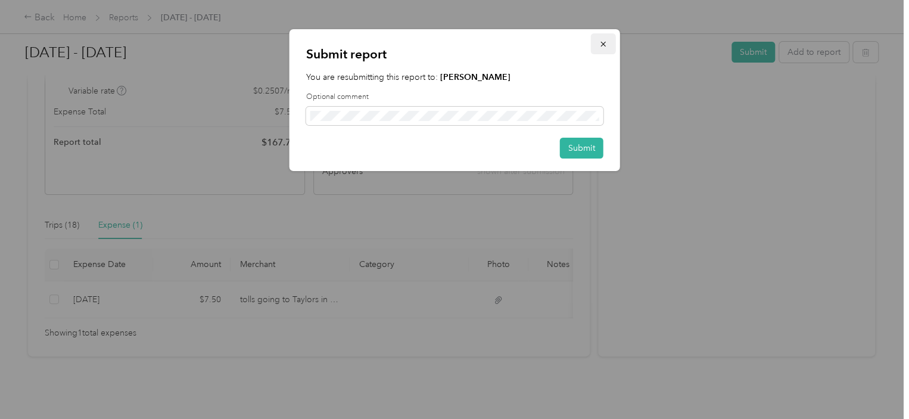
click at [610, 47] on button "button" at bounding box center [603, 43] width 25 height 21
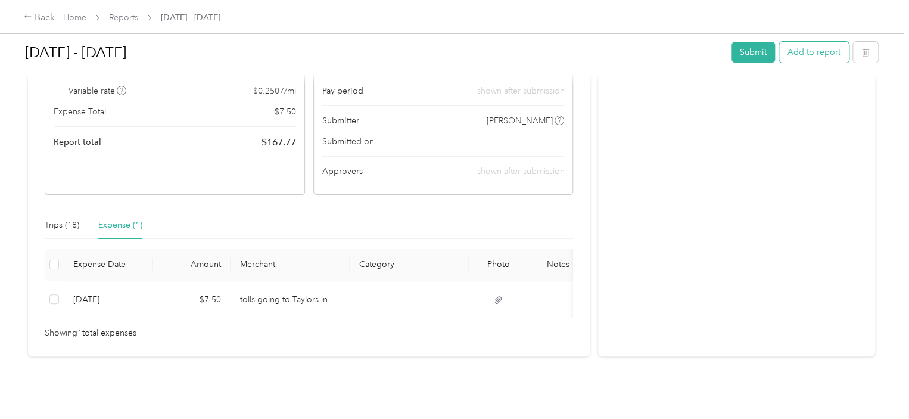
click at [826, 54] on button "Add to report" at bounding box center [814, 52] width 70 height 21
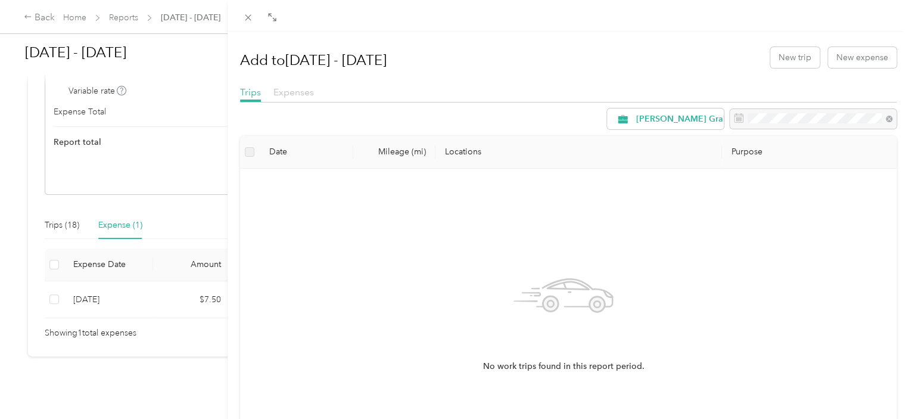
click at [288, 91] on span "Expenses" at bounding box center [294, 91] width 41 height 11
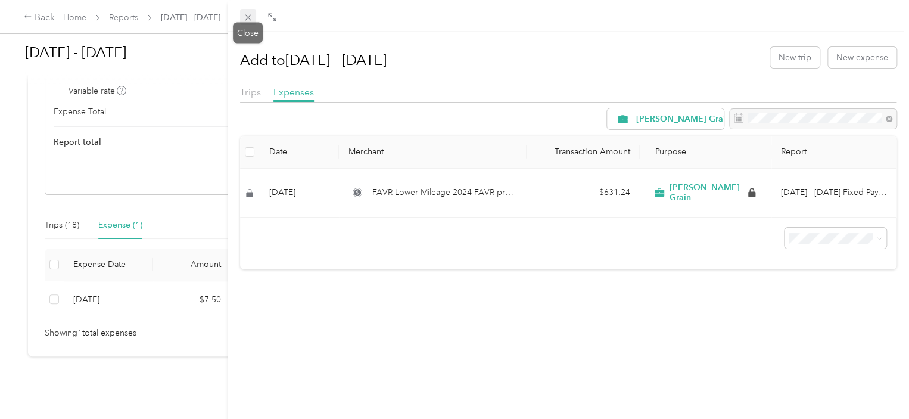
click at [250, 20] on icon at bounding box center [248, 18] width 6 height 6
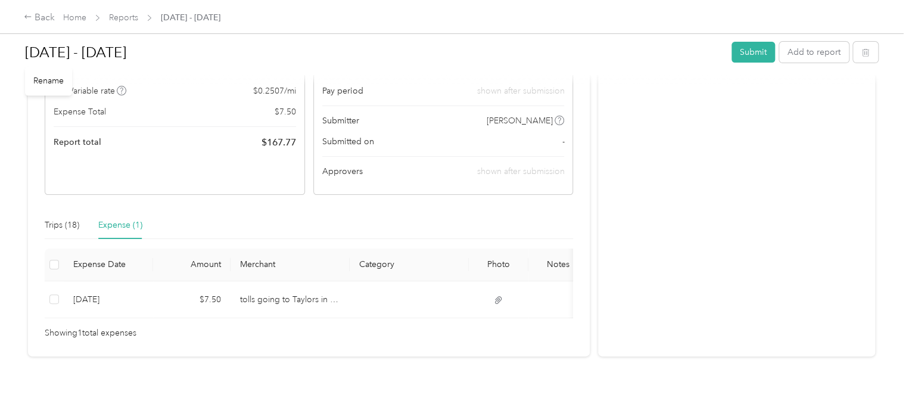
click at [75, 28] on div "Back Home Reports [DATE] - [DATE]" at bounding box center [454, 16] width 909 height 33
click at [80, 18] on link "Home" at bounding box center [74, 18] width 23 height 10
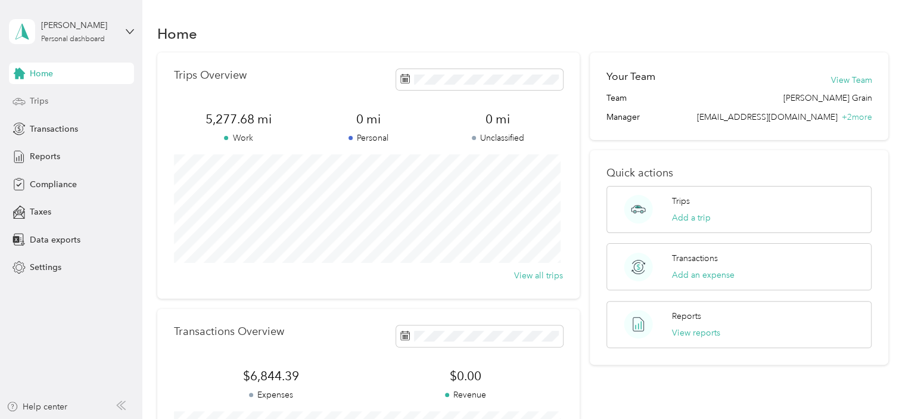
click at [57, 100] on div "Trips" at bounding box center [71, 101] width 125 height 21
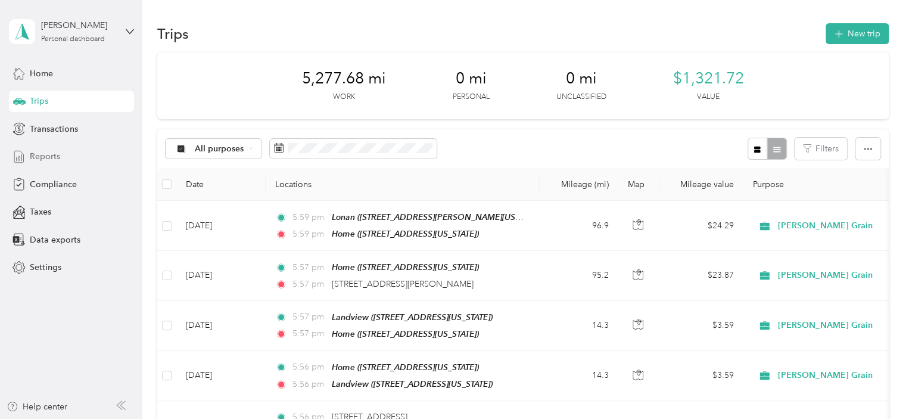
click at [42, 161] on span "Reports" at bounding box center [45, 156] width 30 height 13
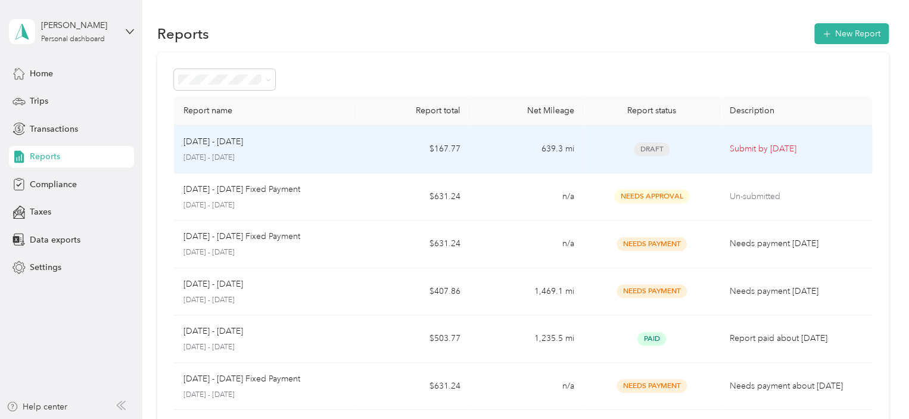
click at [317, 157] on p "[DATE] - [DATE]" at bounding box center [265, 158] width 163 height 11
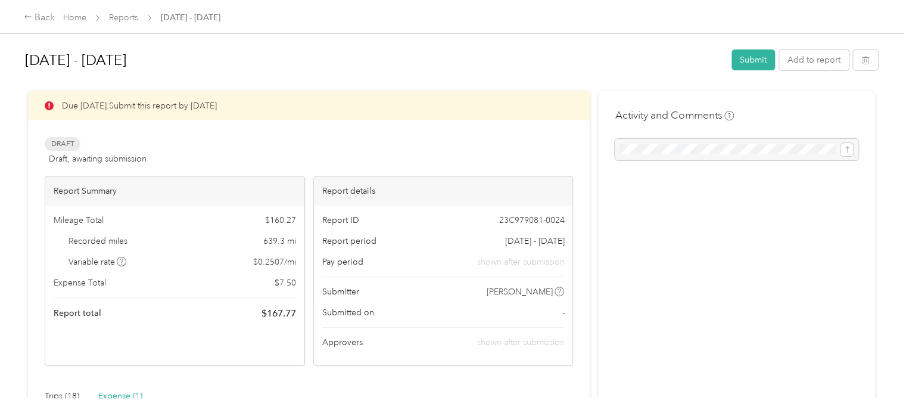
scroll to position [119, 0]
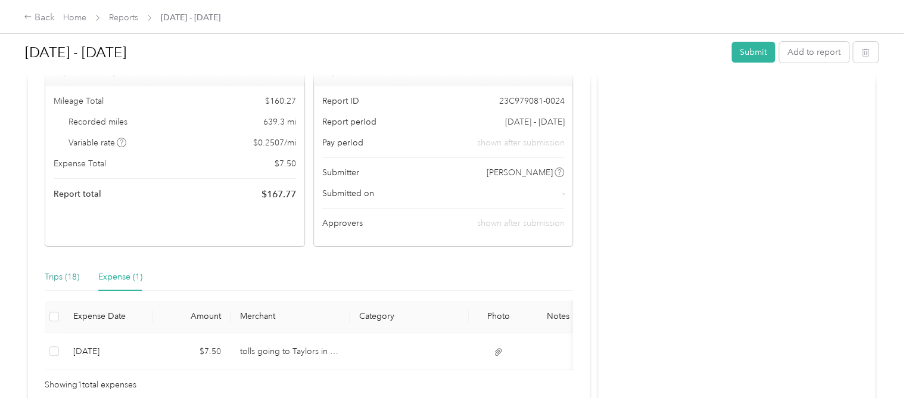
click at [67, 274] on div "Trips (18)" at bounding box center [62, 277] width 35 height 13
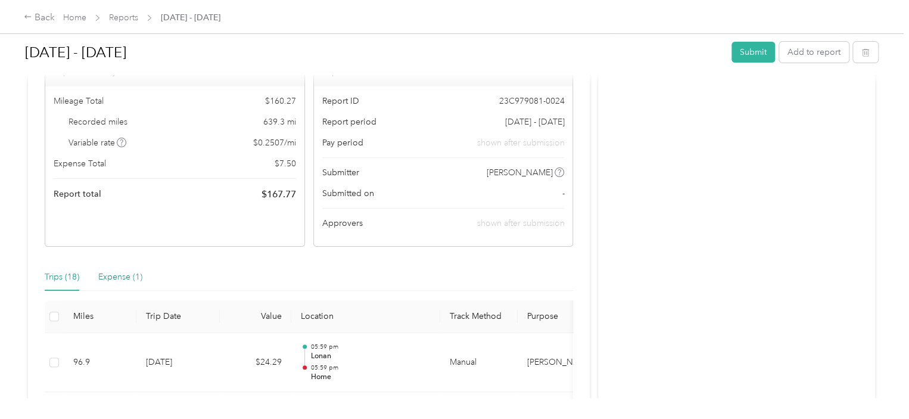
click at [121, 272] on div "Expense (1)" at bounding box center [120, 277] width 44 height 13
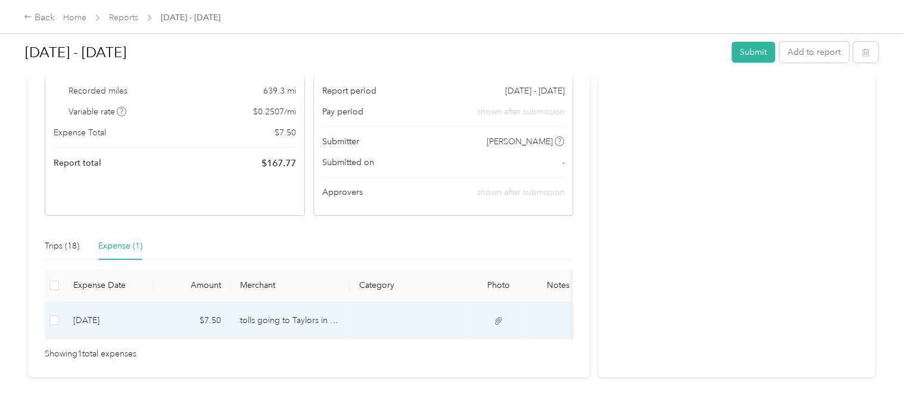
scroll to position [69, 0]
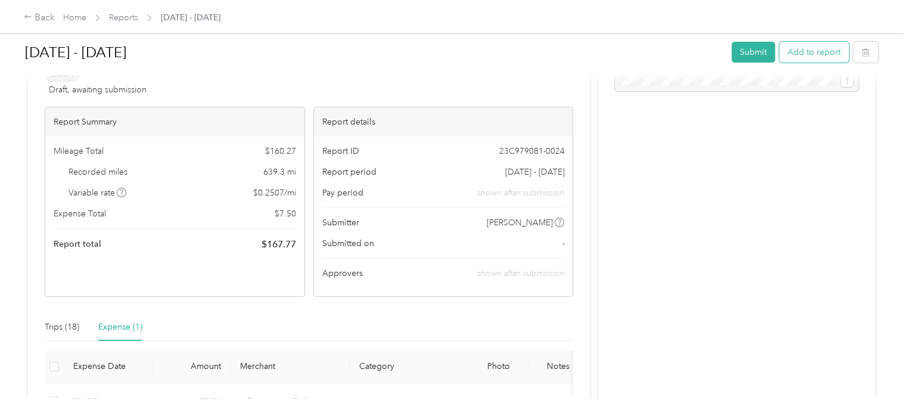
click at [825, 52] on button "Add to report" at bounding box center [814, 52] width 70 height 21
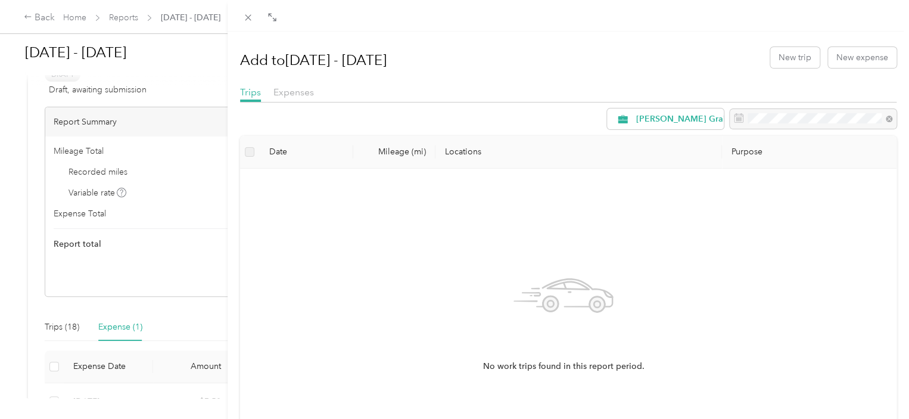
click at [286, 98] on div "Expenses" at bounding box center [294, 92] width 41 height 15
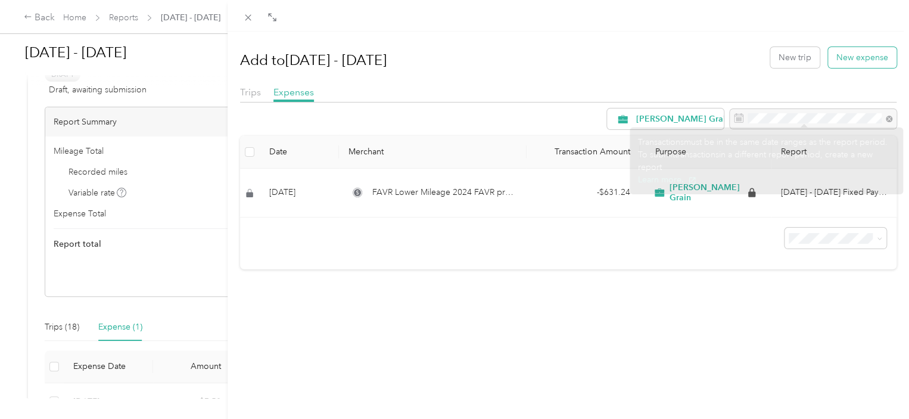
click at [843, 61] on button "New expense" at bounding box center [862, 57] width 69 height 21
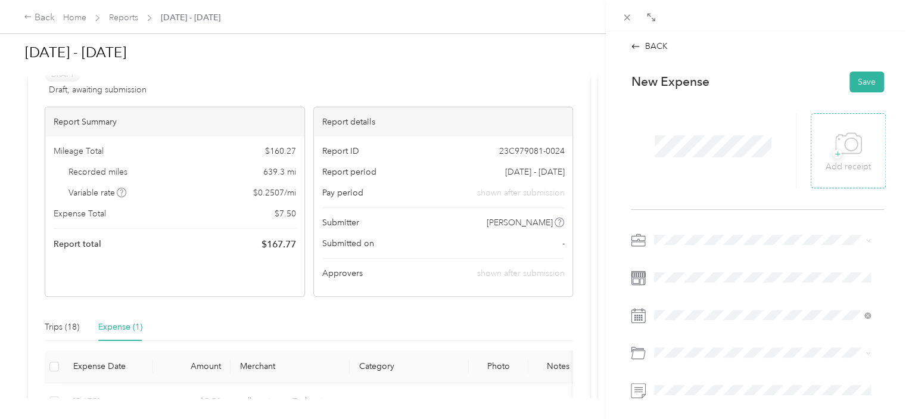
click at [849, 153] on icon at bounding box center [849, 143] width 26 height 20
click at [864, 74] on button "Save" at bounding box center [867, 82] width 35 height 21
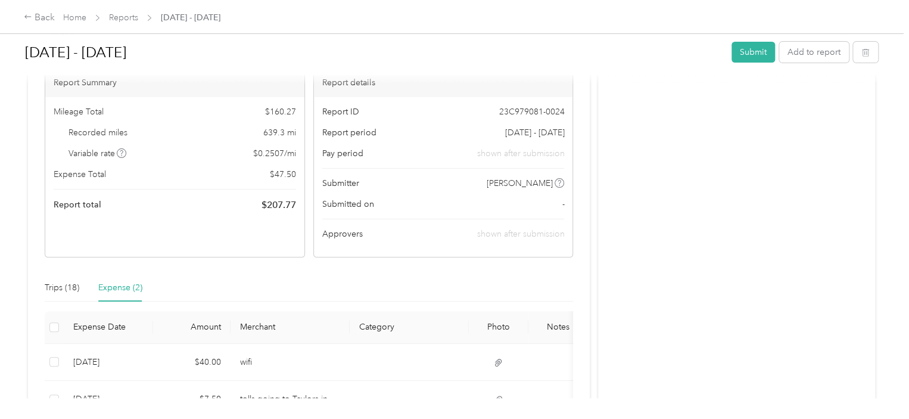
scroll to position [188, 0]
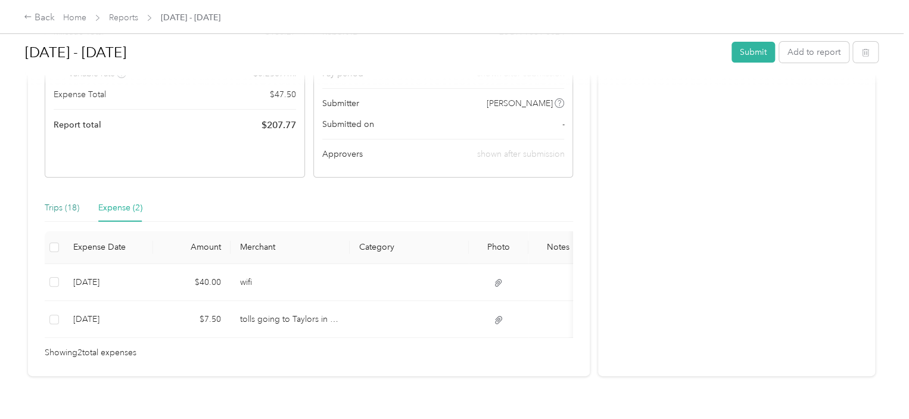
click at [63, 208] on div "Trips (18)" at bounding box center [62, 207] width 35 height 13
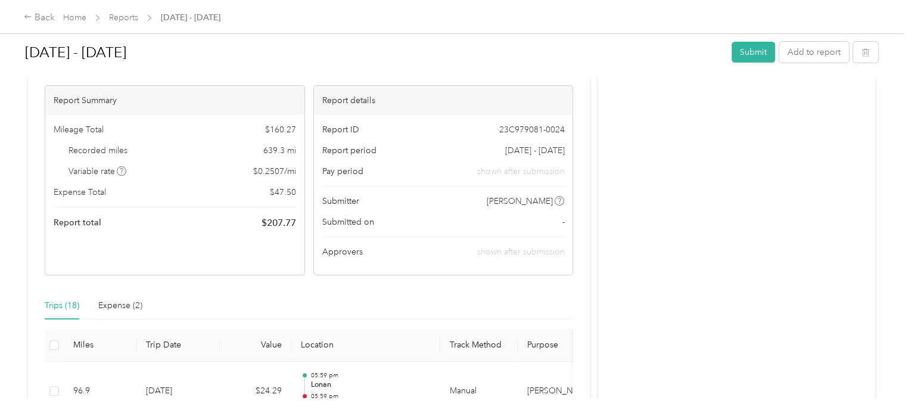
scroll to position [0, 0]
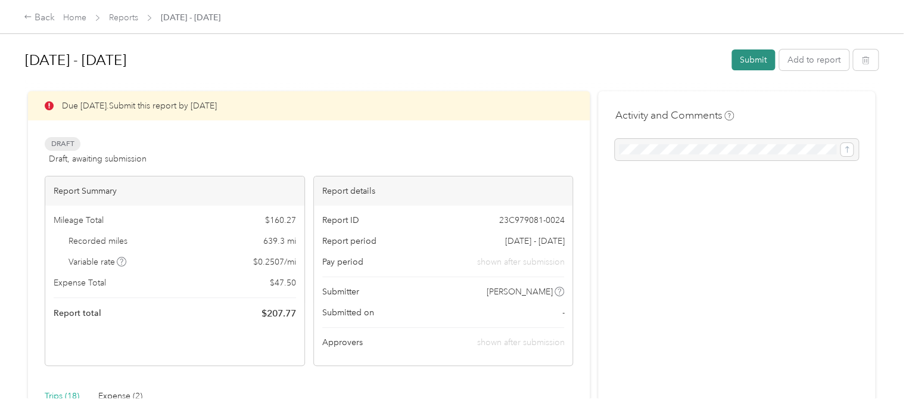
click at [745, 64] on button "Submit" at bounding box center [753, 59] width 43 height 21
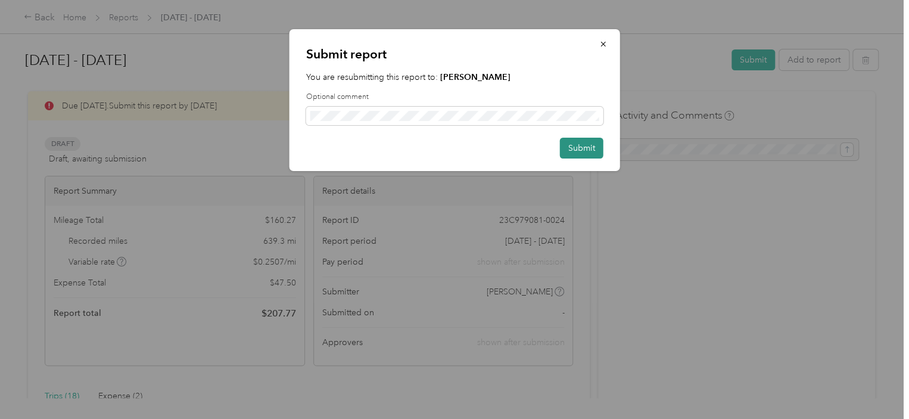
click at [589, 152] on button "Submit" at bounding box center [581, 148] width 43 height 21
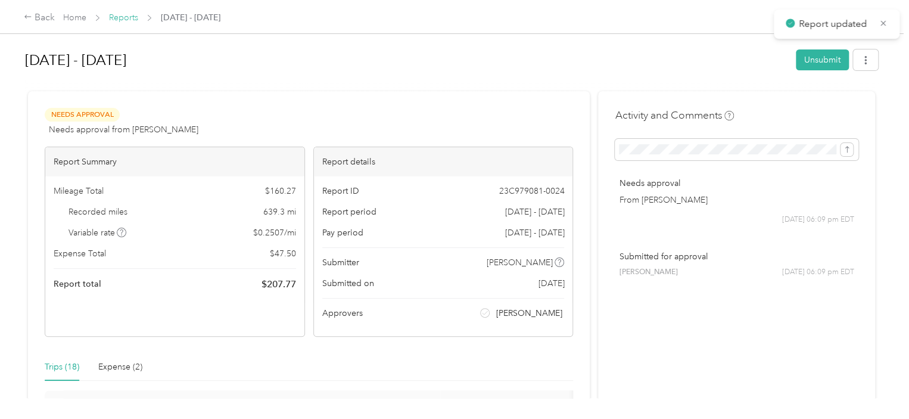
click at [128, 19] on link "Reports" at bounding box center [123, 18] width 29 height 10
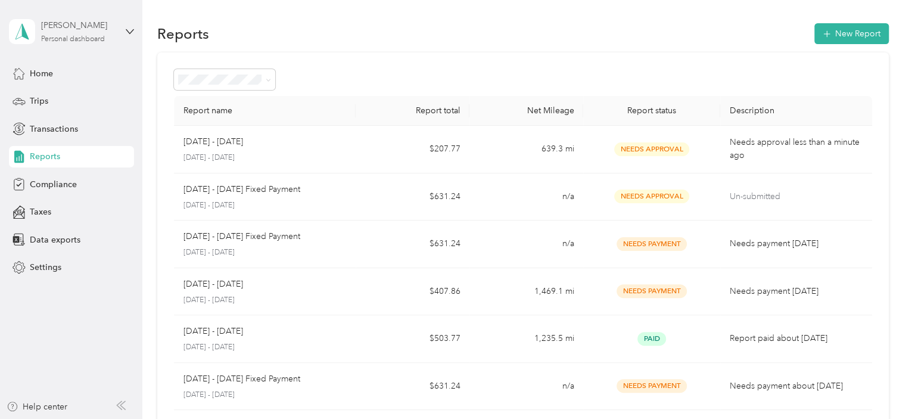
click at [103, 40] on div "Personal dashboard" at bounding box center [73, 39] width 64 height 7
click at [52, 101] on div "Log out" at bounding box center [168, 98] width 302 height 21
